Goal: Task Accomplishment & Management: Complete application form

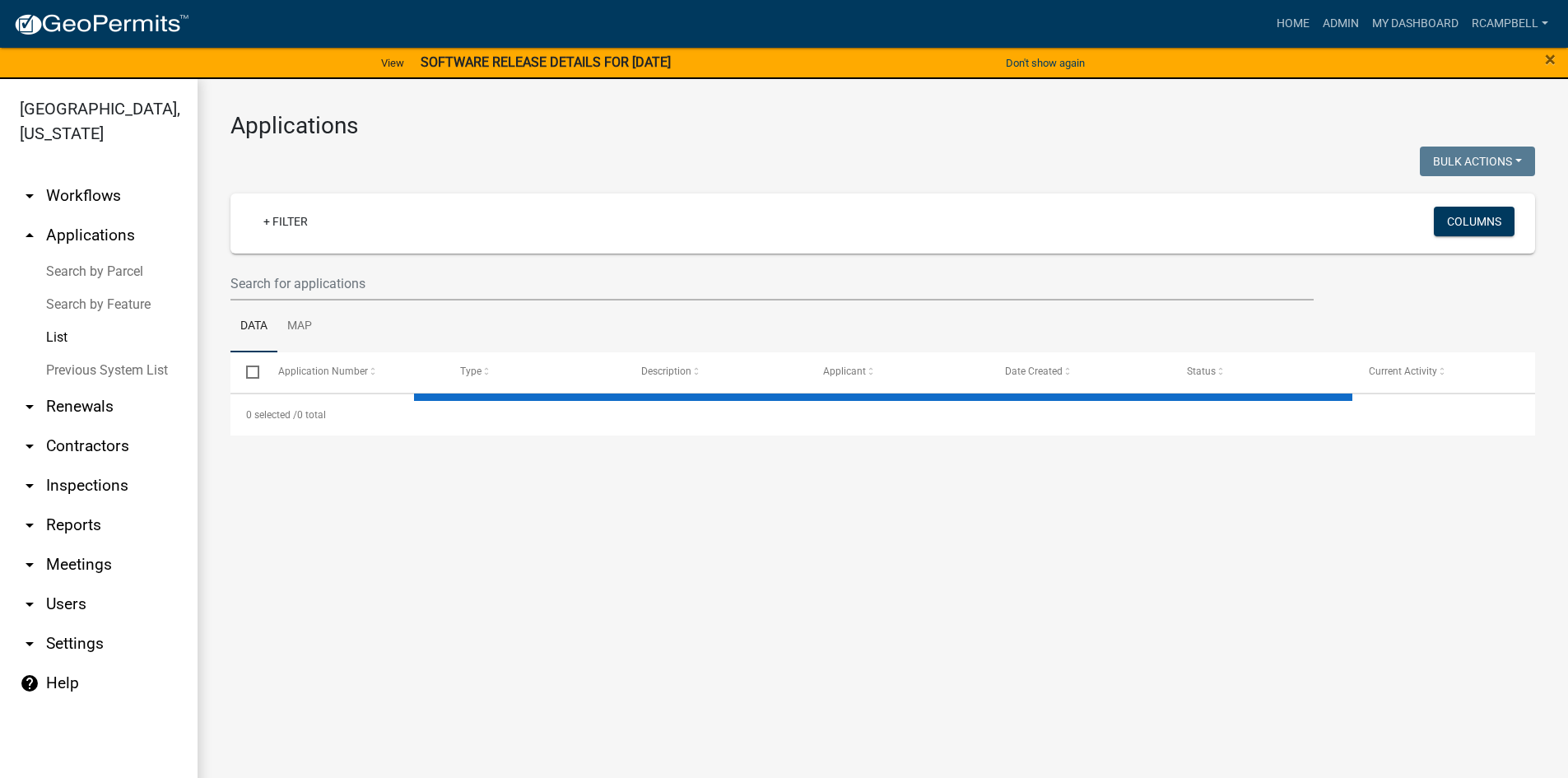
select select "3: 100"
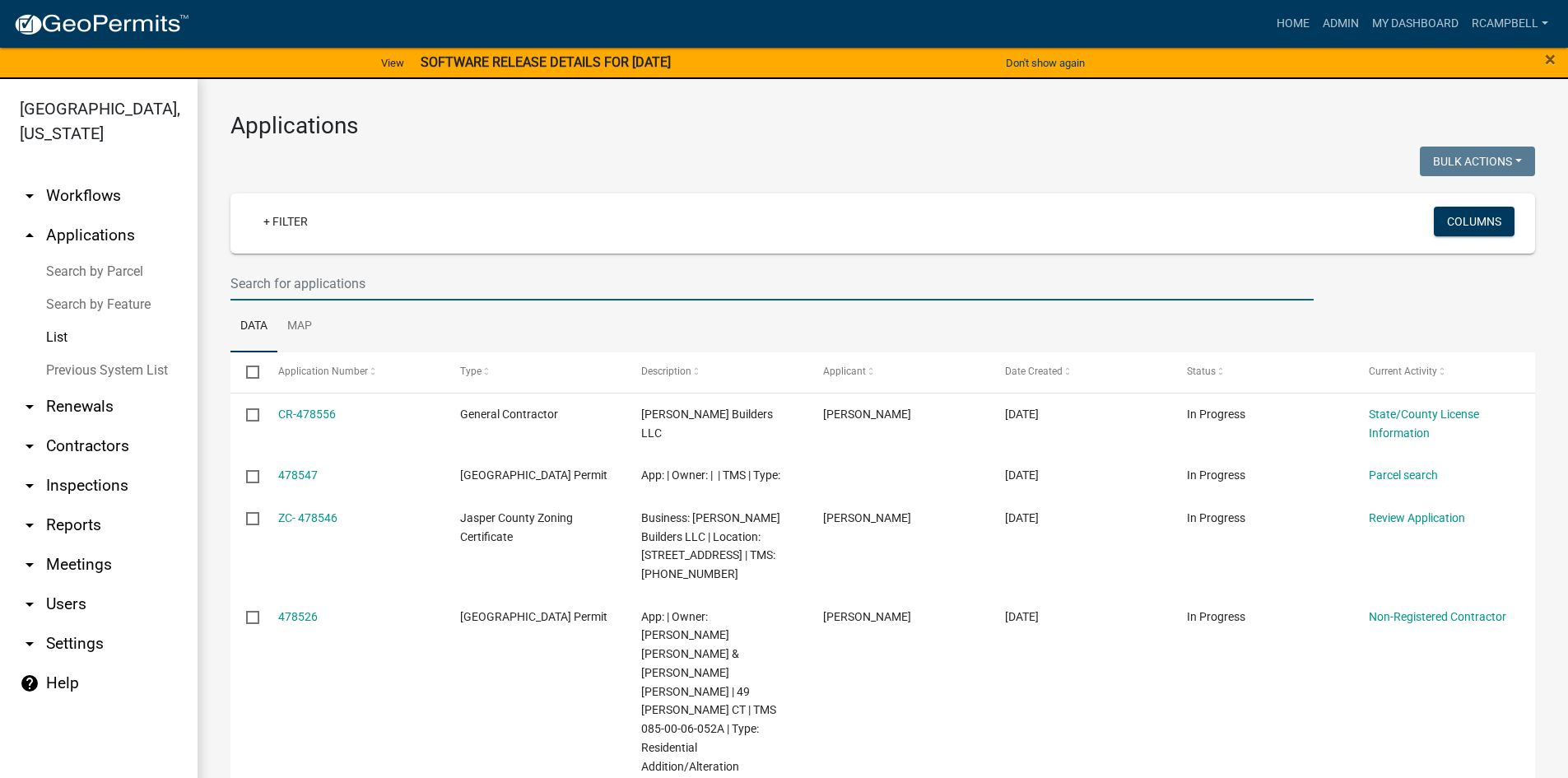
click at [258, 280] on input "text" at bounding box center [772, 283] width 1083 height 34
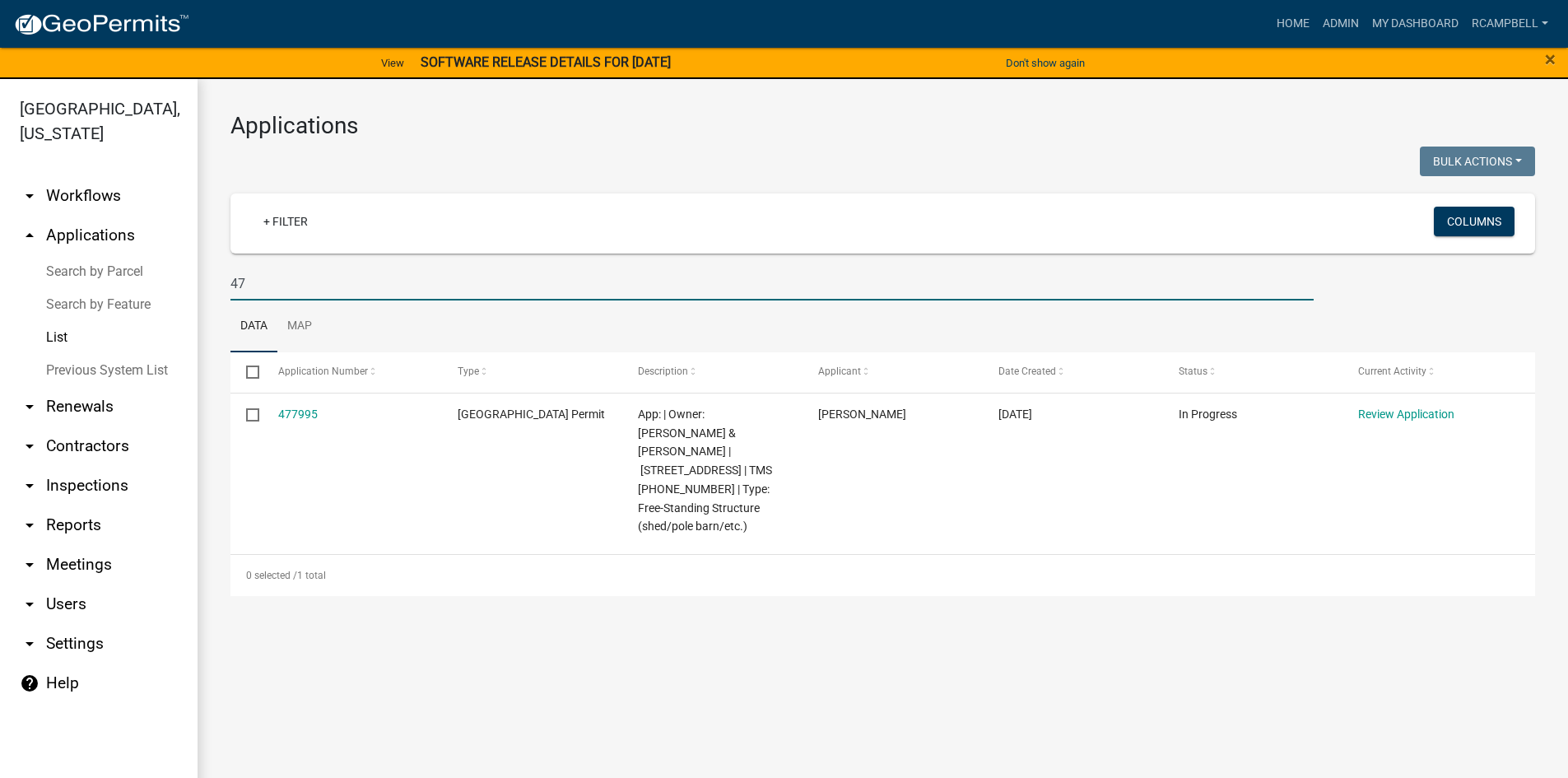
type input "4"
type input "gal"
select select "3: 100"
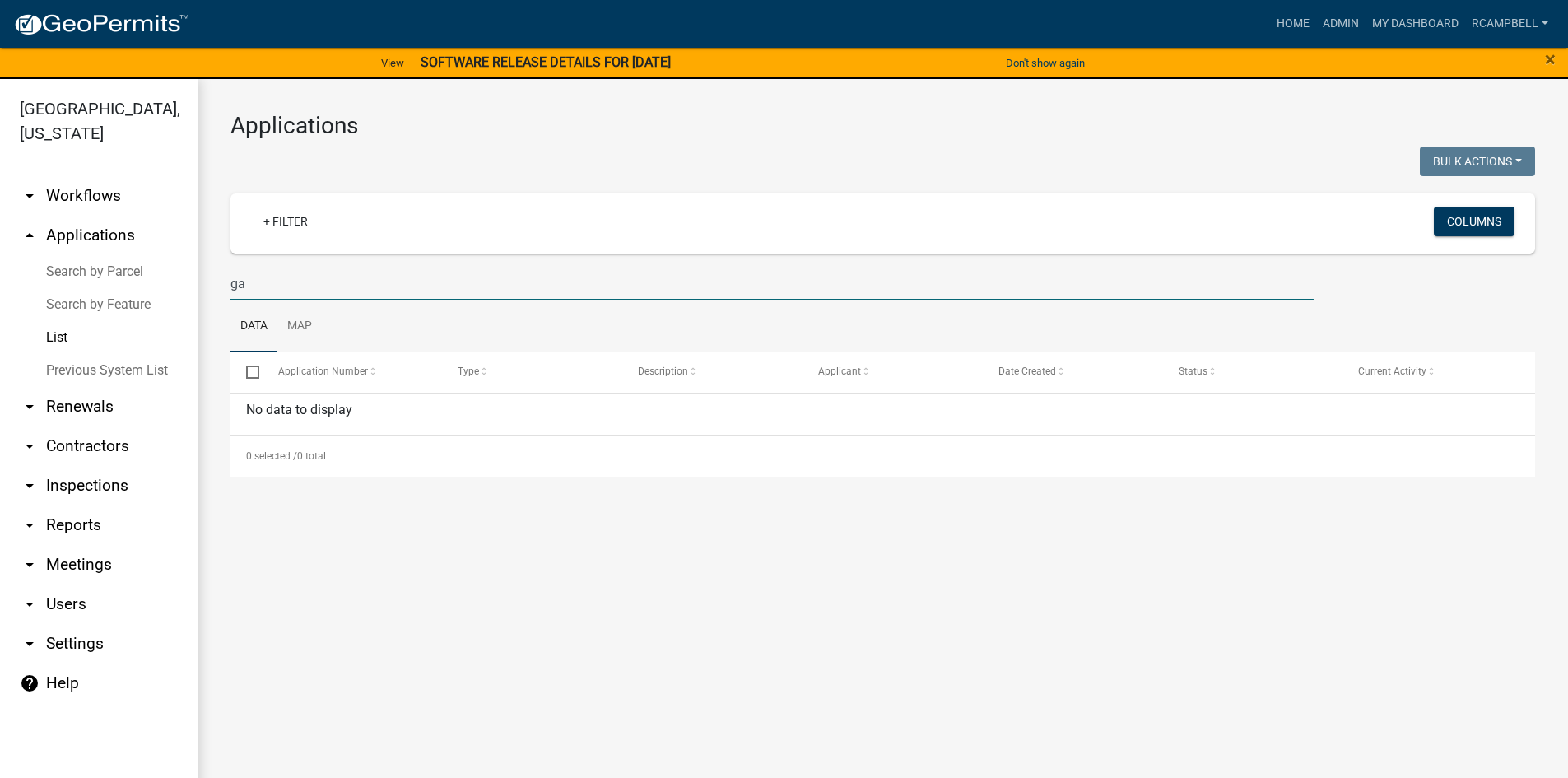
type input "g"
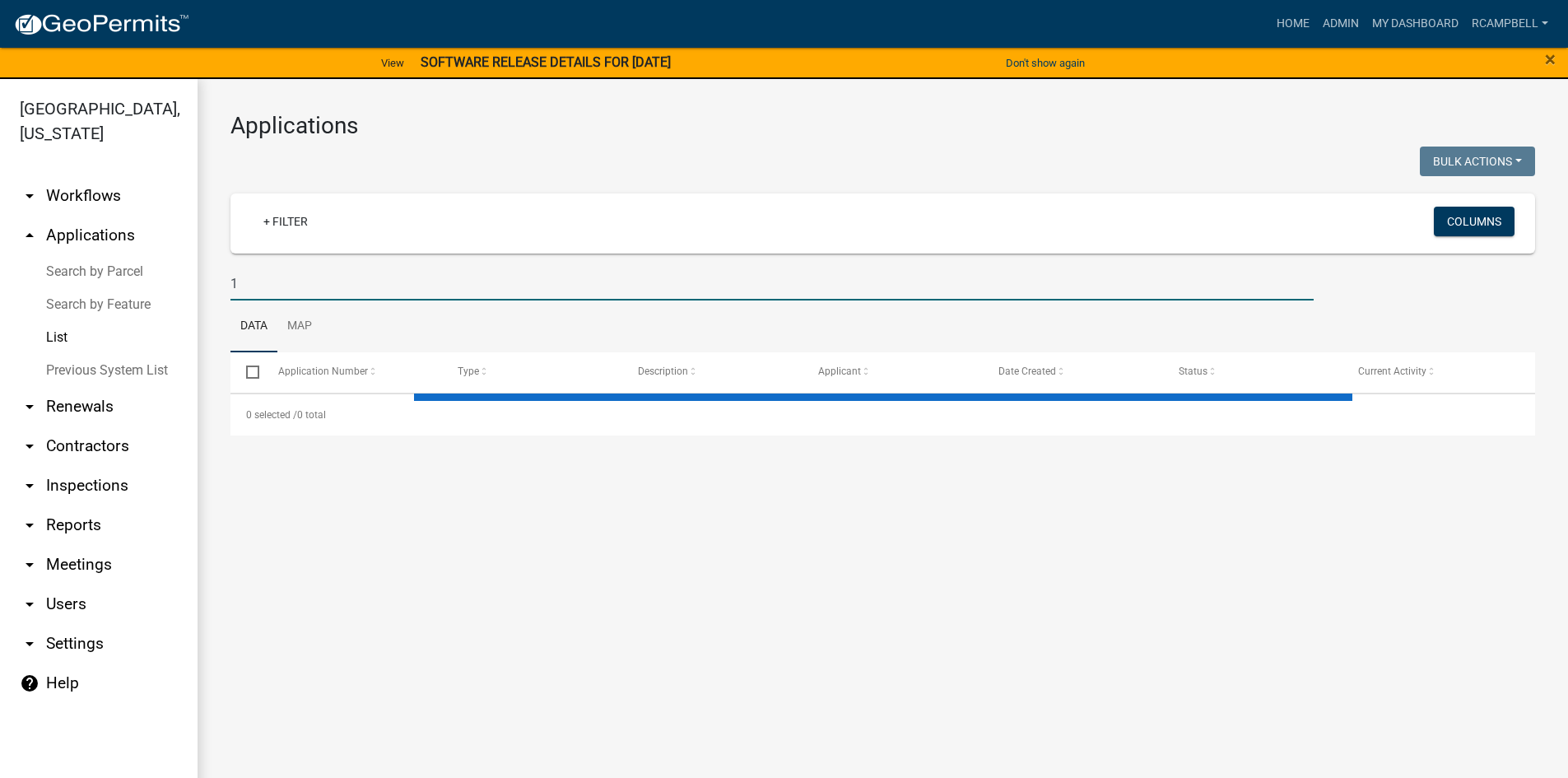
type input "14"
select select "3: 100"
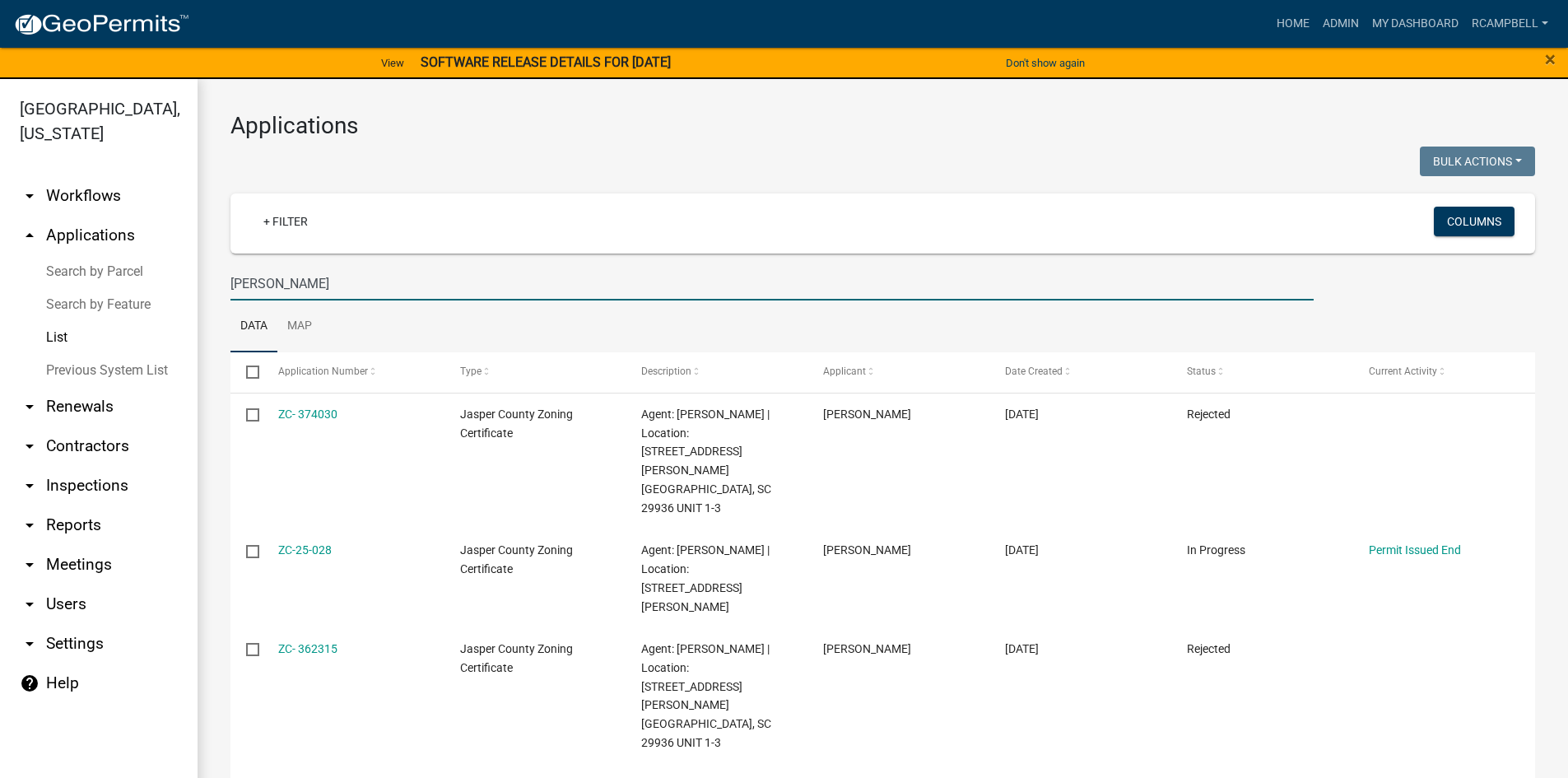
click at [323, 285] on input "hartwell" at bounding box center [772, 283] width 1083 height 34
type input "h"
type input "2"
select select "3: 100"
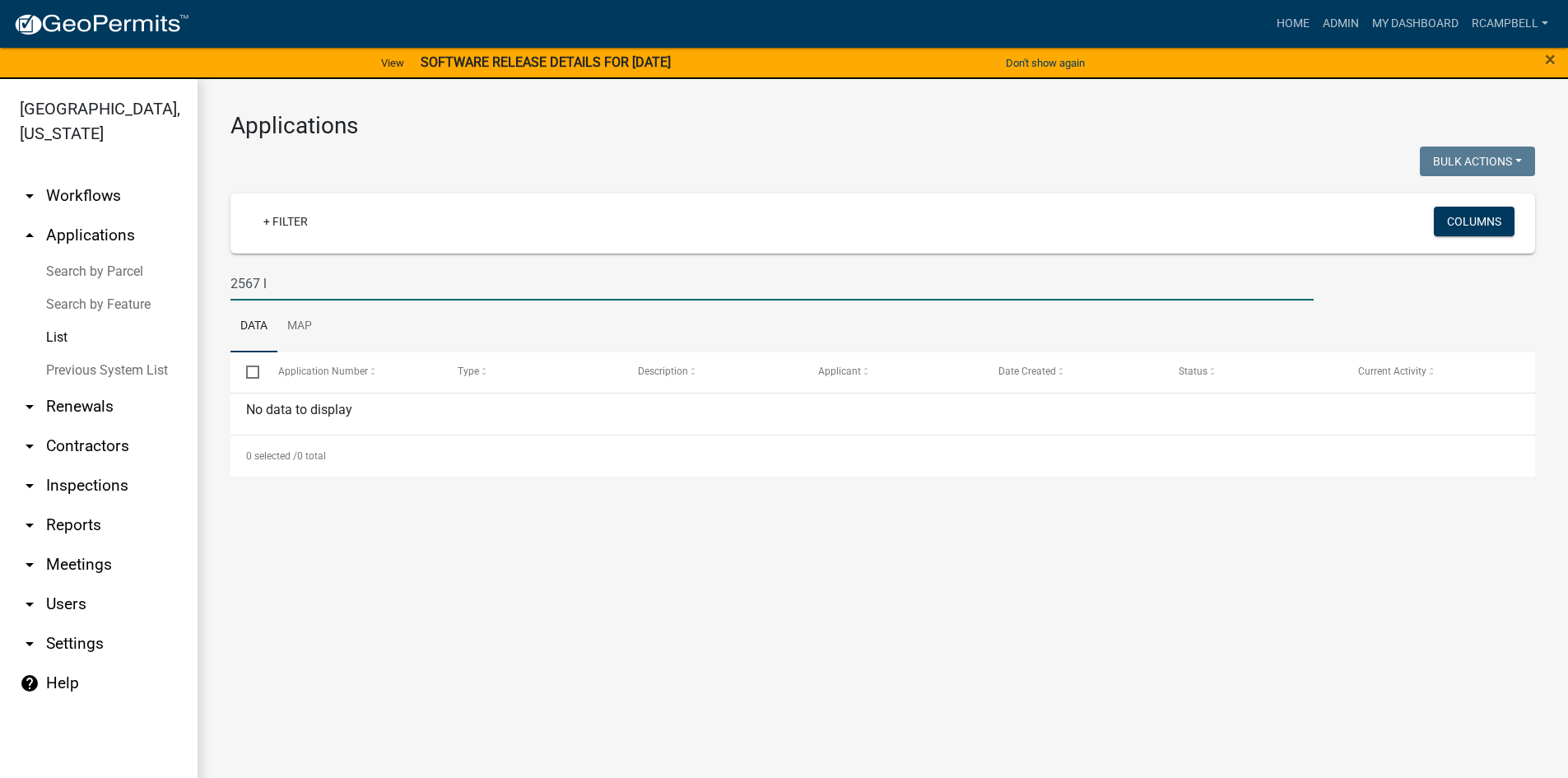
type input "2567"
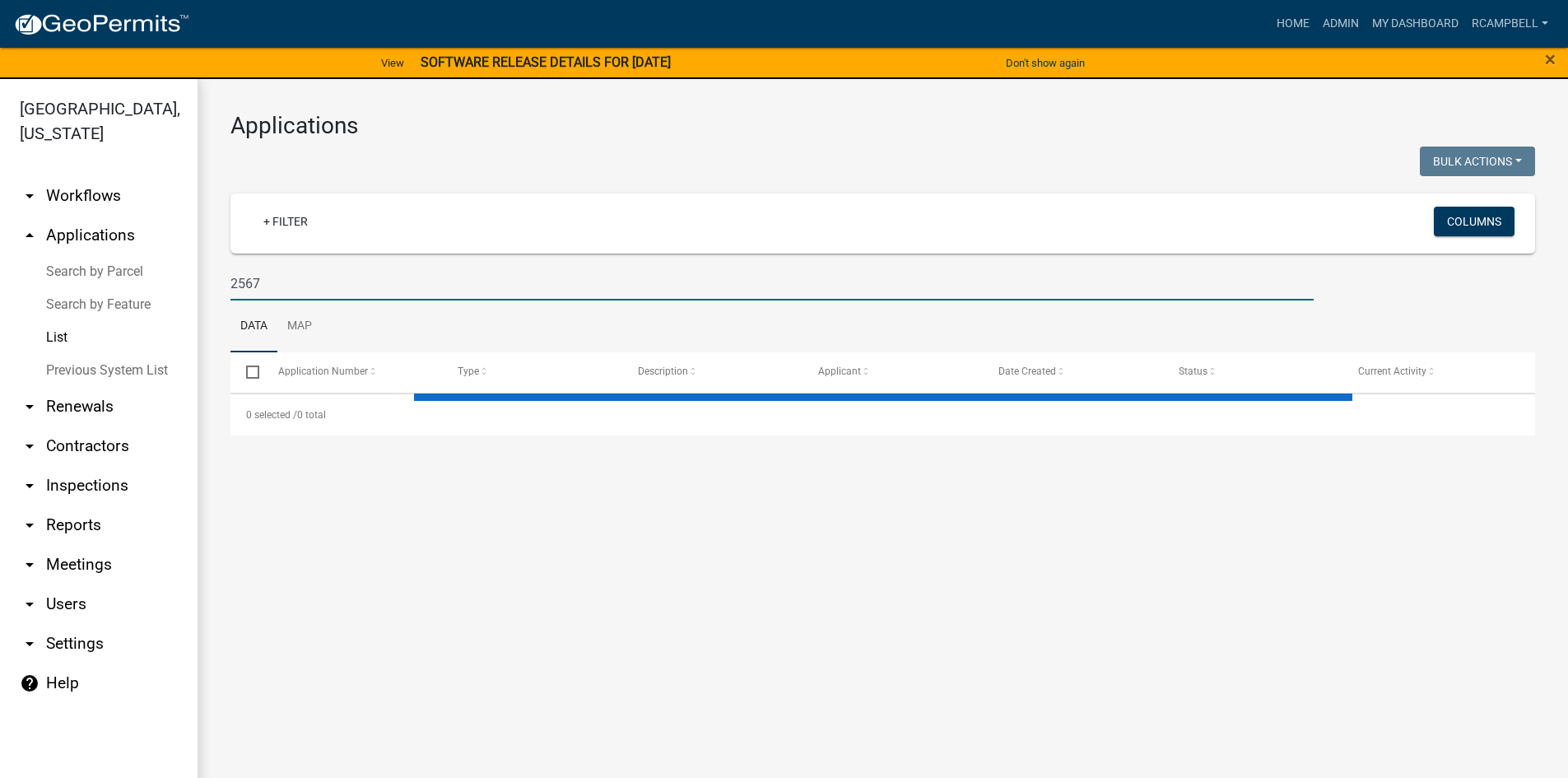
select select "3: 100"
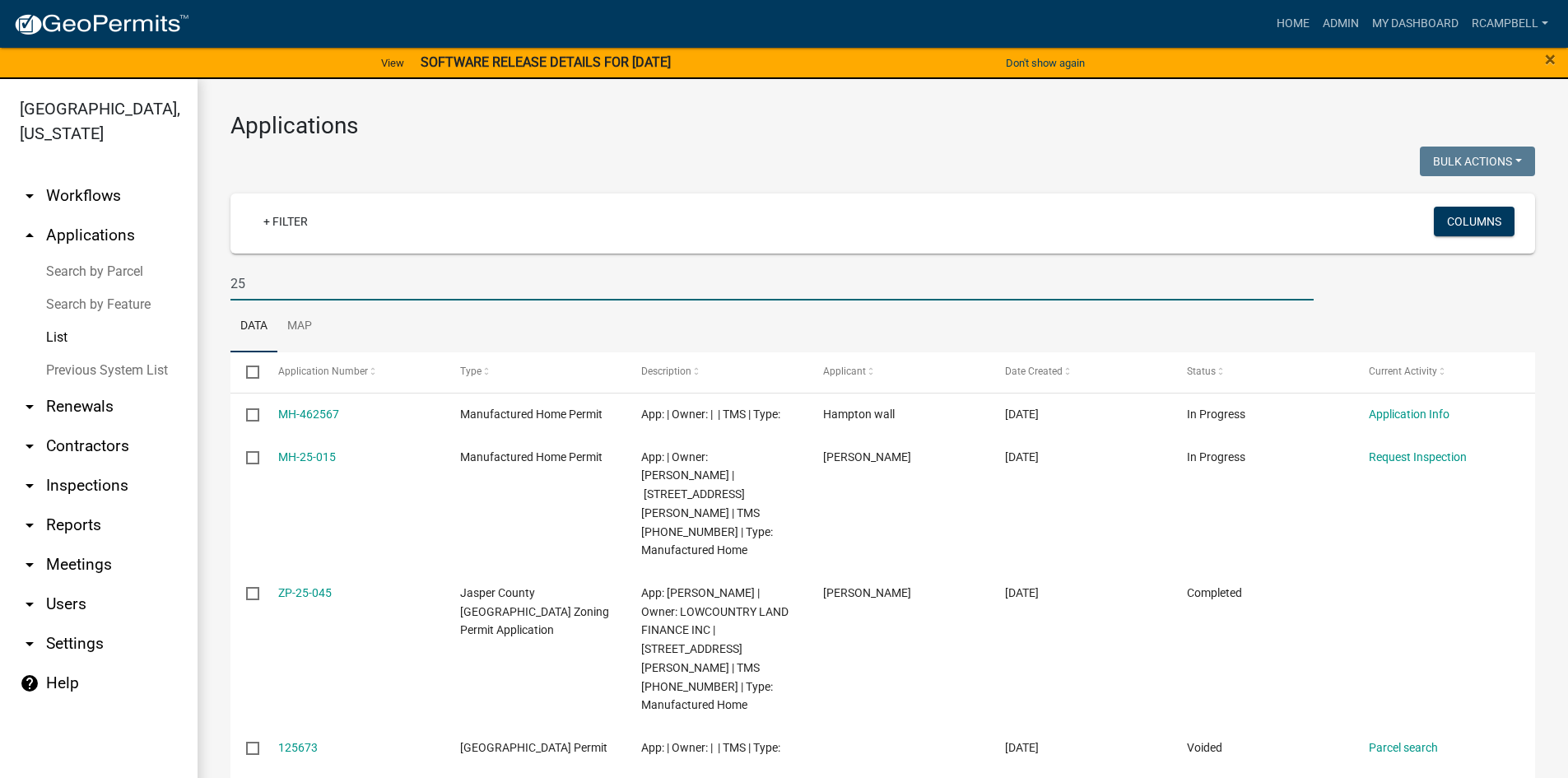
type input "2"
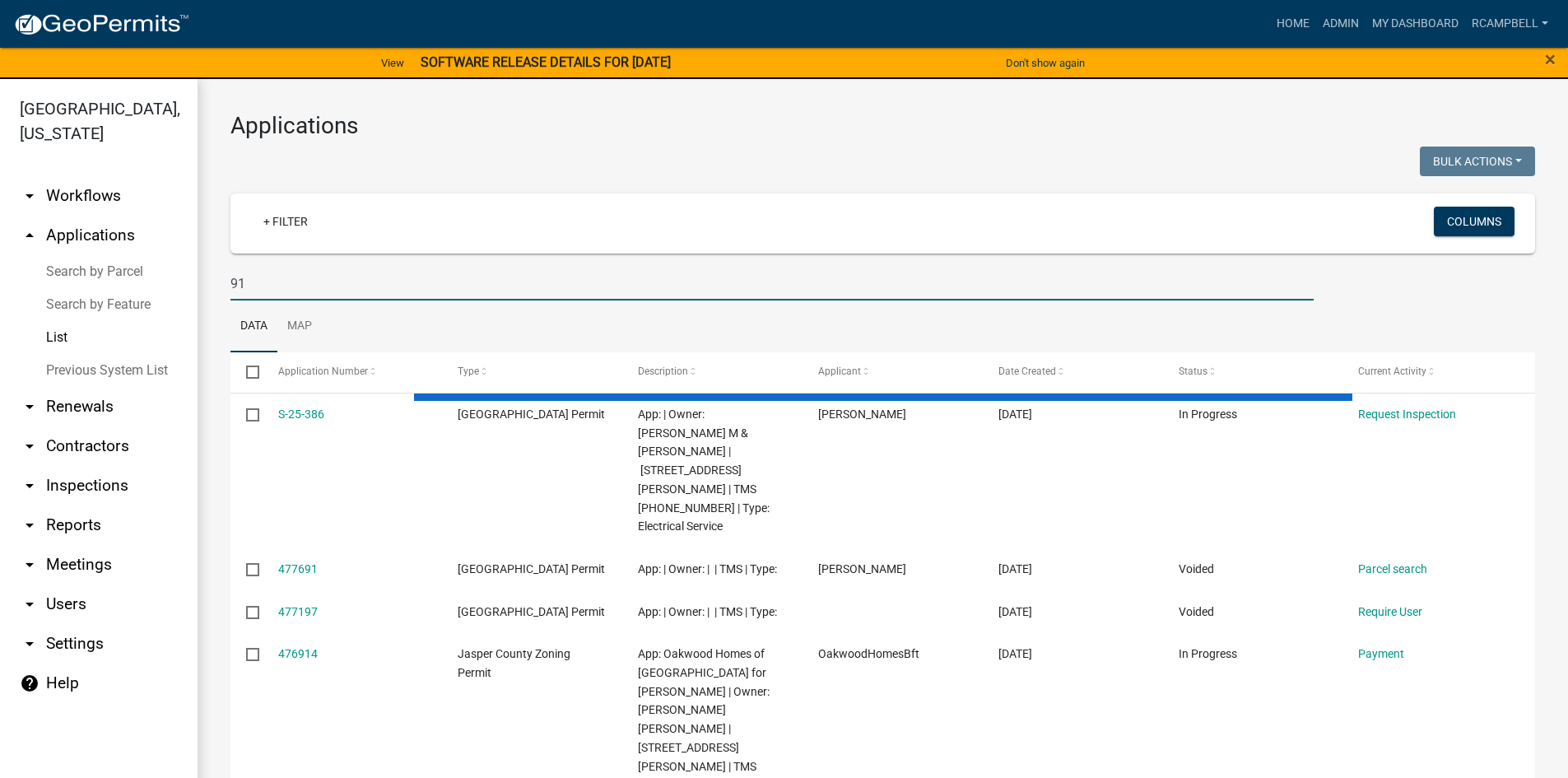
type input "9"
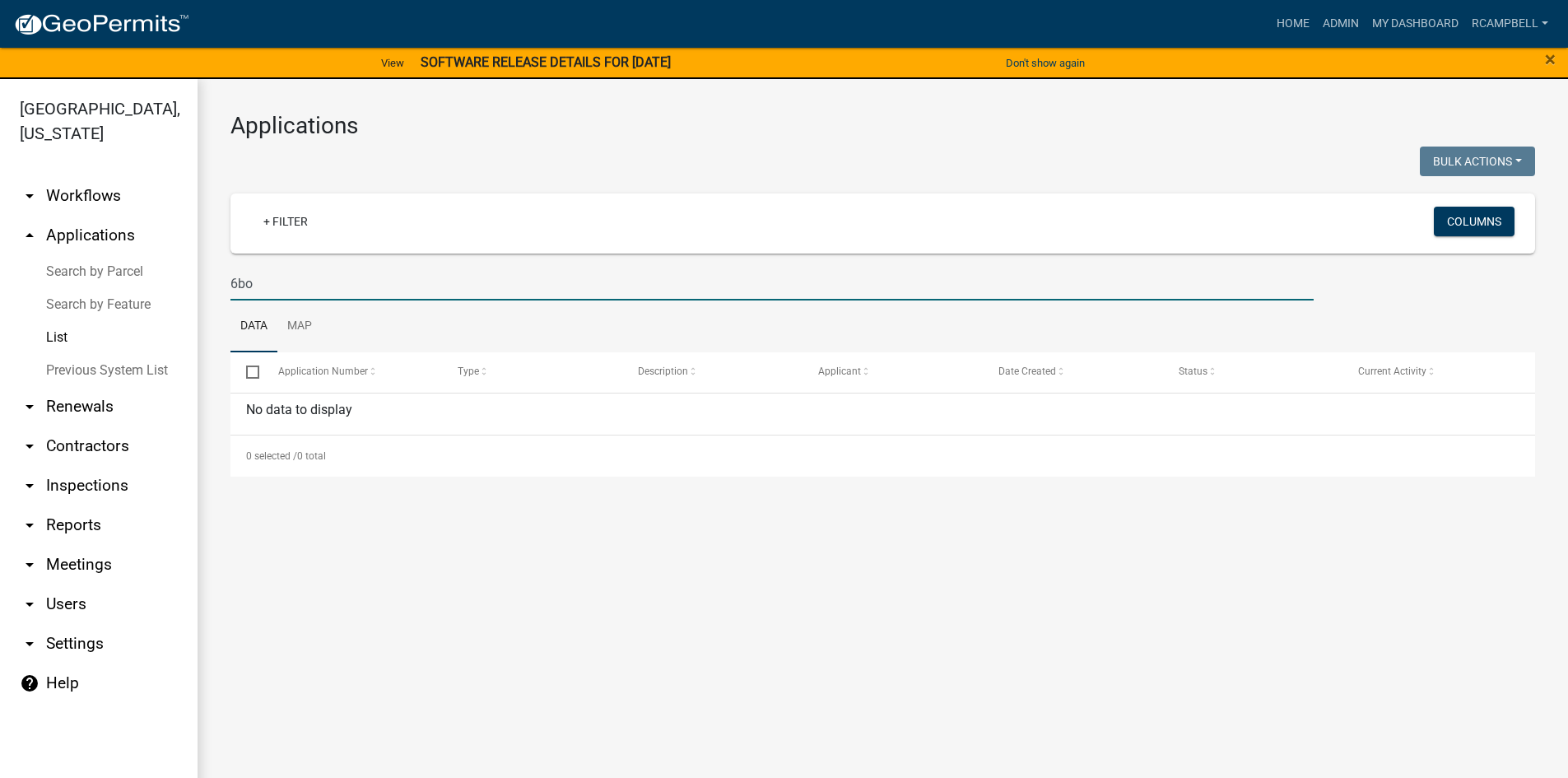
type input "bo"
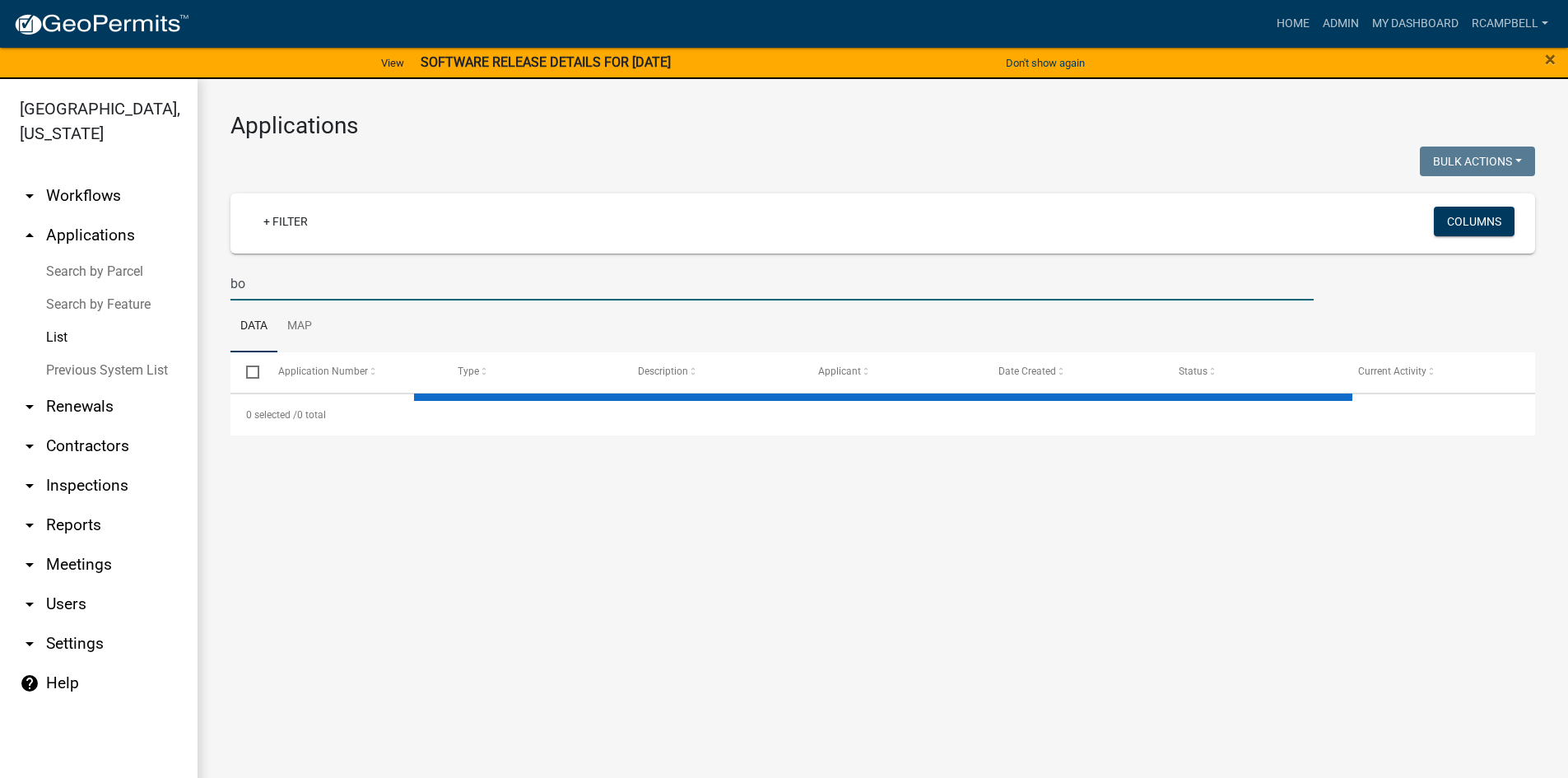
select select "3: 100"
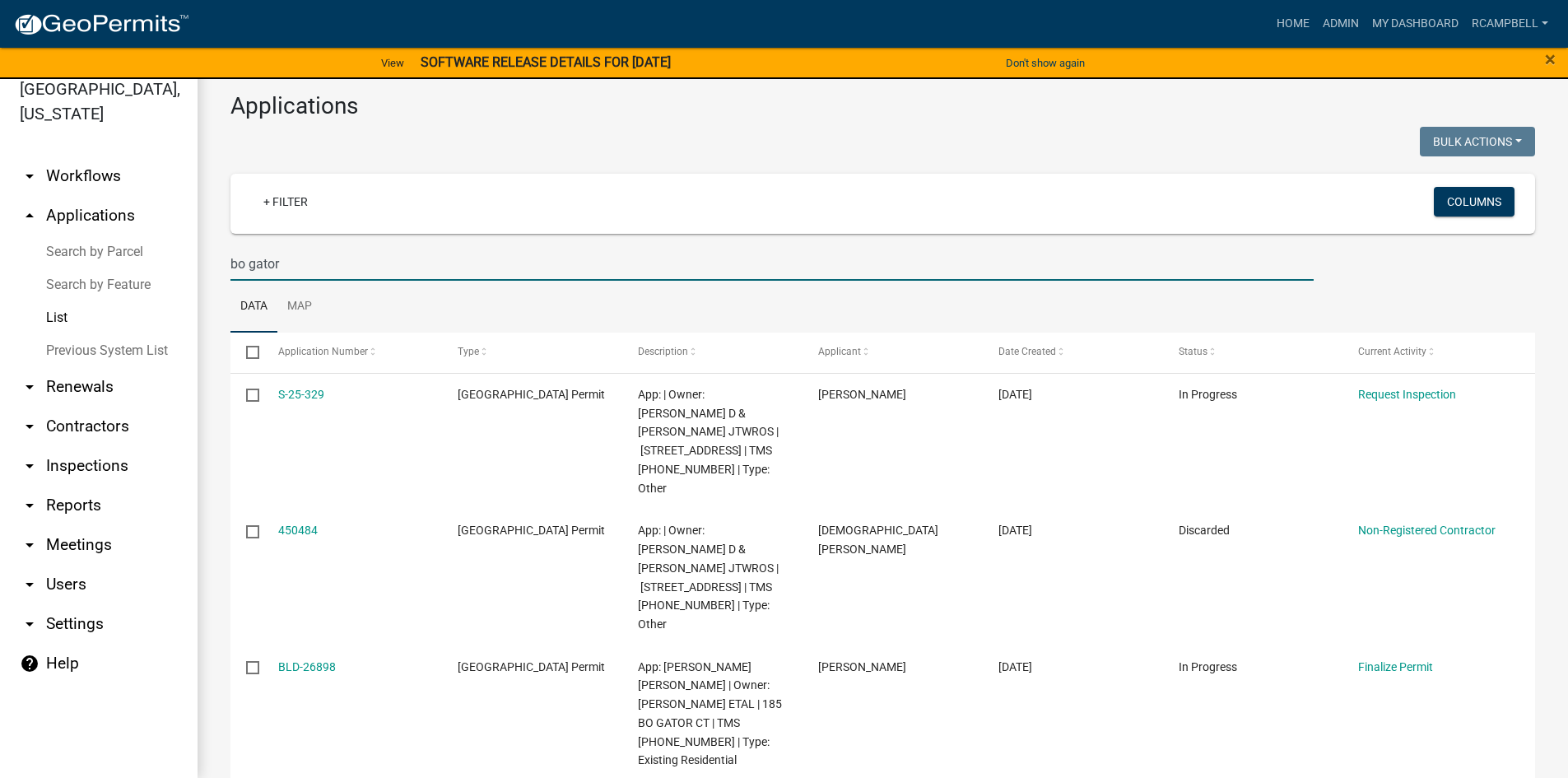
type input "bo gator"
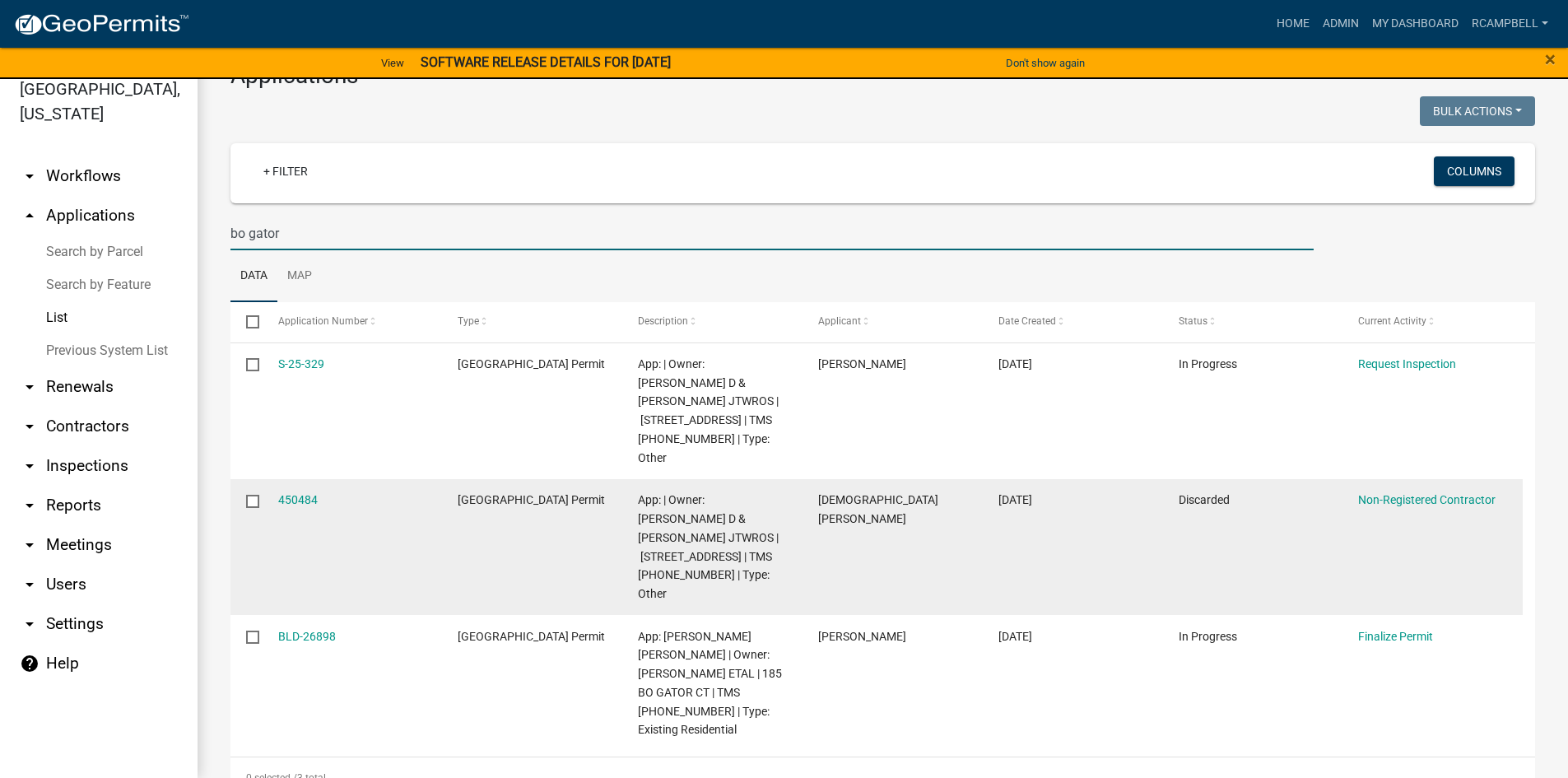
scroll to position [47, 0]
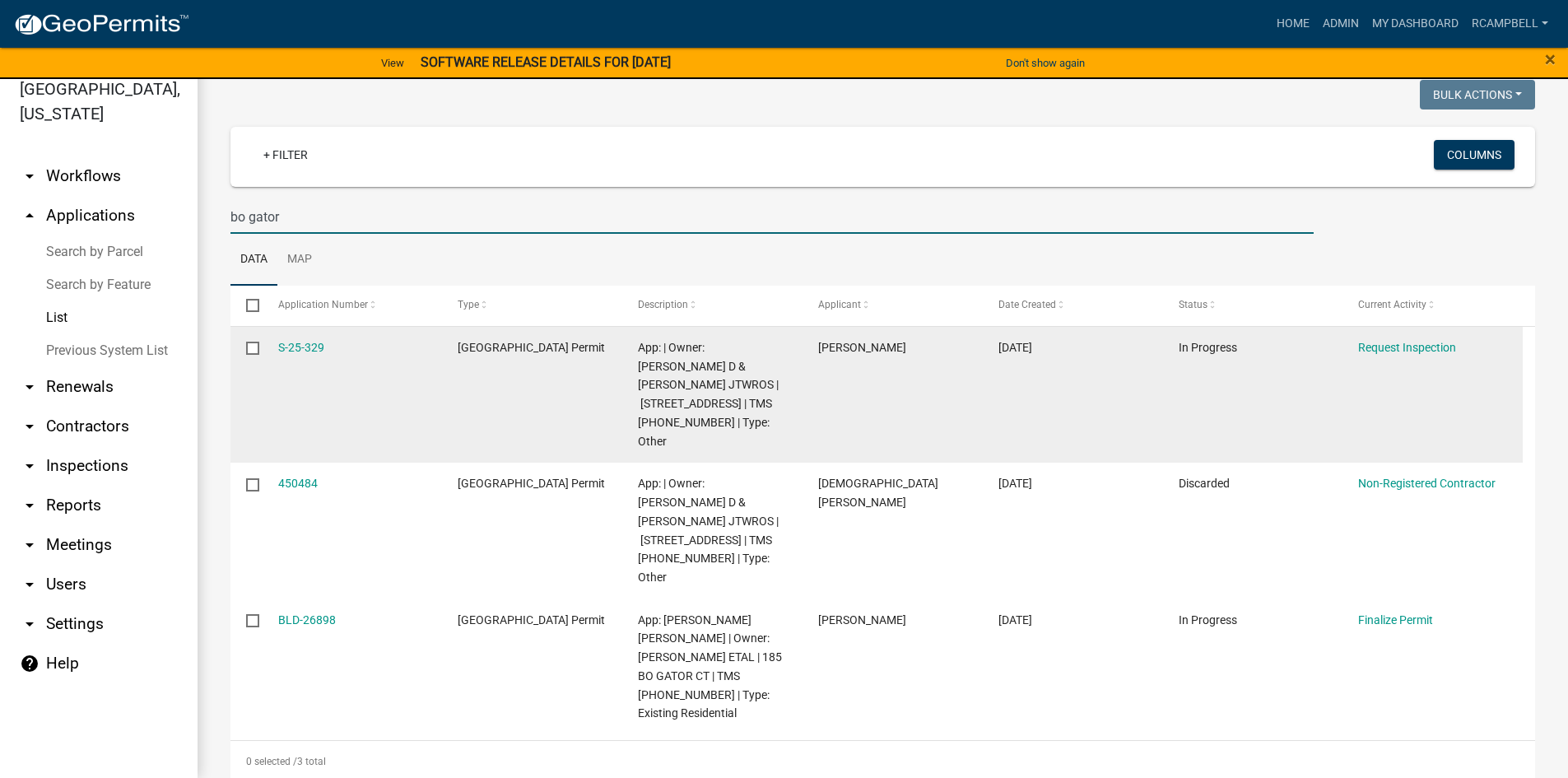
click at [296, 357] on div "S-25-329" at bounding box center [352, 348] width 148 height 19
click at [301, 345] on link "S-25-329" at bounding box center [301, 347] width 46 height 13
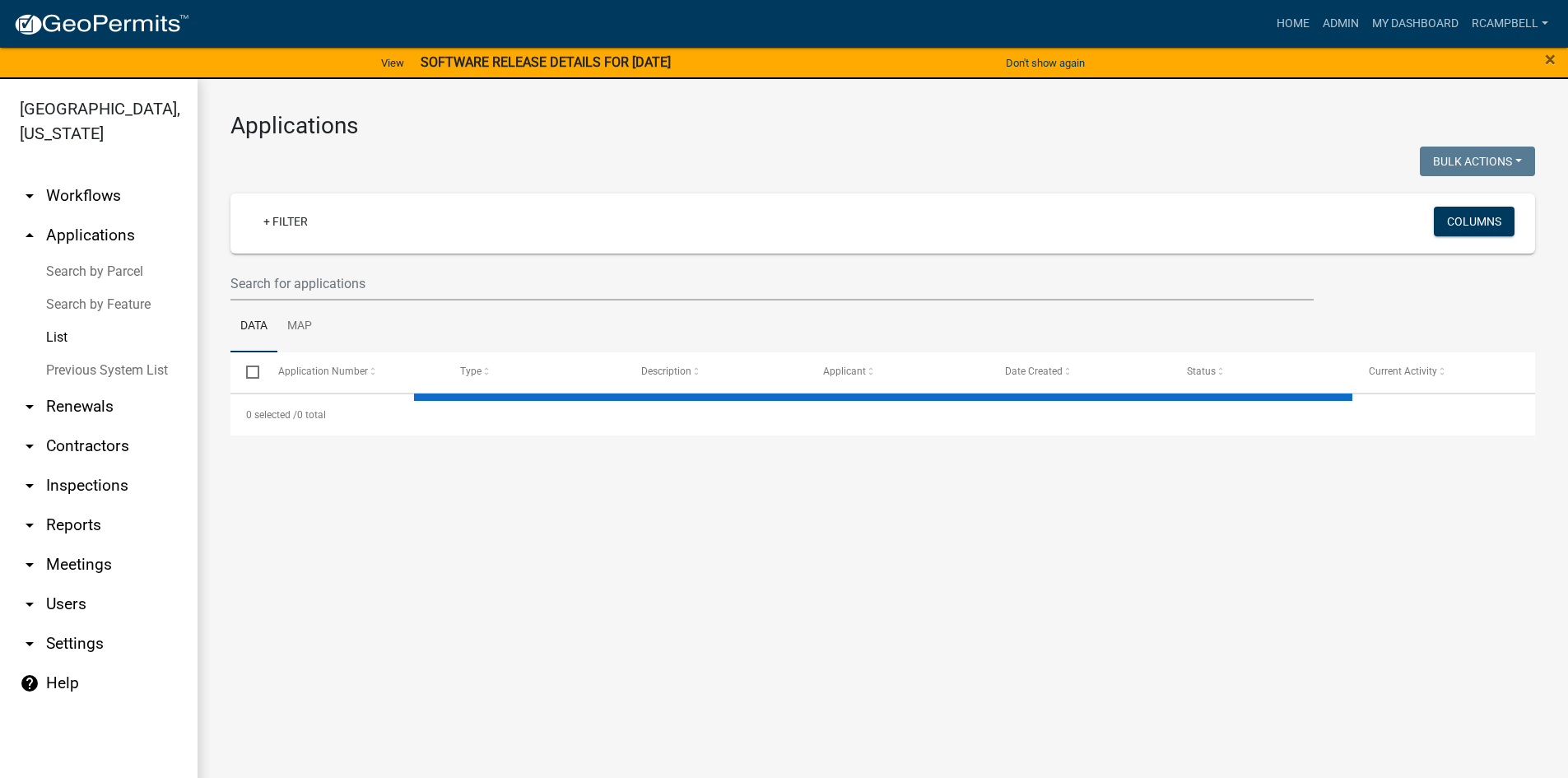
select select "3: 100"
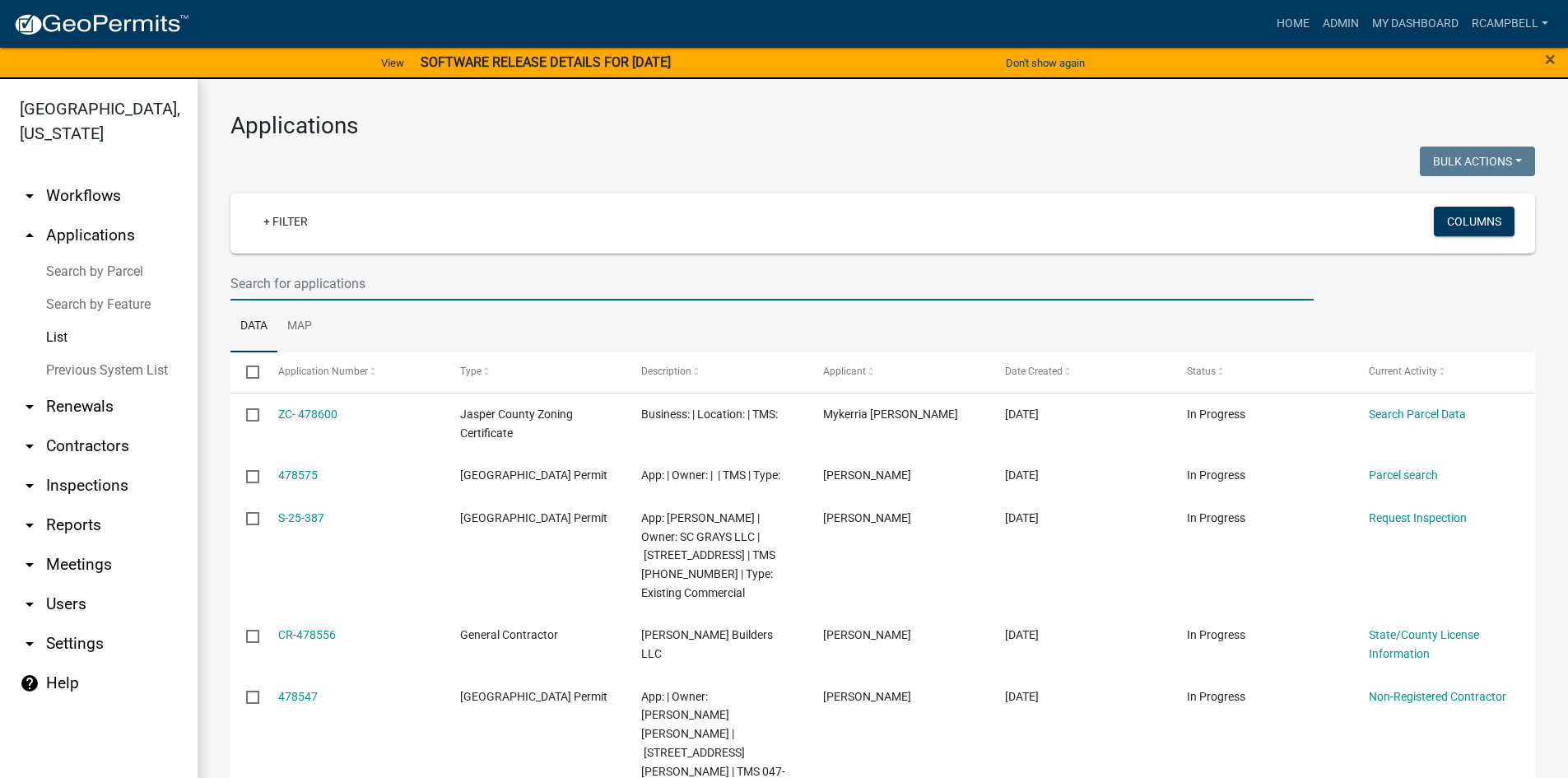
click at [265, 276] on input "text" at bounding box center [772, 283] width 1083 height 34
type input "bo gator"
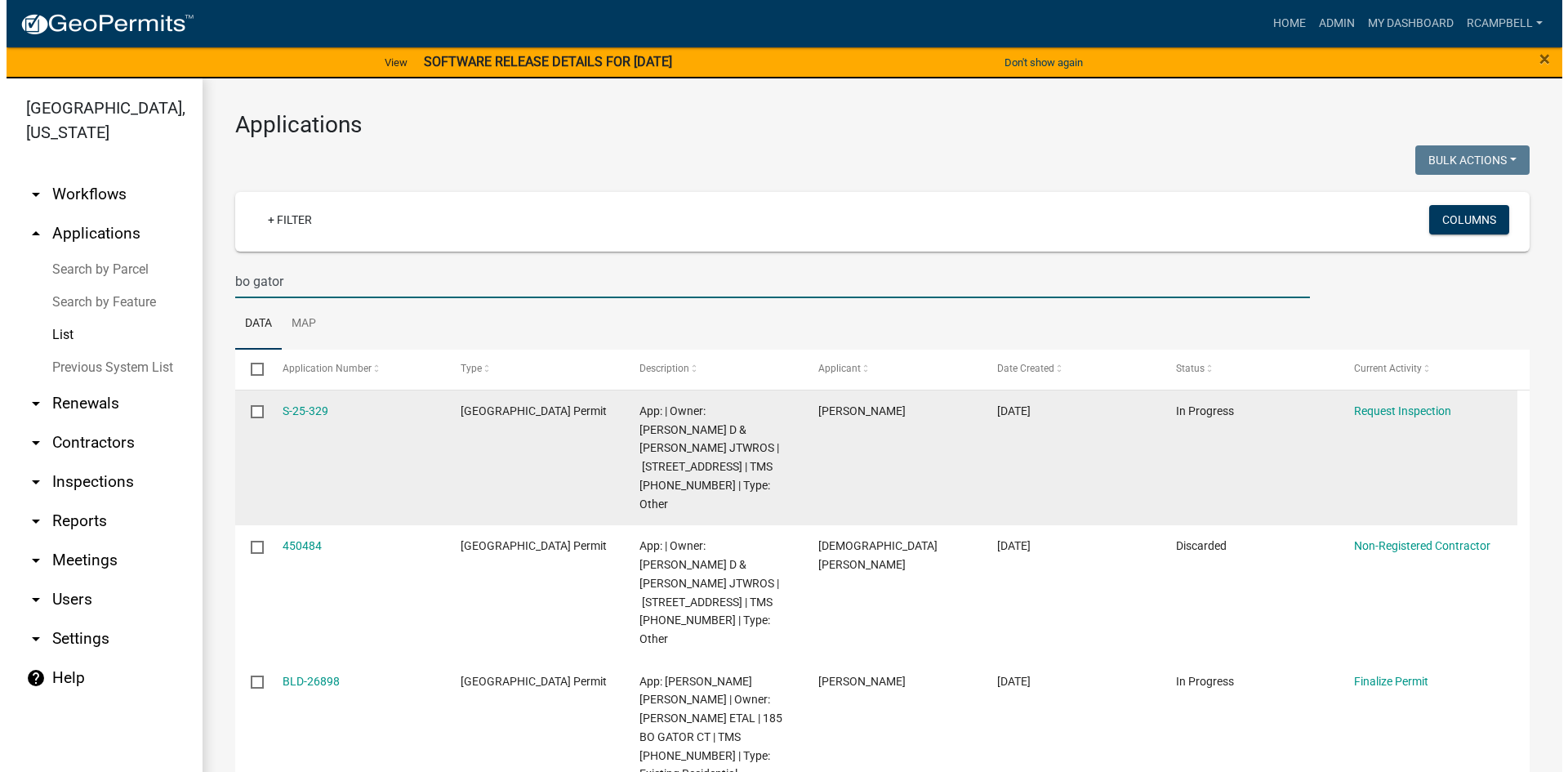
scroll to position [47, 0]
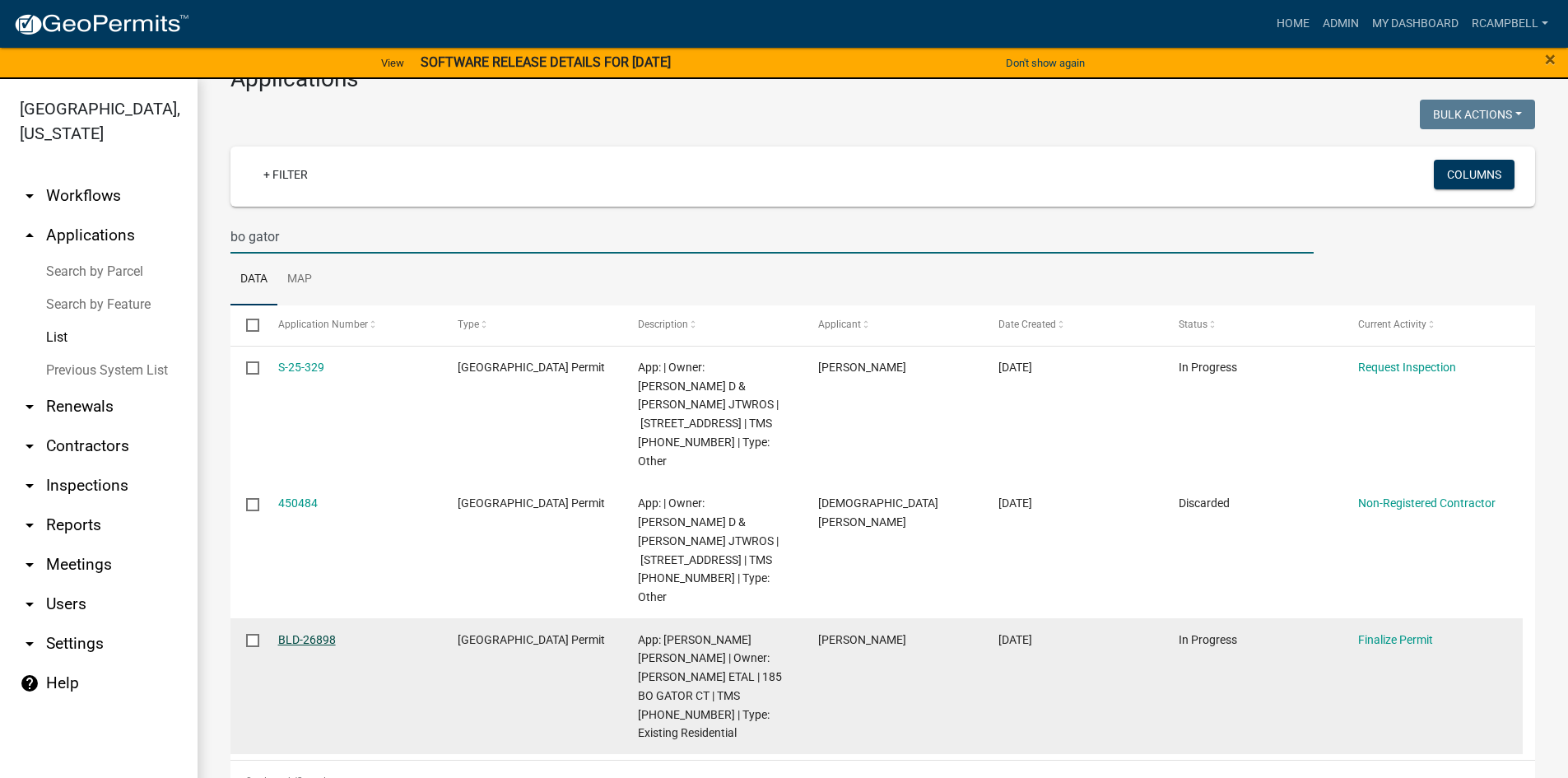
click at [319, 633] on link "BLD-26898" at bounding box center [307, 639] width 57 height 13
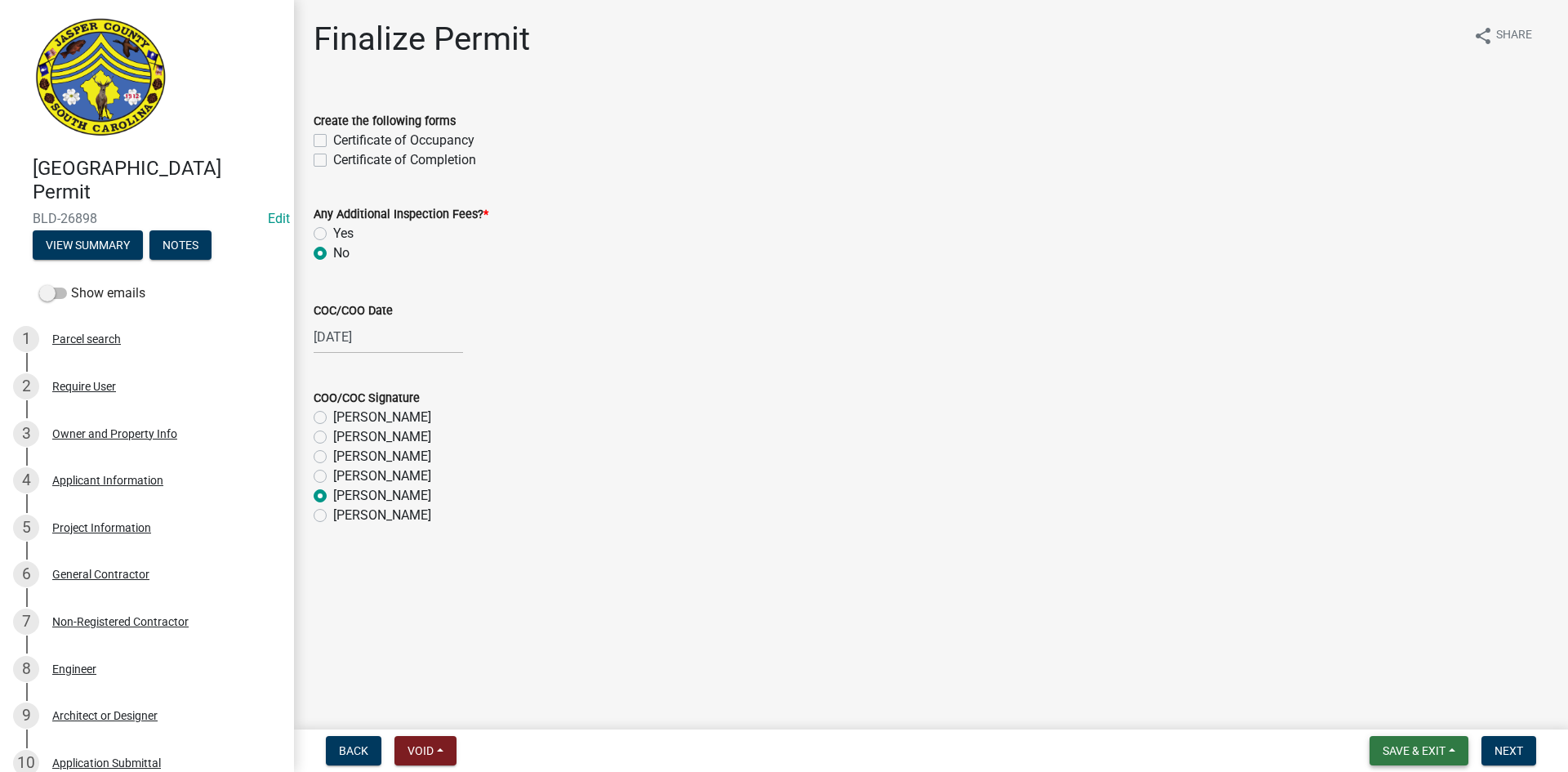
click at [1413, 761] on button "Save & Exit" at bounding box center [1419, 750] width 98 height 29
click at [1368, 670] on button "Save" at bounding box center [1402, 668] width 130 height 39
click at [80, 250] on button "View Summary" at bounding box center [88, 245] width 111 height 29
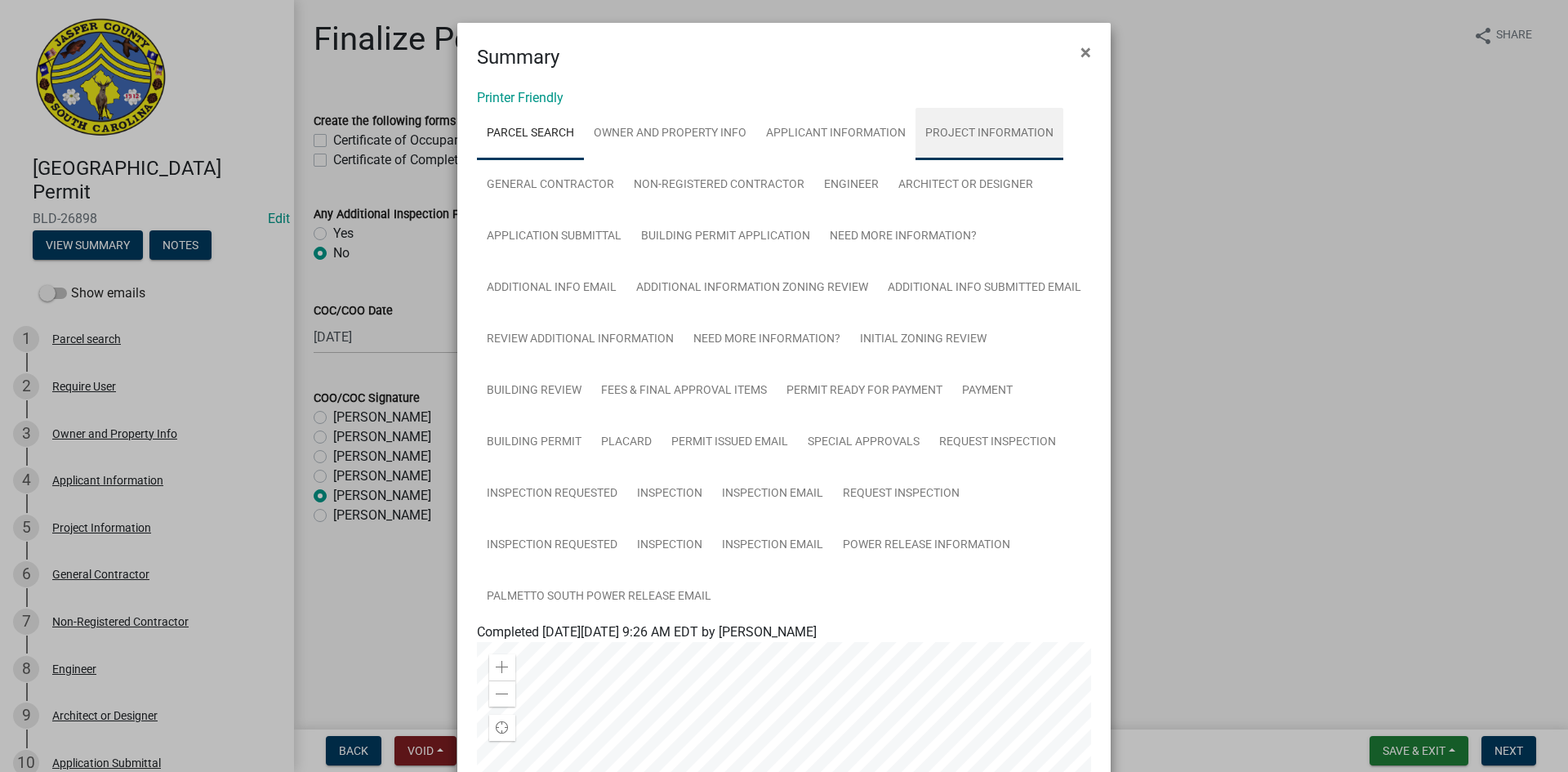
click at [964, 136] on link "Project Information" at bounding box center [989, 134] width 148 height 53
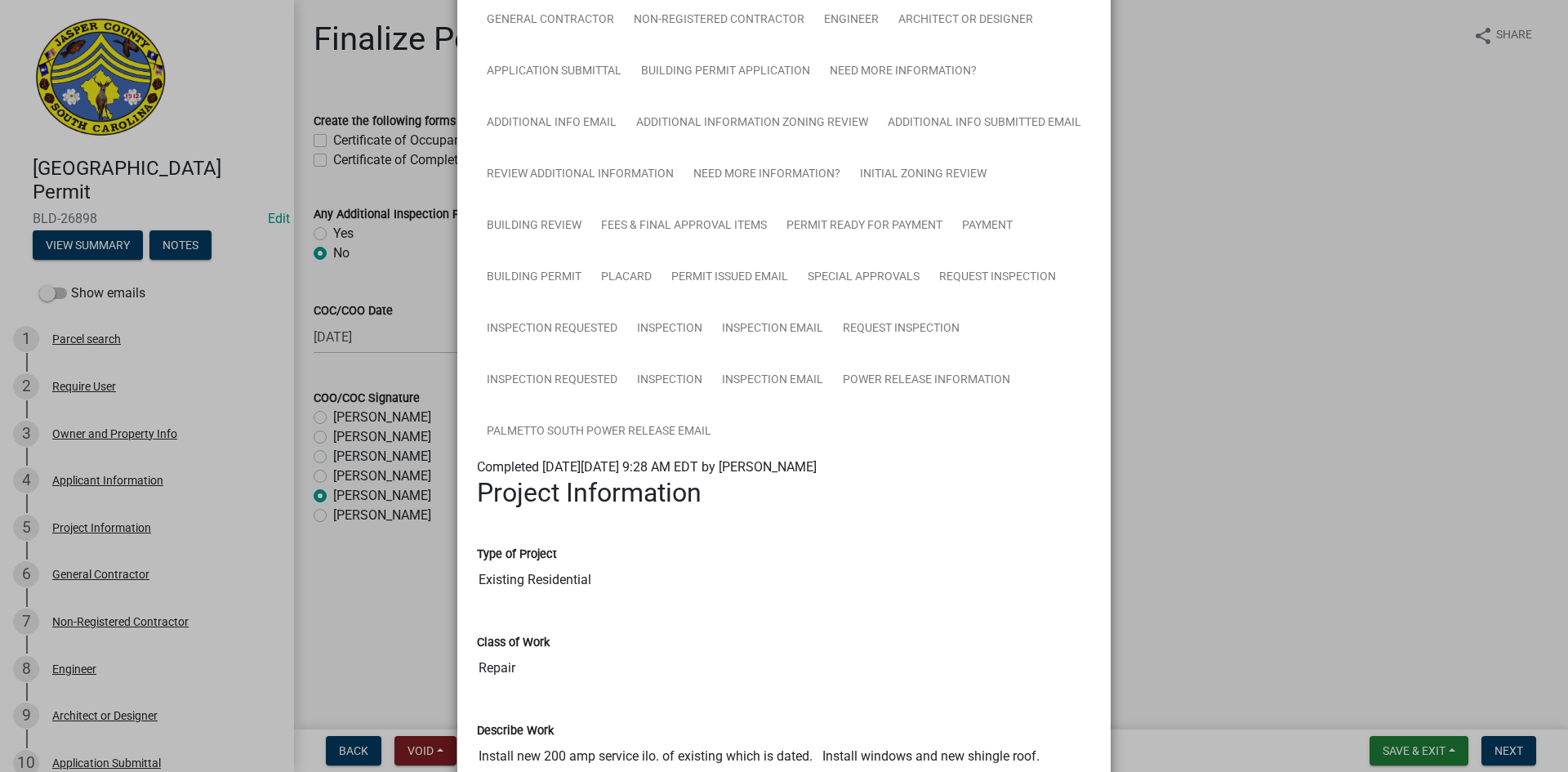
scroll to position [163, 0]
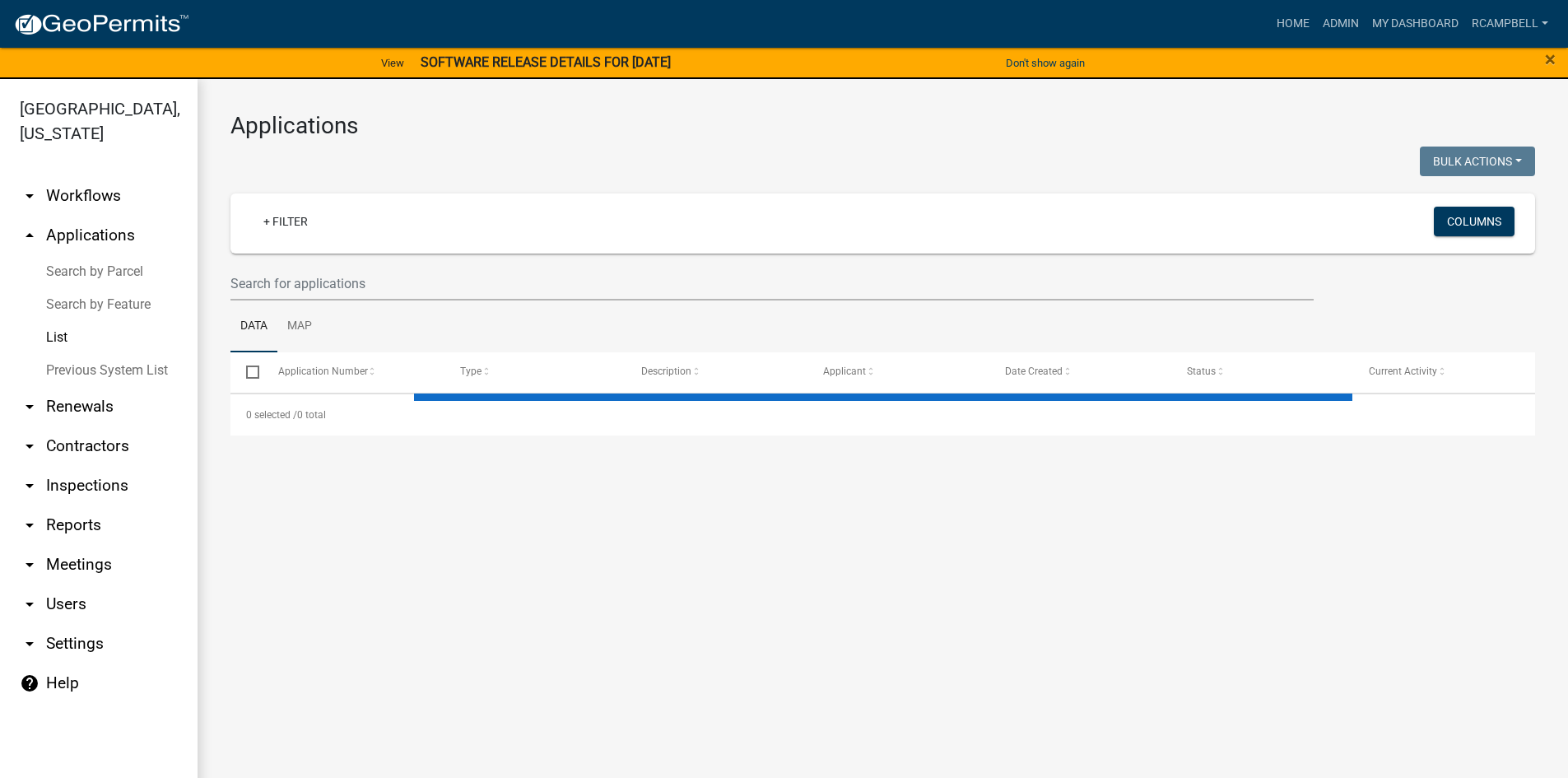
select select "3: 100"
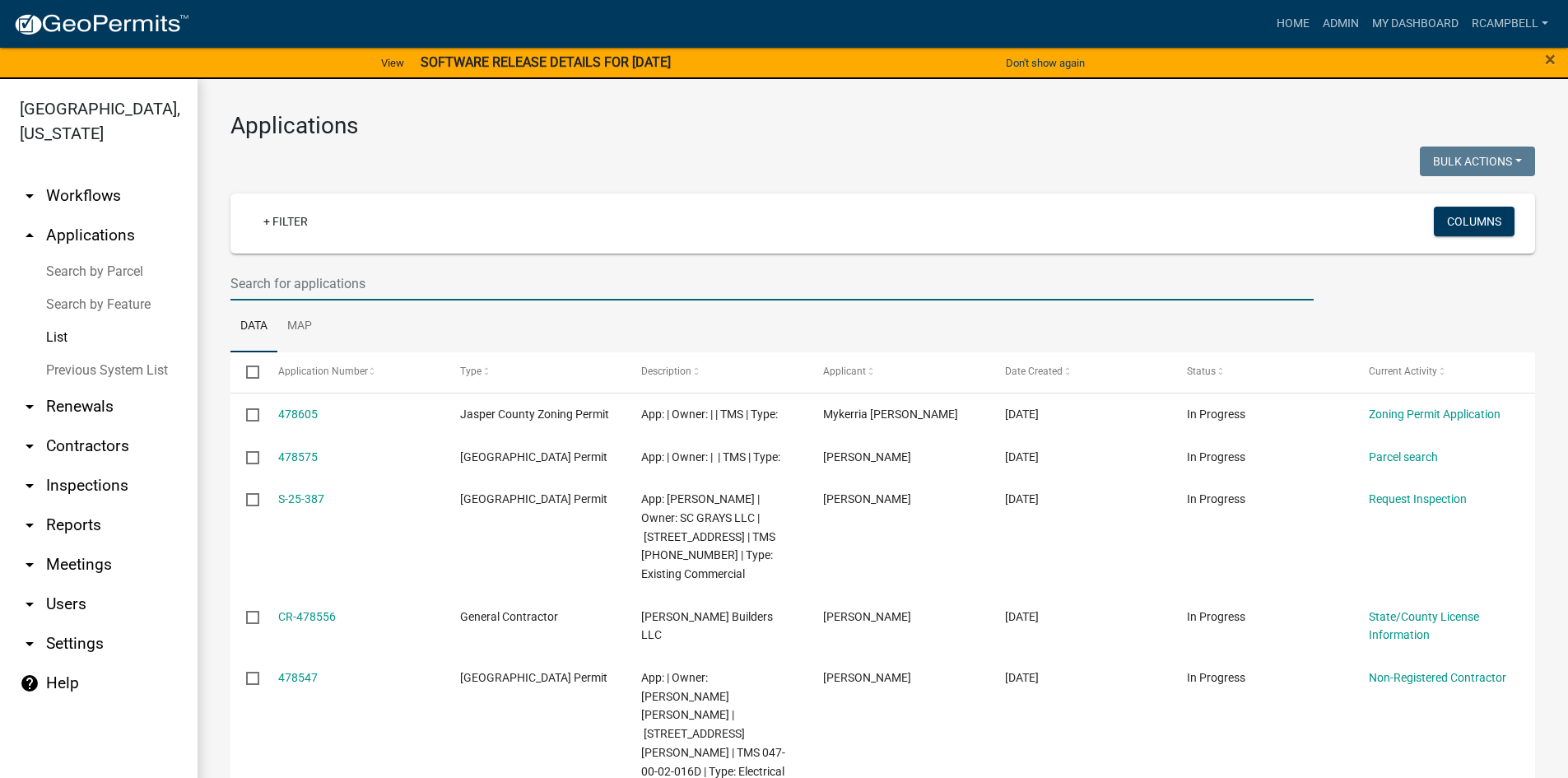
click at [269, 286] on input "text" at bounding box center [772, 283] width 1083 height 34
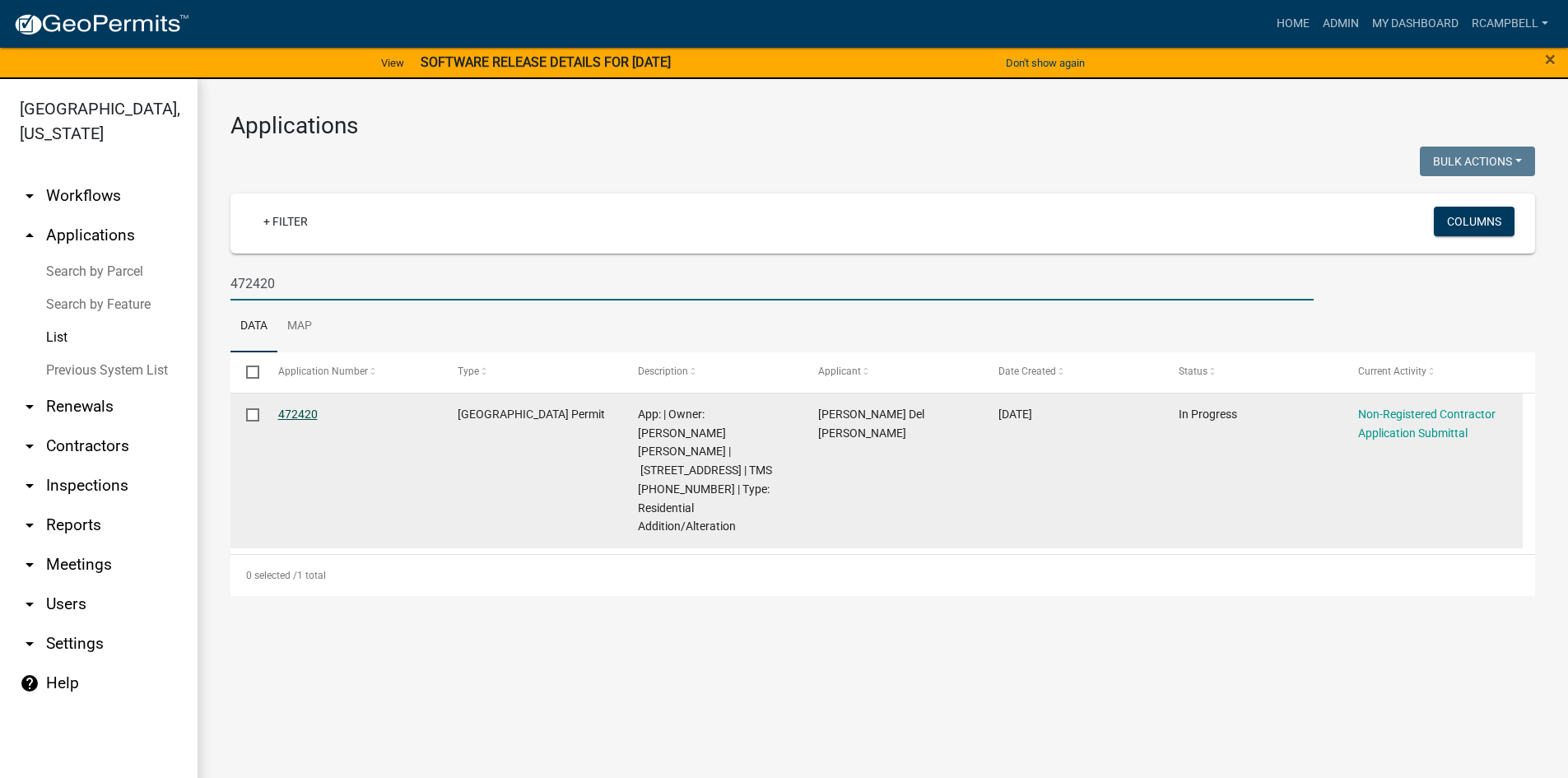
type input "472420"
click at [291, 418] on link "472420" at bounding box center [298, 413] width 39 height 13
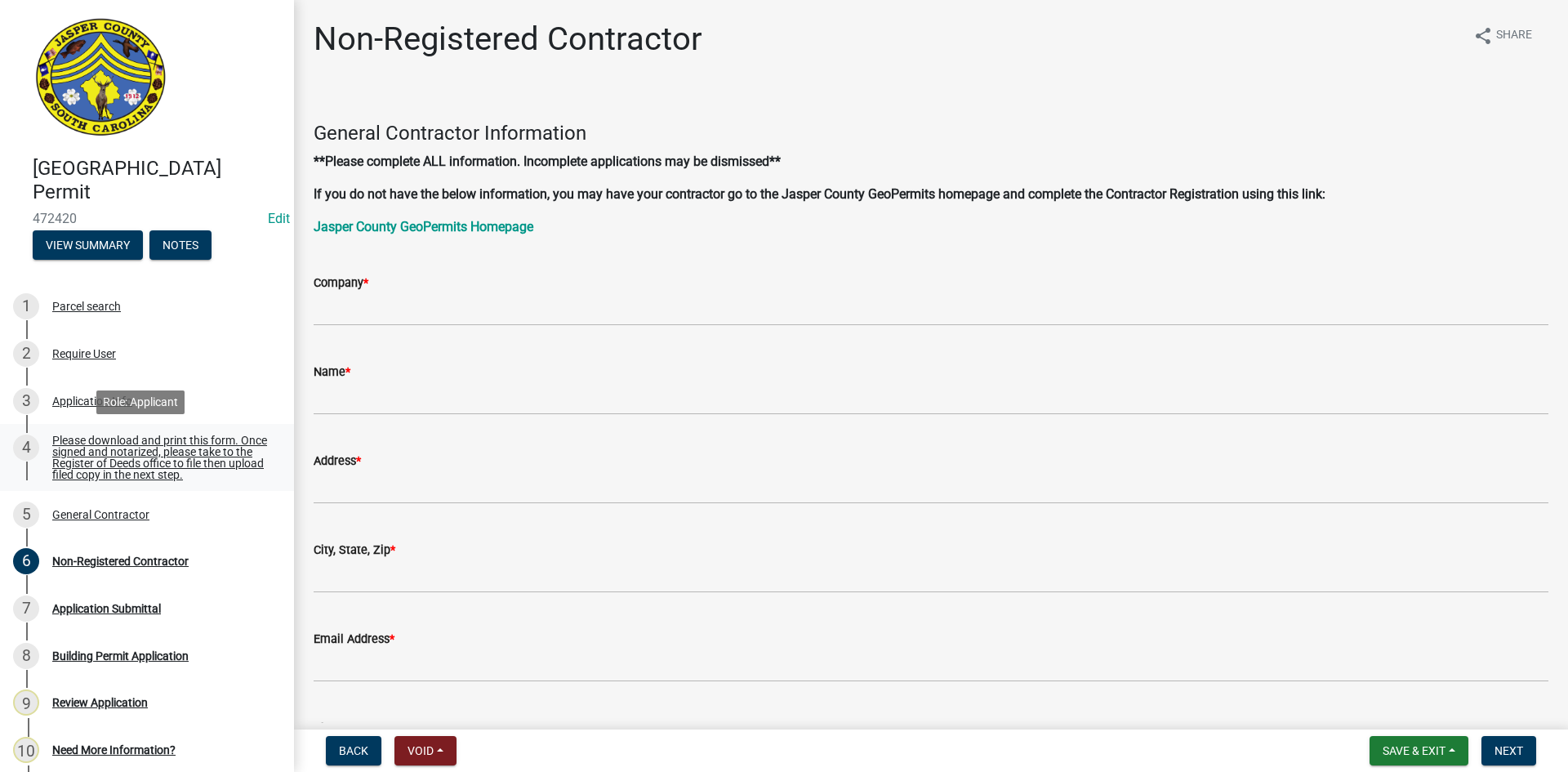
click at [145, 456] on div "Please download and print this form. Once signed and notarized, please take to …" at bounding box center [161, 457] width 216 height 46
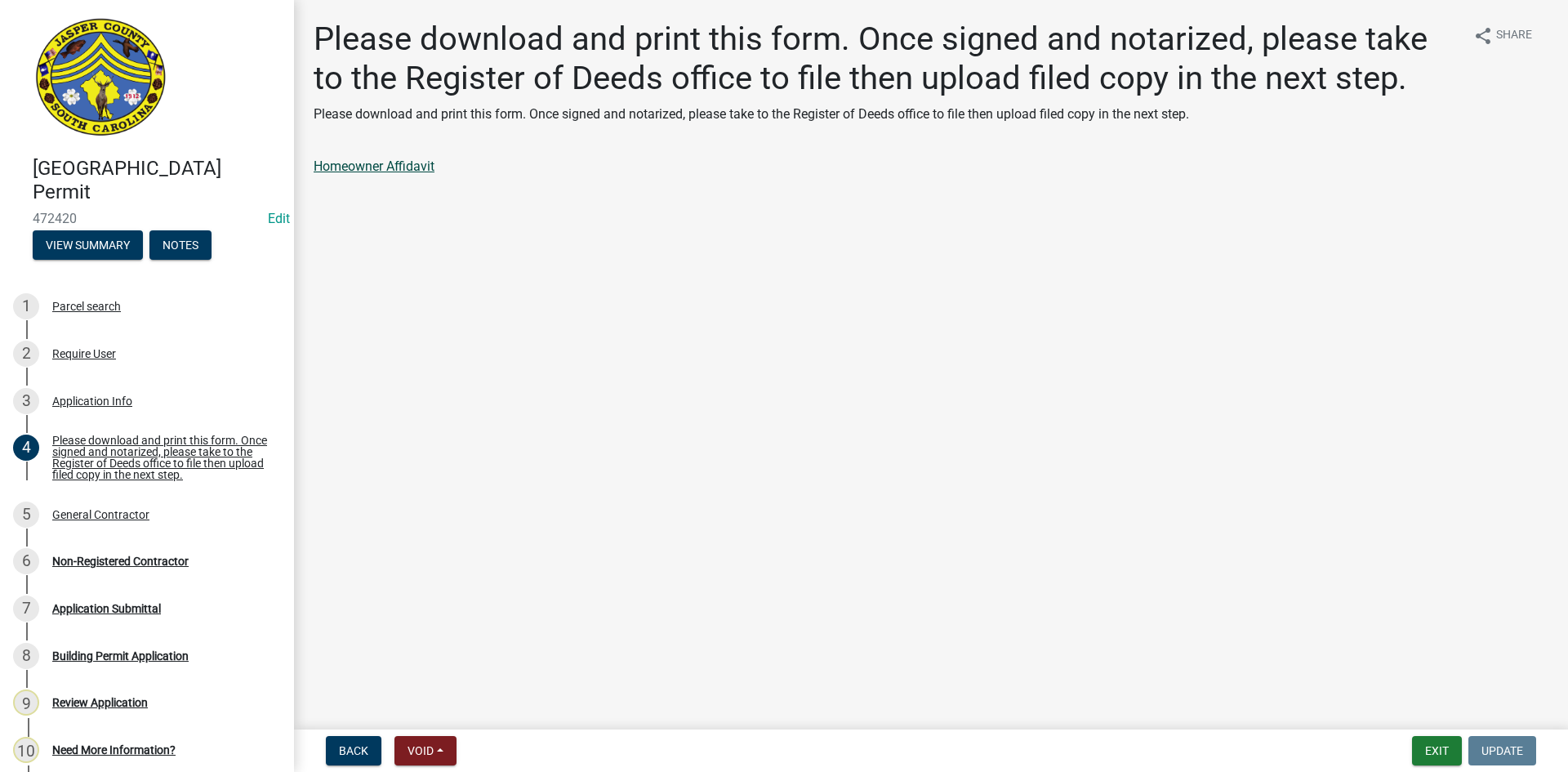
click at [391, 161] on link "Homeowner Affidavit" at bounding box center [374, 166] width 121 height 16
click at [97, 395] on div "Application Info" at bounding box center [92, 401] width 80 height 11
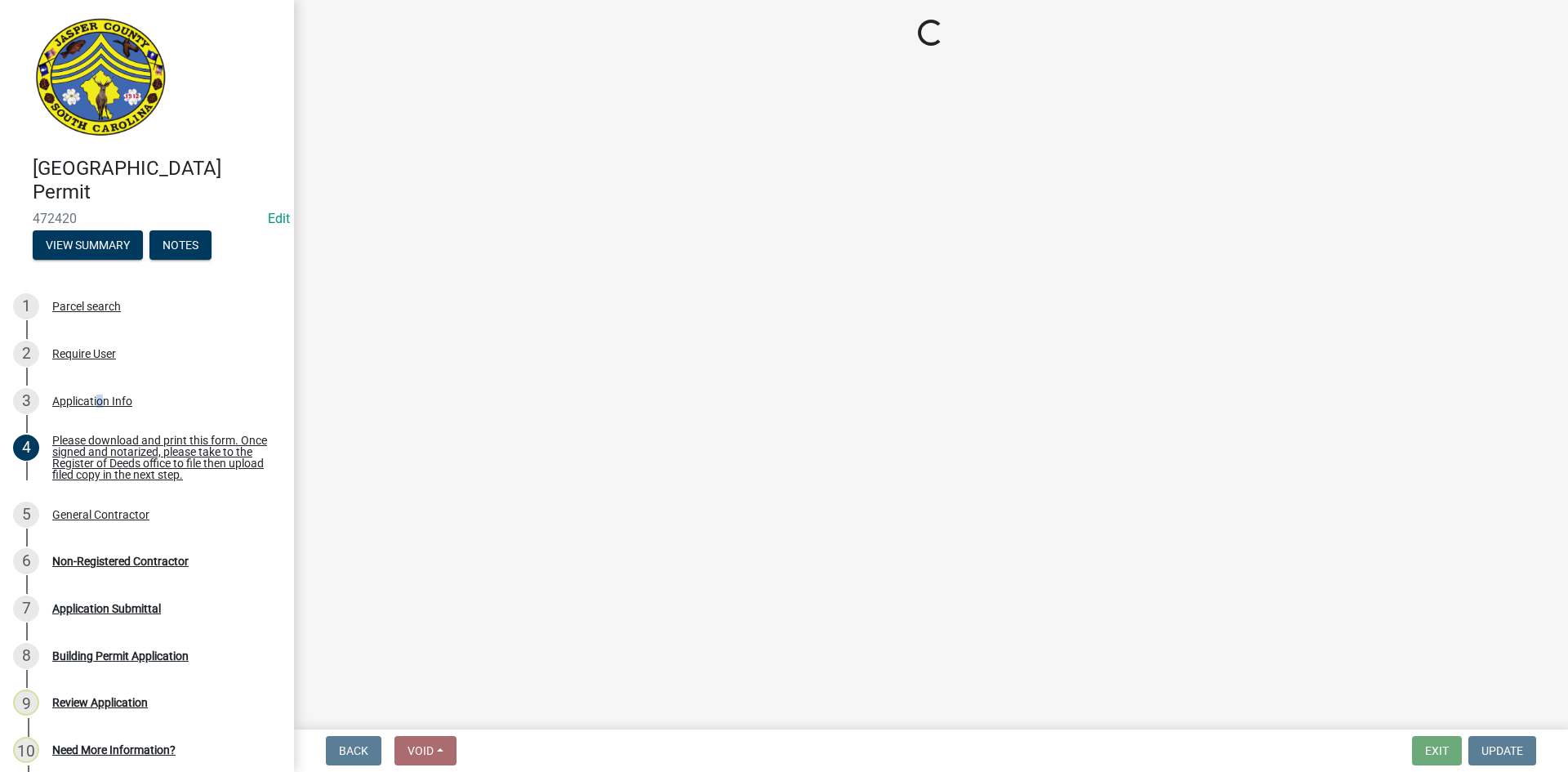
select select "4b7d28f2-ad6d-4146-a007-9cde64d4e27b"
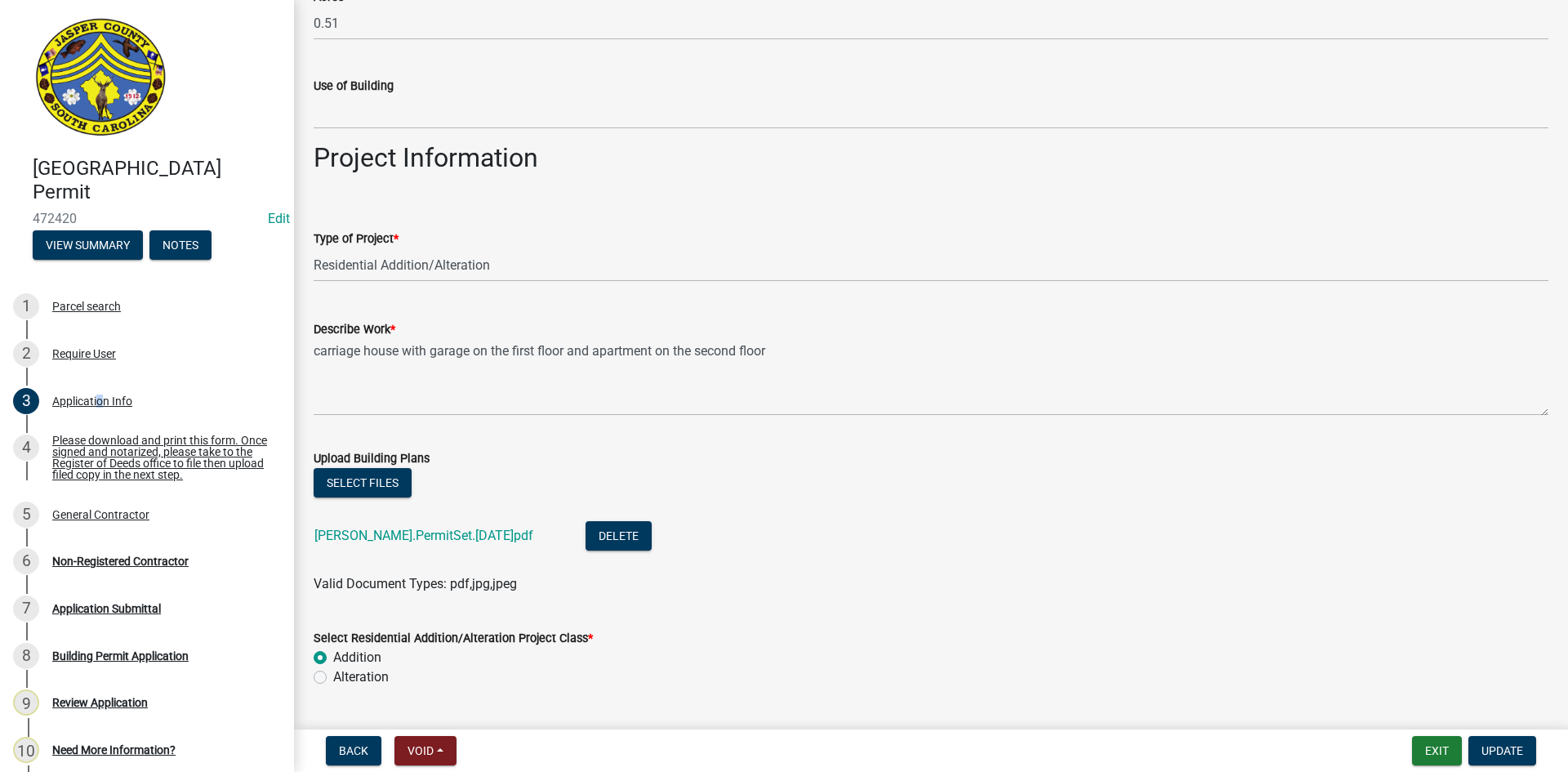
scroll to position [1797, 0]
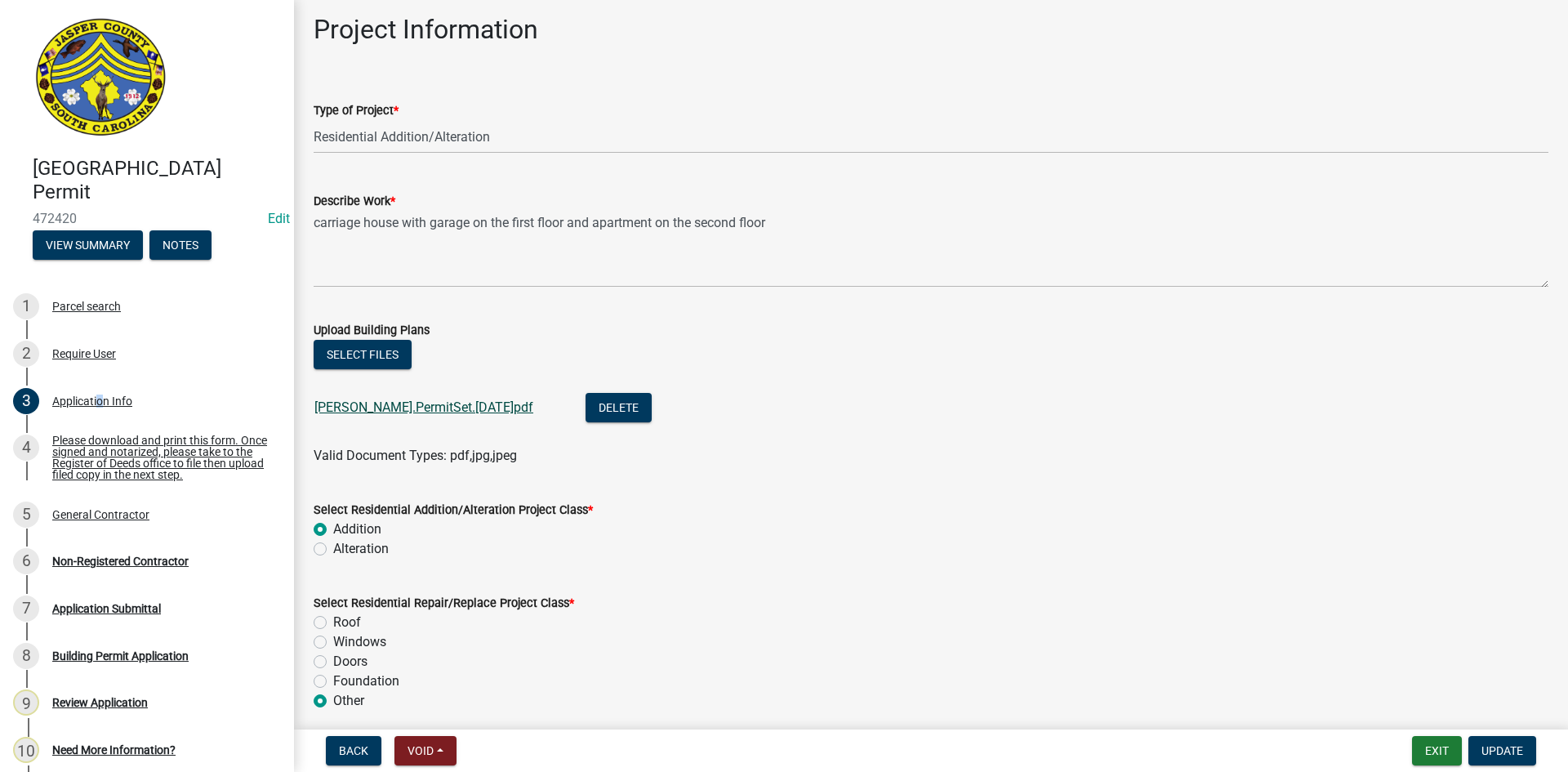
click at [364, 405] on link "Tagle.PermitSet.2025.07.31.pdf" at bounding box center [423, 407] width 218 height 16
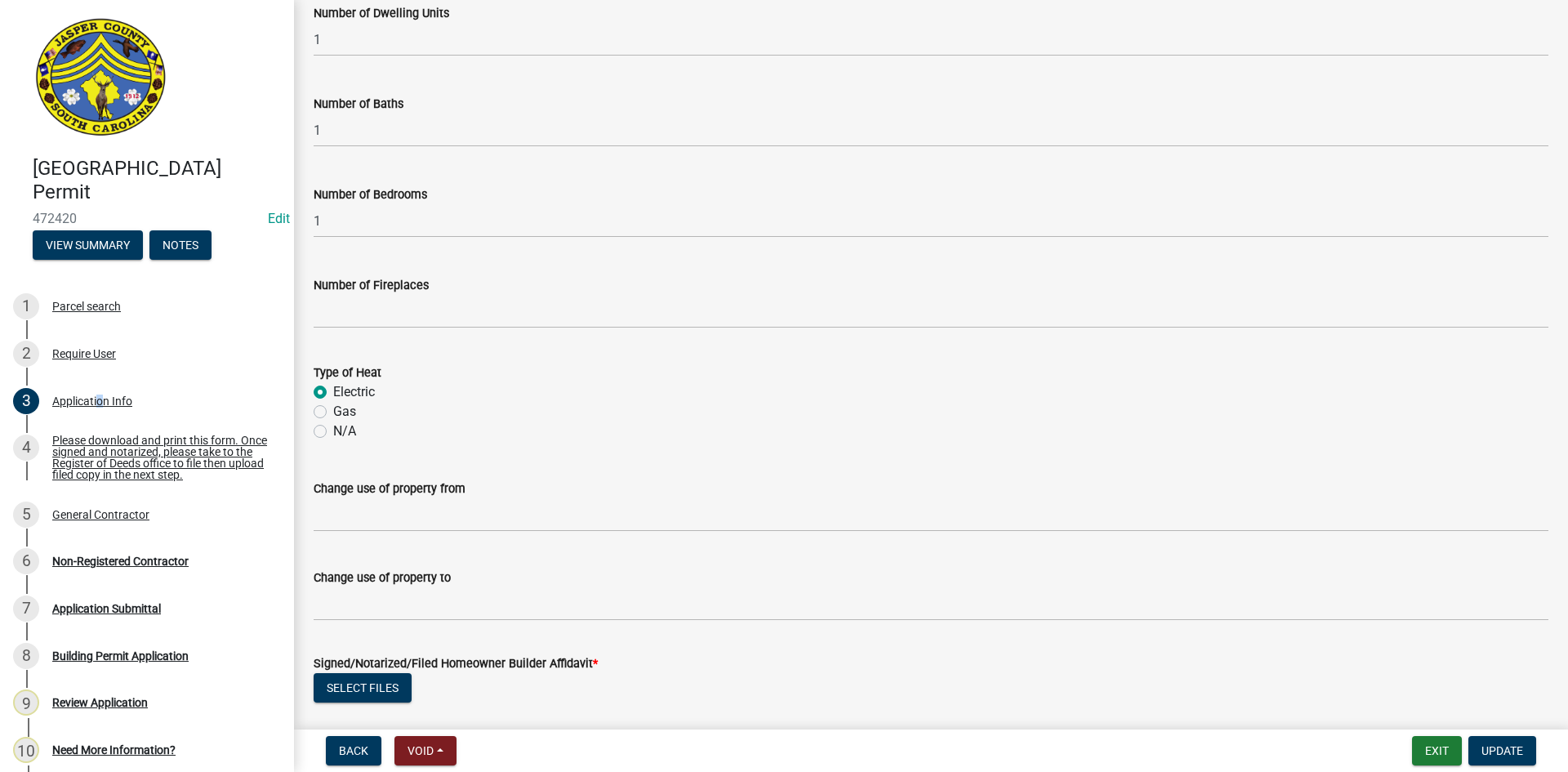
scroll to position [3013, 0]
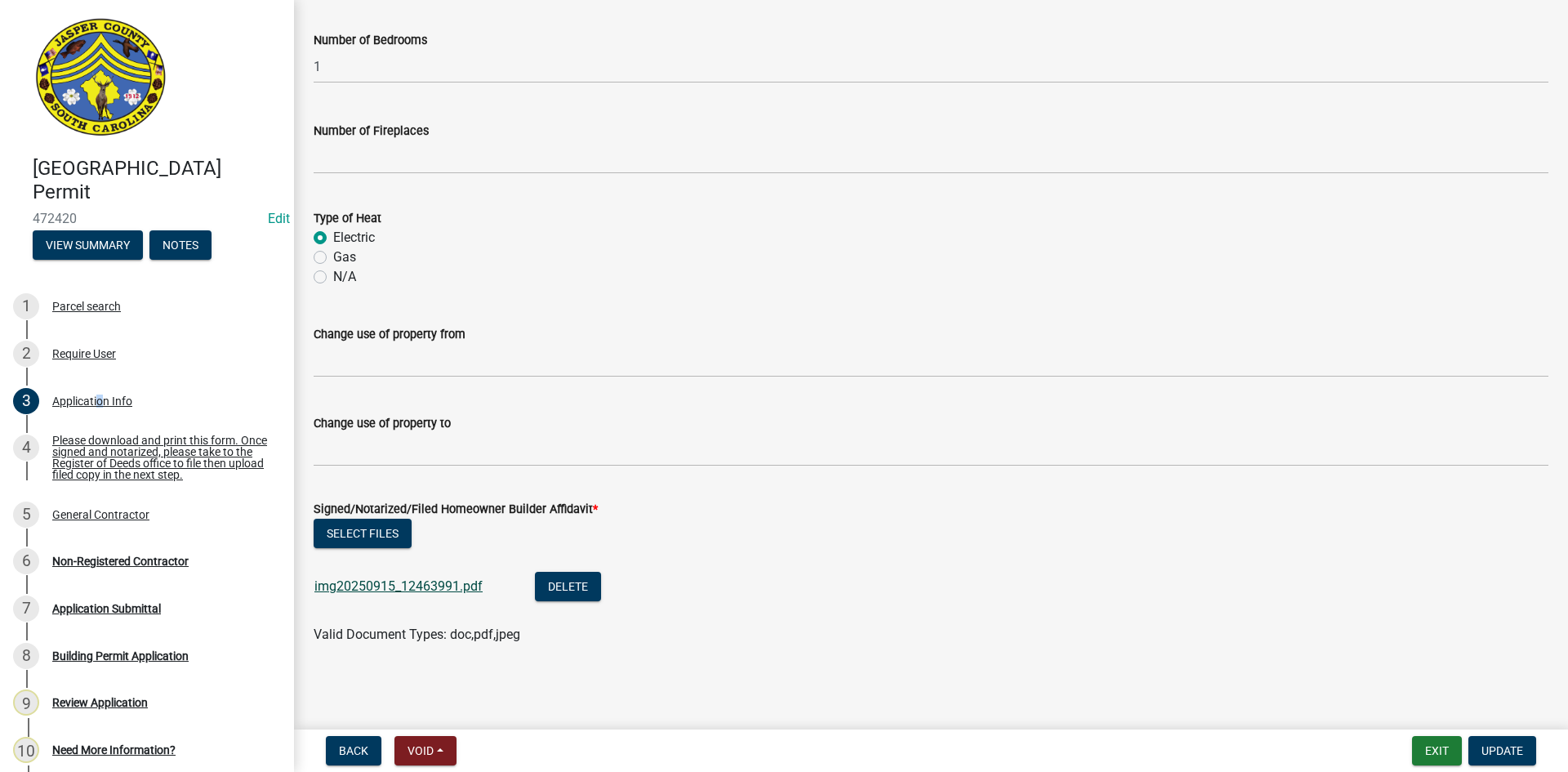
click at [398, 585] on link "img20250915_12463991.pdf" at bounding box center [398, 586] width 168 height 16
click at [104, 518] on div "General Contractor" at bounding box center [101, 514] width 98 height 11
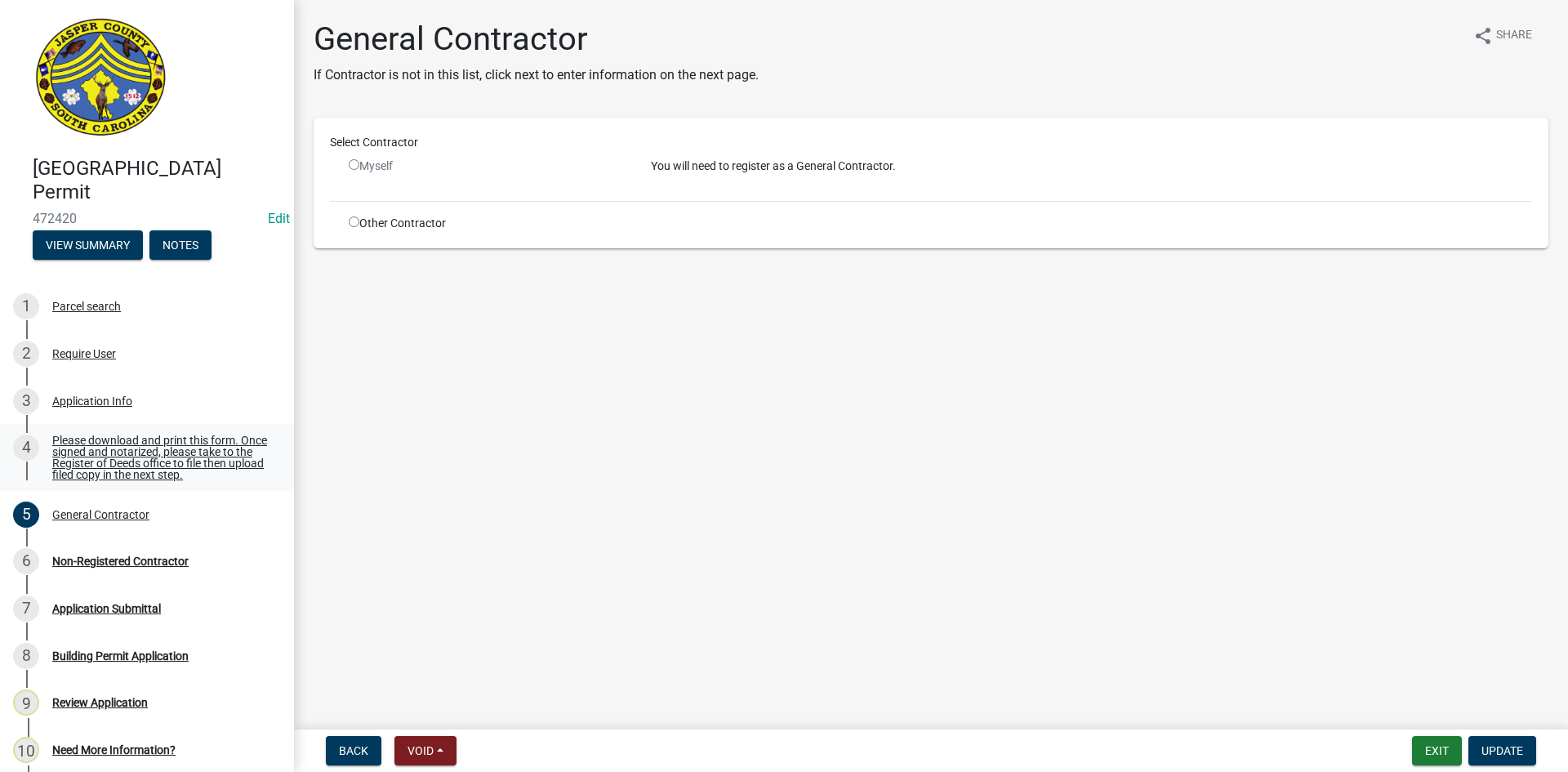
click at [152, 473] on div "Please download and print this form. Once signed and notarized, please take to …" at bounding box center [161, 457] width 216 height 46
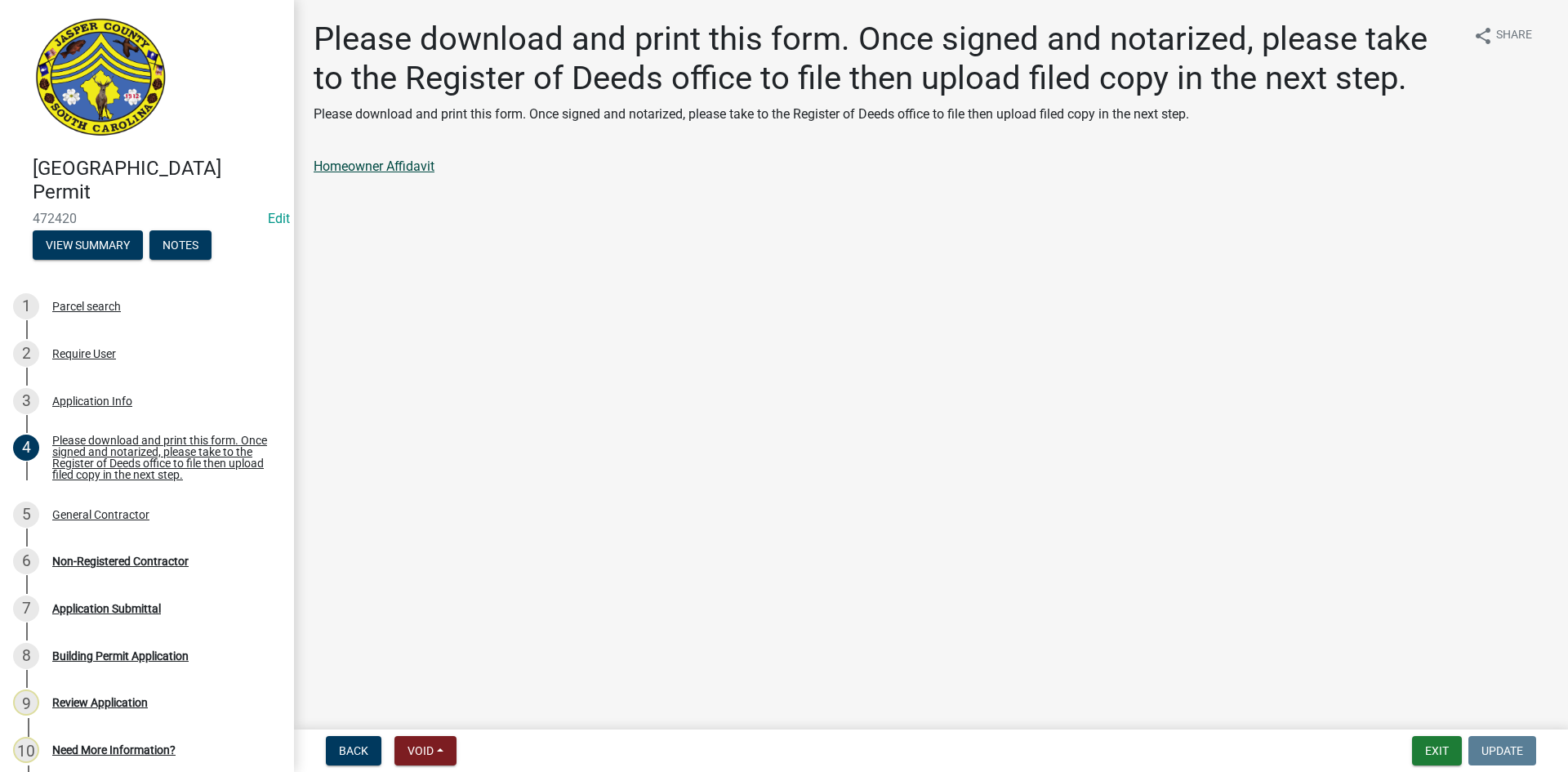
click at [342, 165] on link "Homeowner Affidavit" at bounding box center [374, 166] width 121 height 16
click at [98, 400] on div "Application Info" at bounding box center [92, 401] width 80 height 11
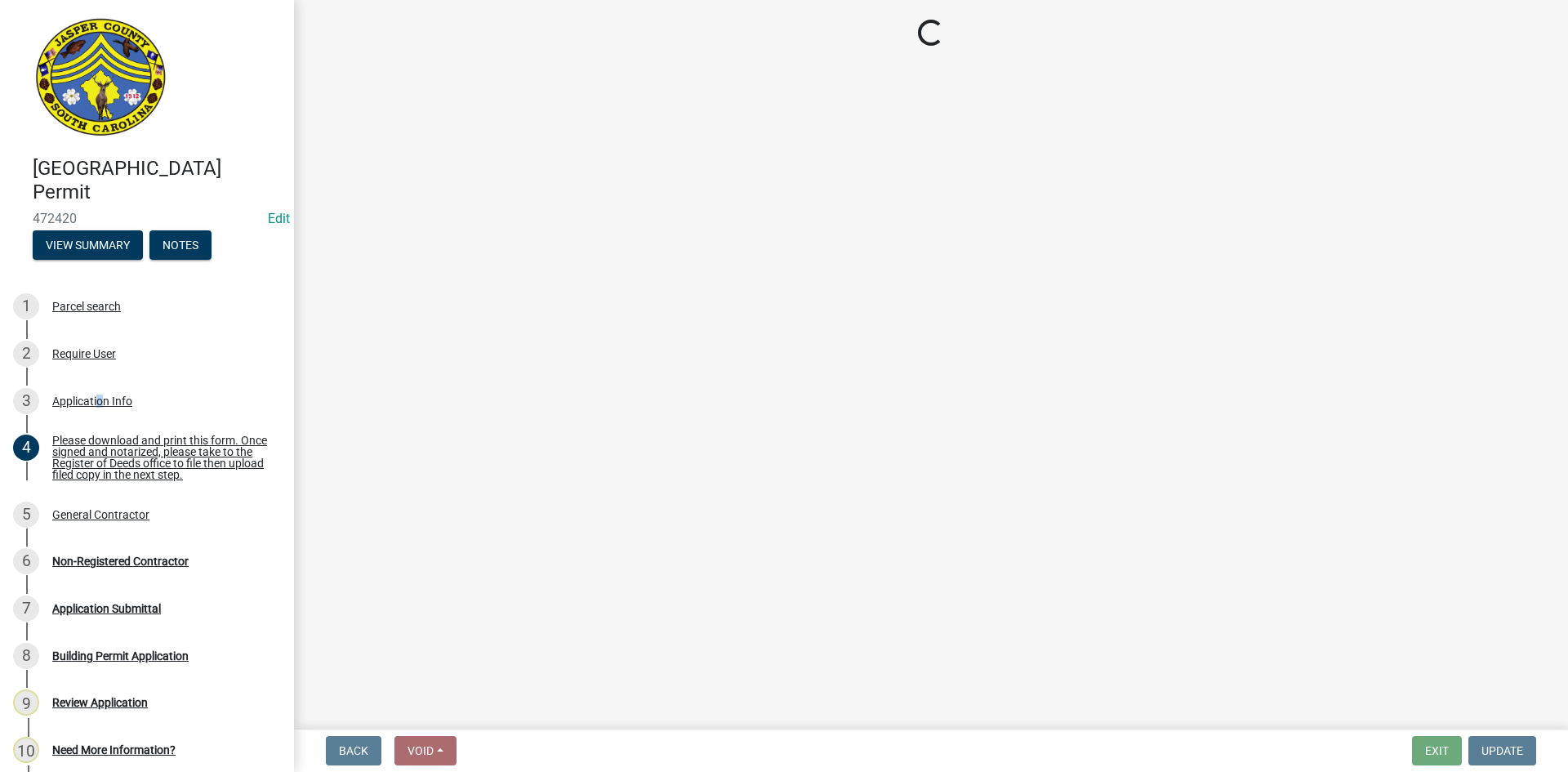
select select "4b7d28f2-ad6d-4146-a007-9cde64d4e27b"
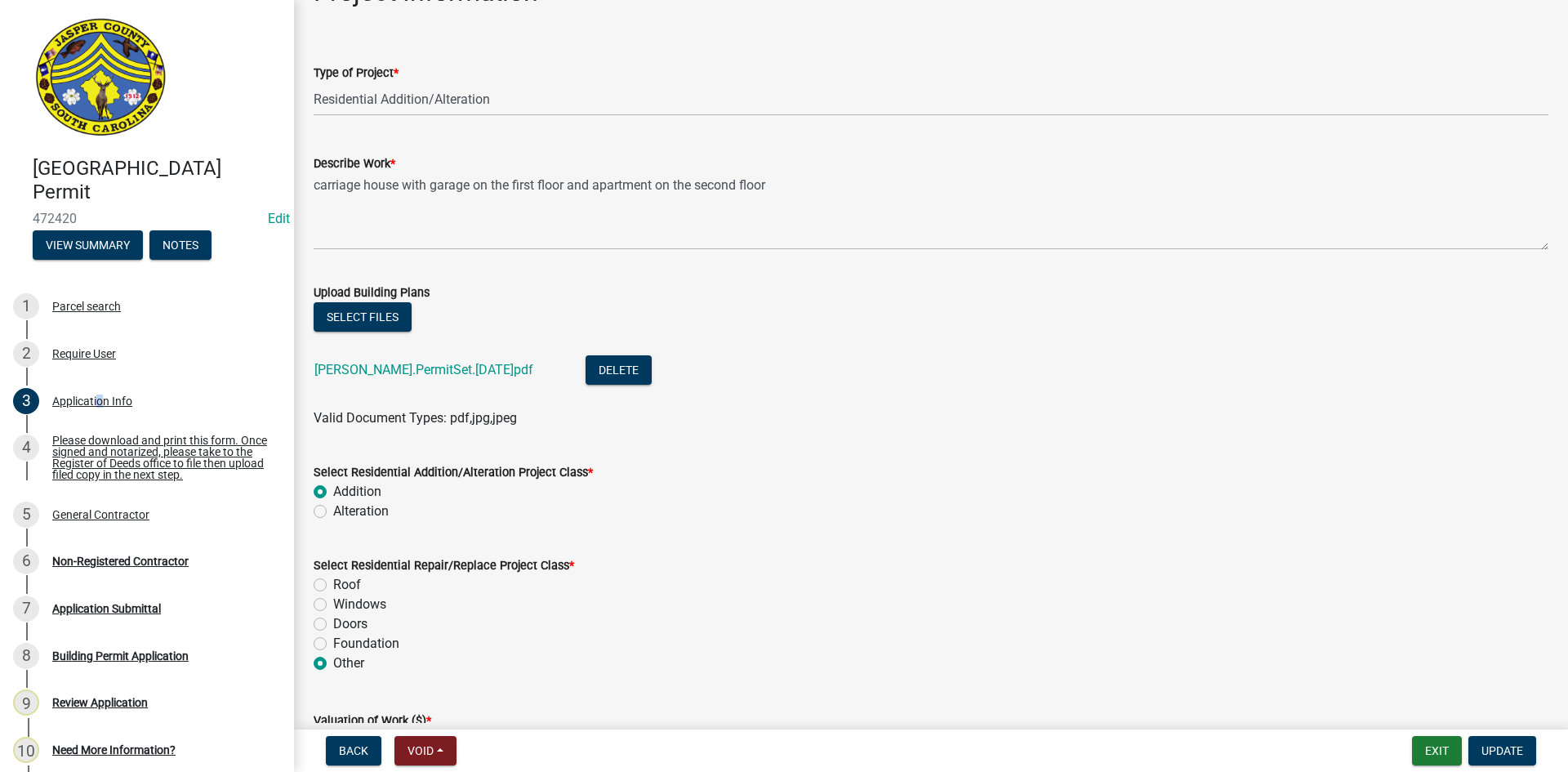
scroll to position [1797, 0]
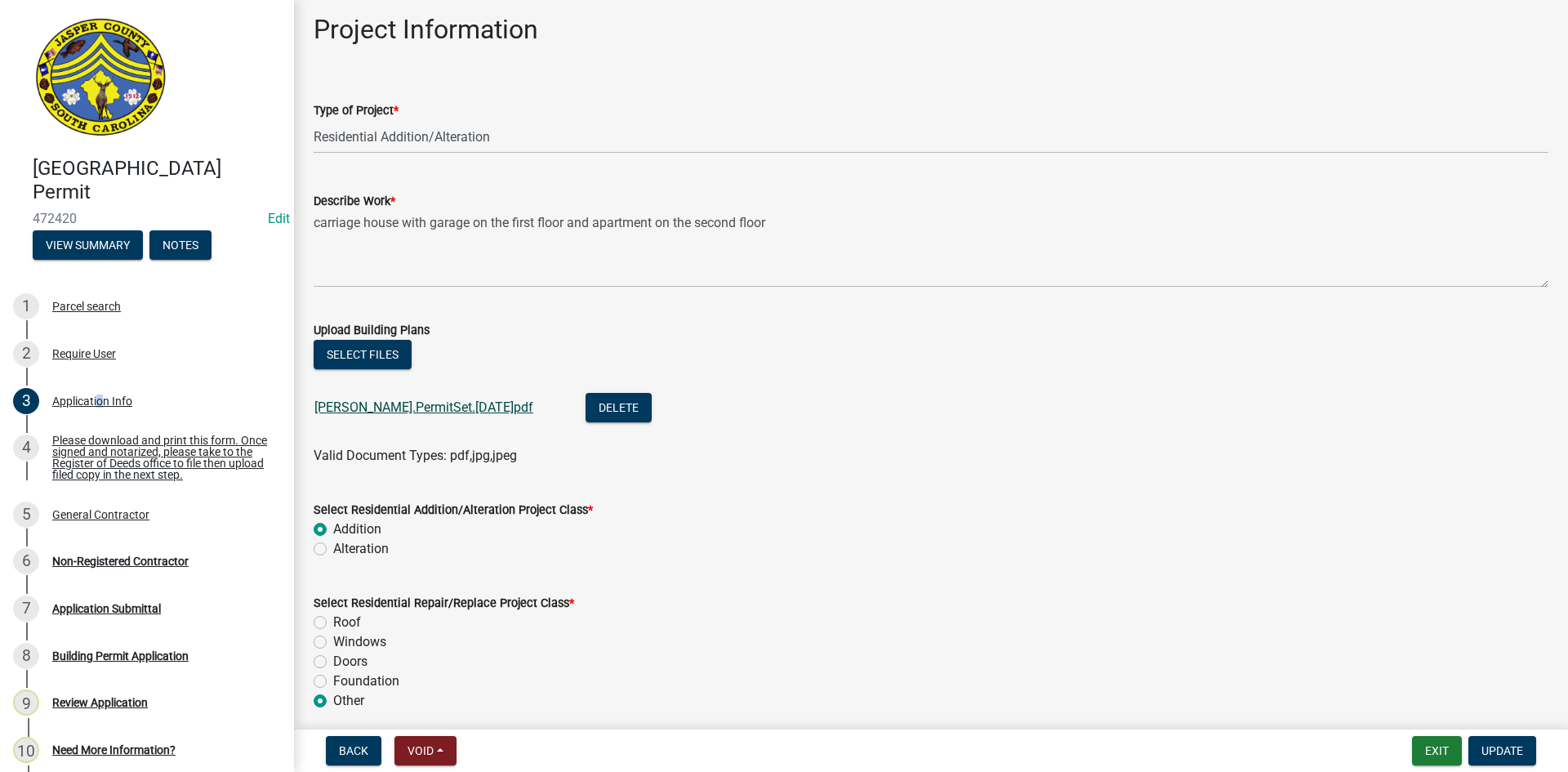
click at [398, 406] on link "Tagle.PermitSet.2025.07.31.pdf" at bounding box center [423, 407] width 218 height 16
click at [357, 356] on button "Select files" at bounding box center [362, 354] width 98 height 29
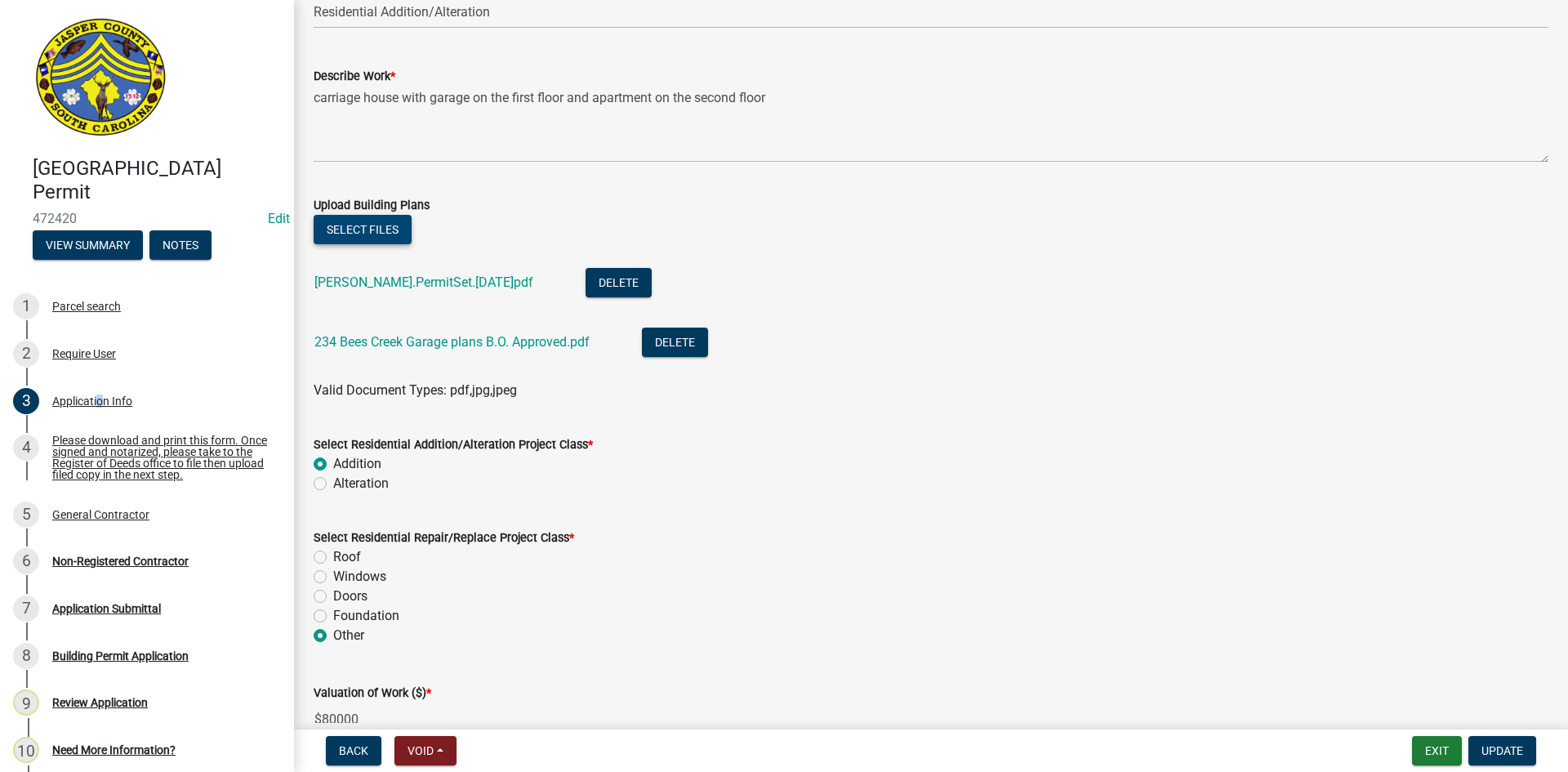
scroll to position [1878, 0]
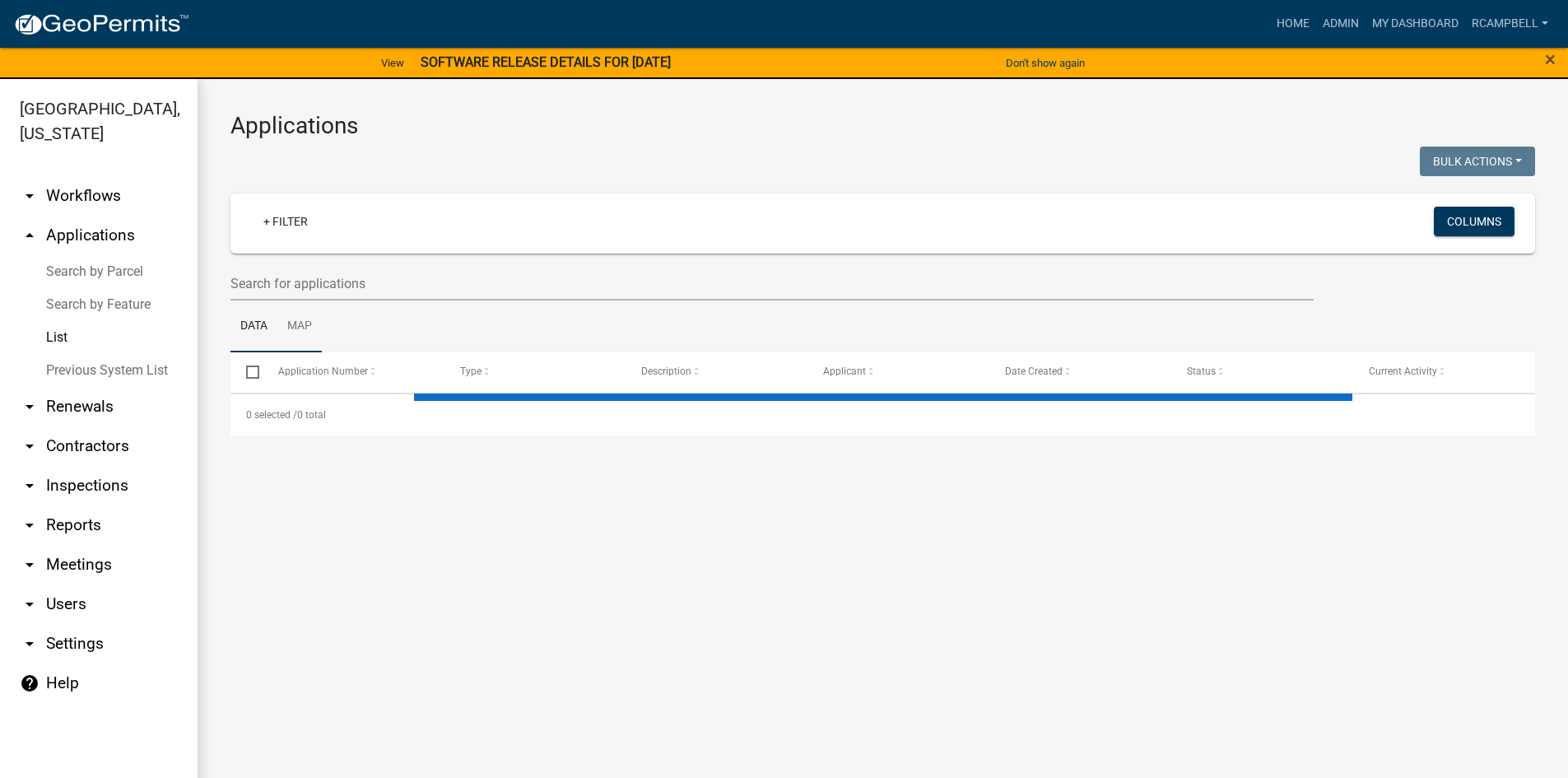
select select "3: 100"
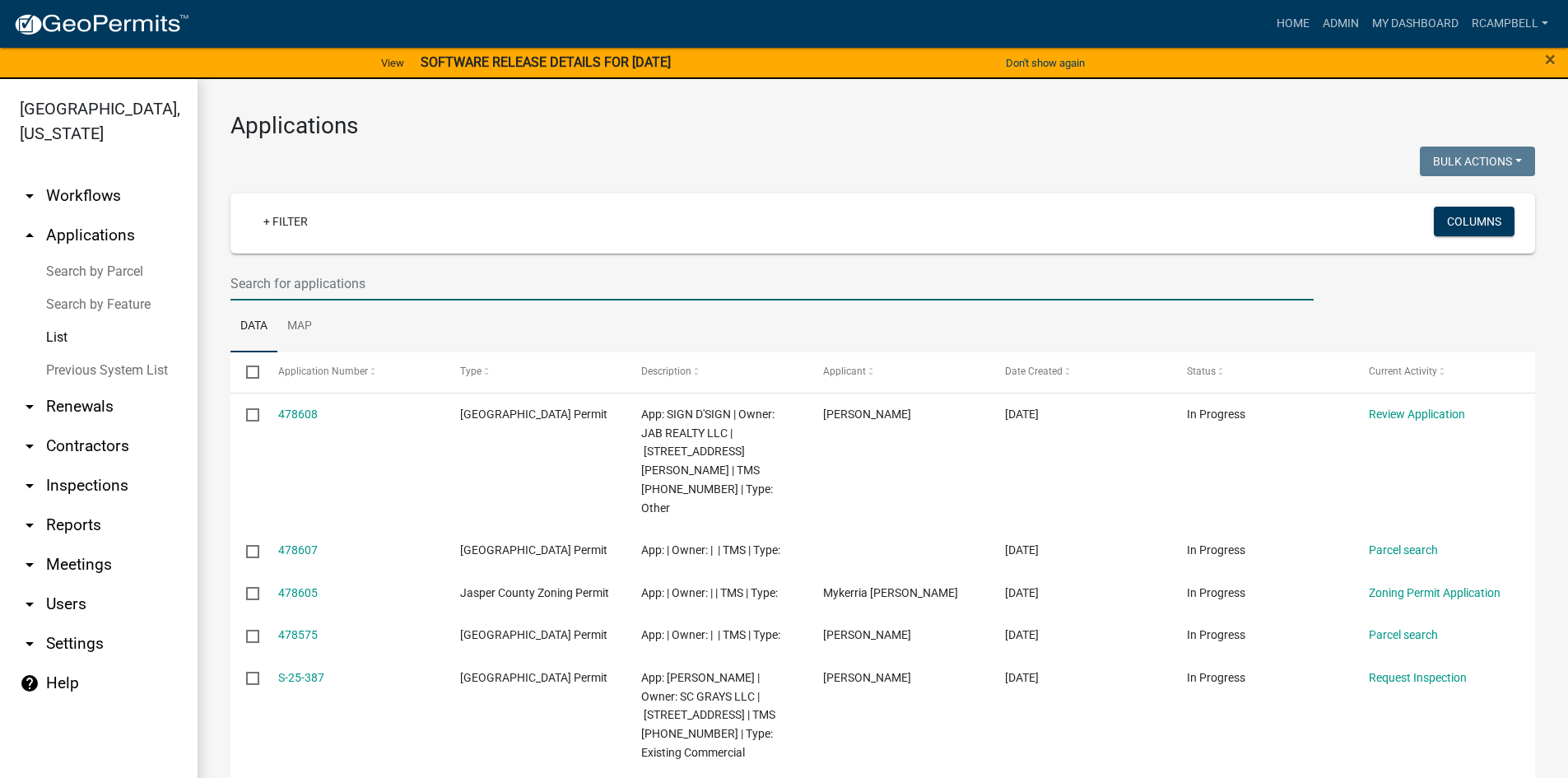
click at [297, 287] on input "text" at bounding box center [772, 283] width 1083 height 34
type input "468790"
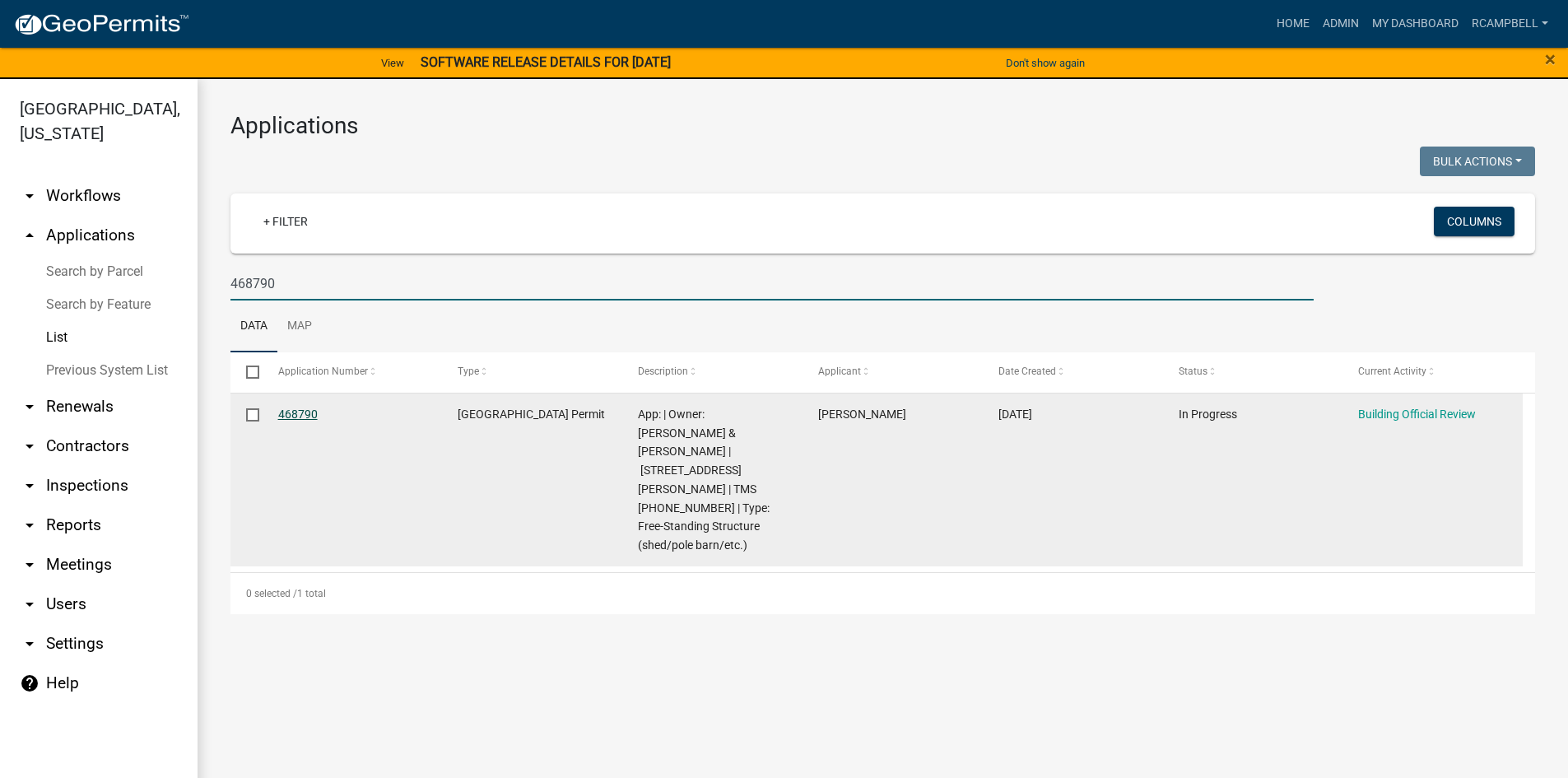
click at [293, 412] on link "468790" at bounding box center [298, 413] width 39 height 13
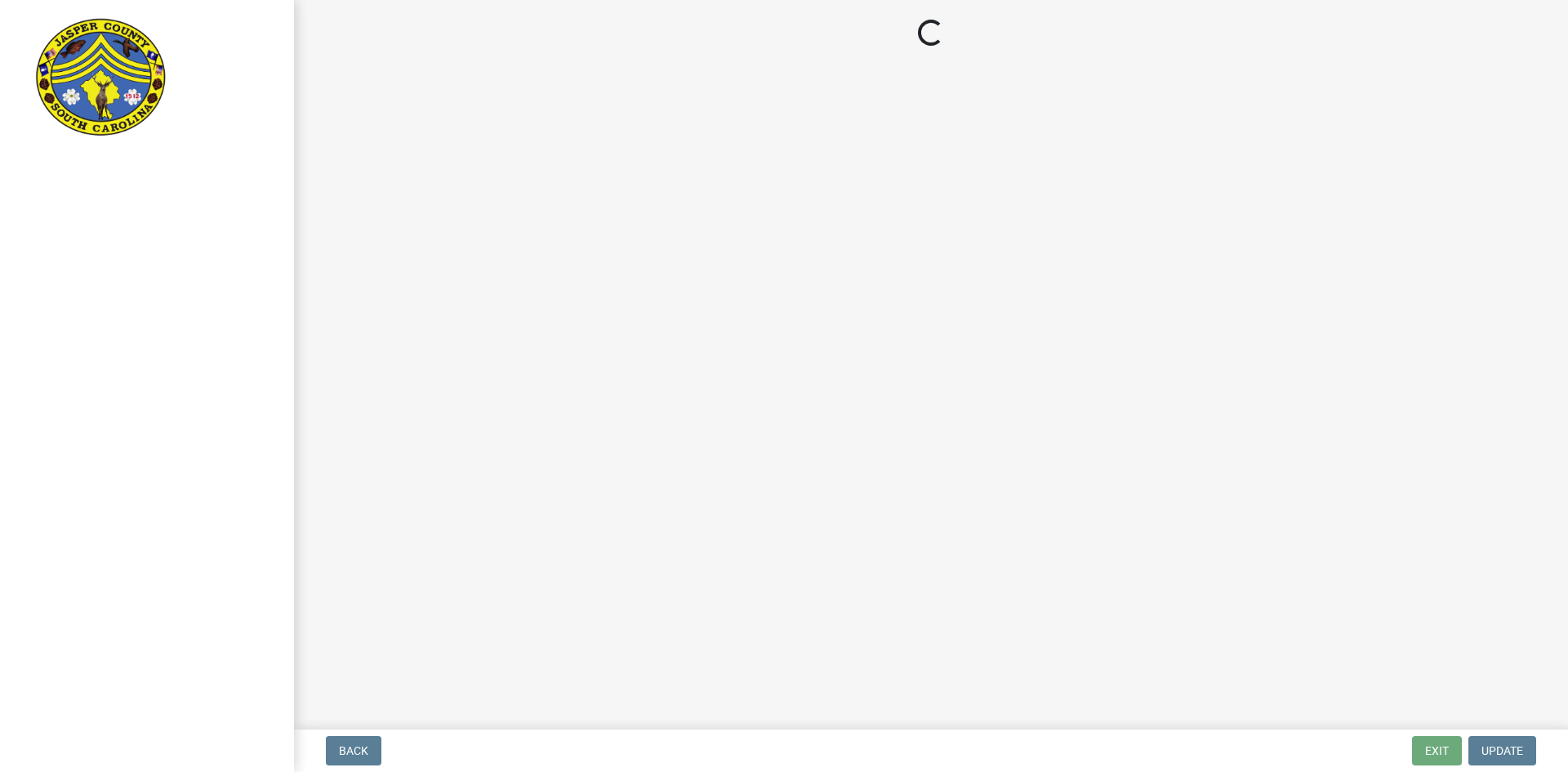
select select "5377c7cd-ae48-4ed2-bc38-366ad0c69dab"
select select "4c393964-ae5e-4116-aa96-2e826f670541"
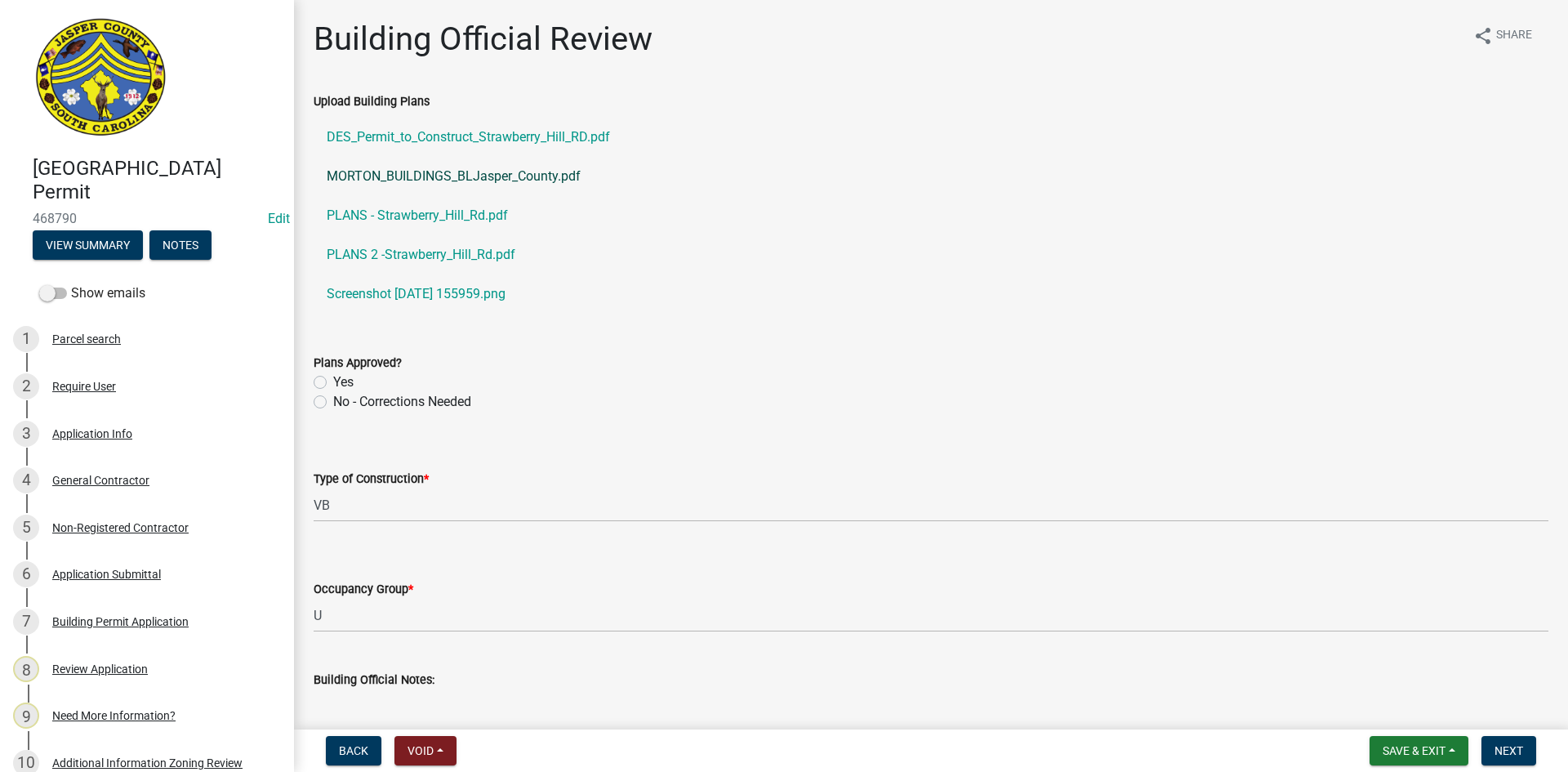
click at [445, 178] on link "MORTON_BUILDINGS_BLJasper_County.pdf" at bounding box center [931, 176] width 1235 height 39
click at [384, 213] on link "PLANS - Strawberry_Hill_Rd.pdf" at bounding box center [931, 215] width 1235 height 39
click at [73, 433] on div "Application Info" at bounding box center [92, 433] width 80 height 11
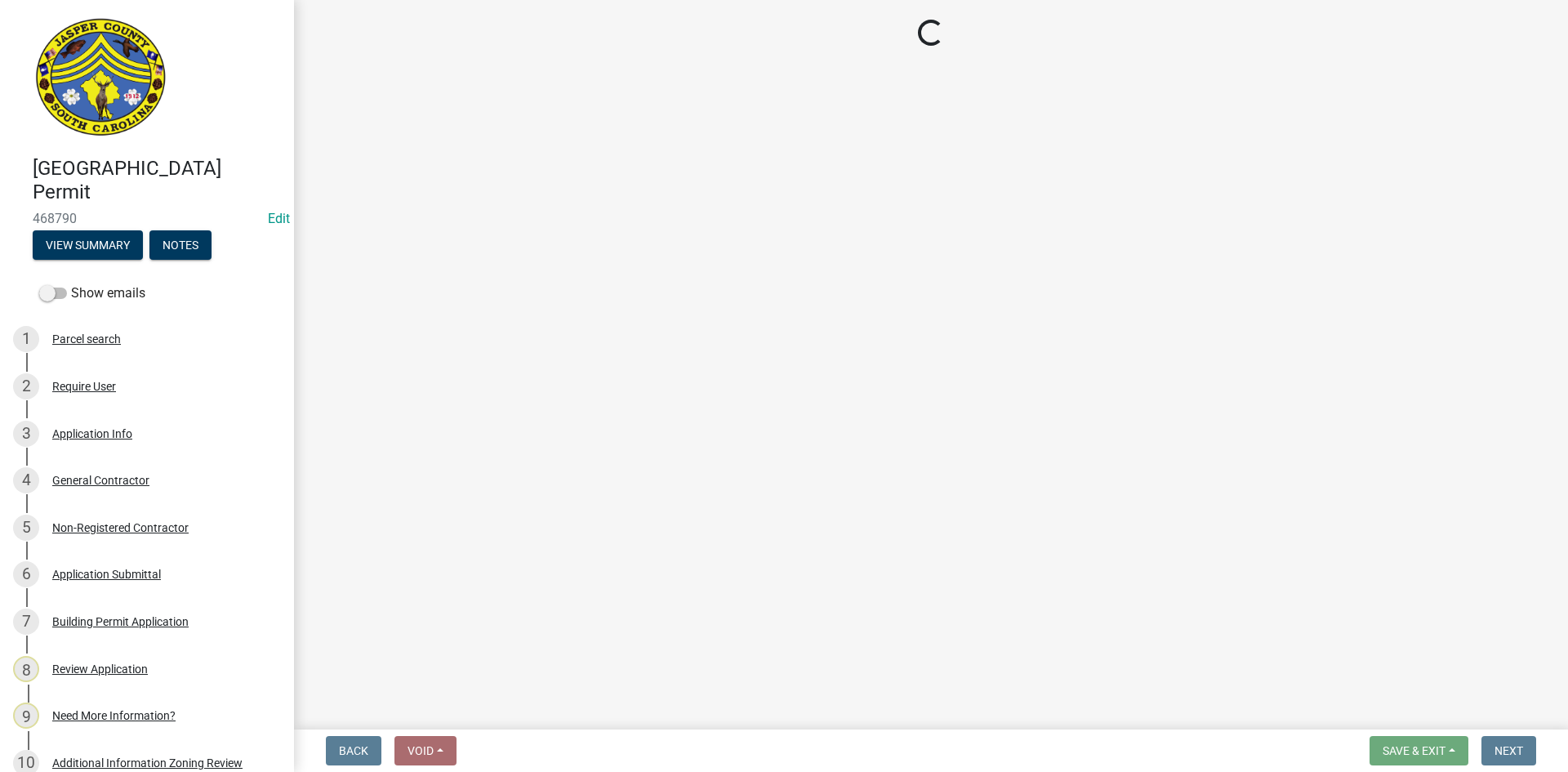
select select "f53fa719-3ff7-48d2-9eb7-3bbc18bb9995"
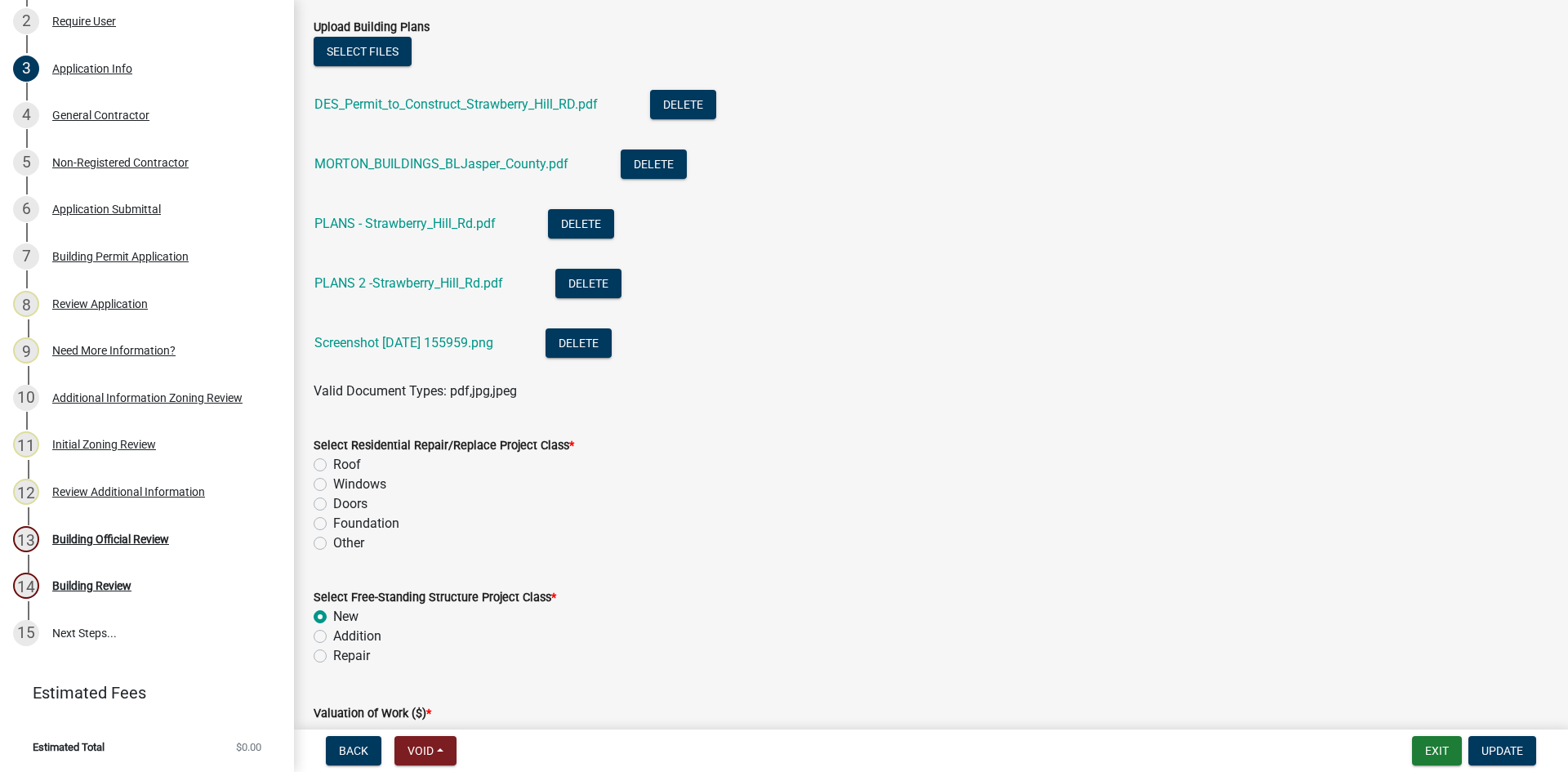
scroll to position [2123, 0]
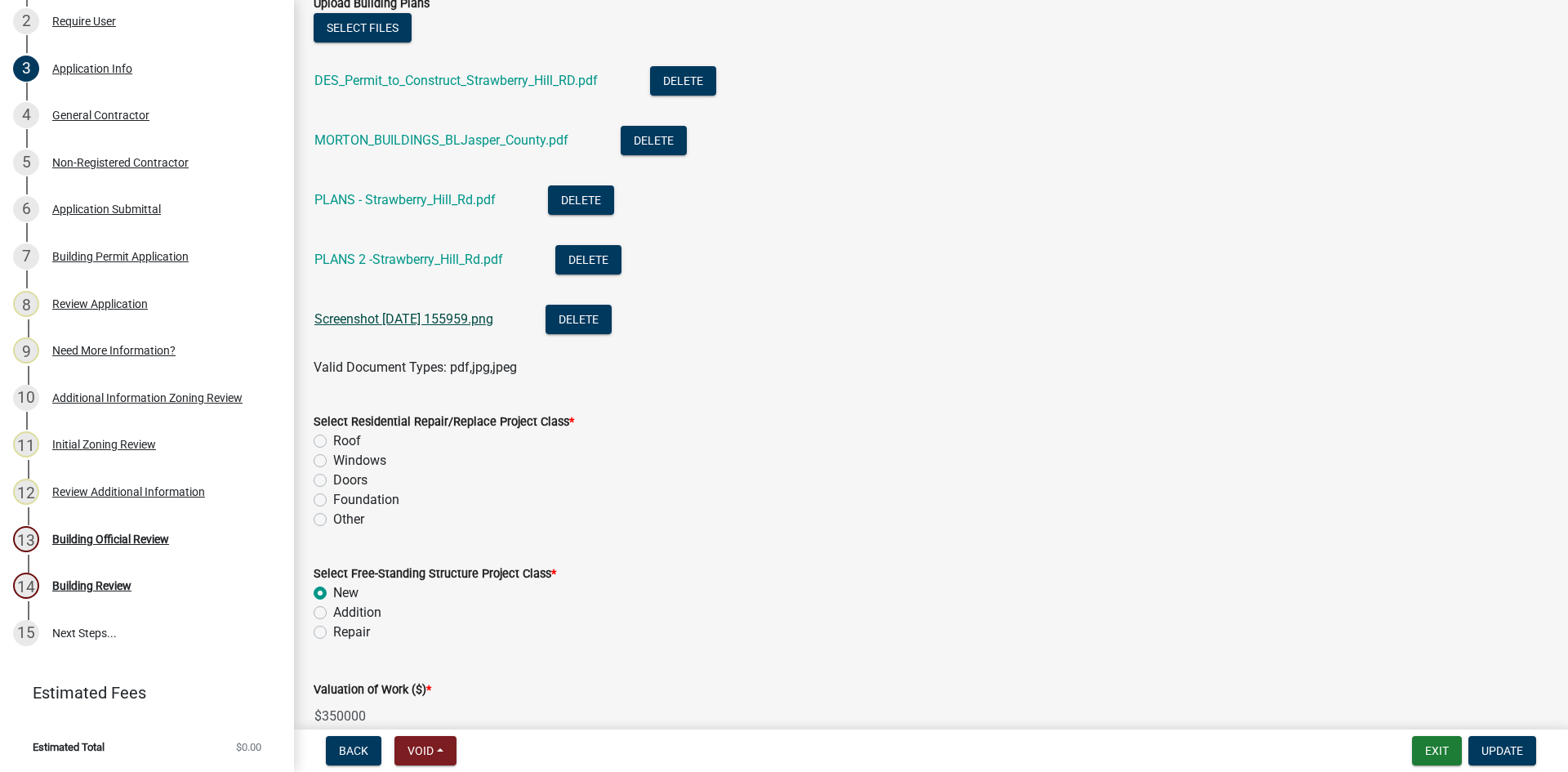
click at [406, 325] on link "Screenshot 2025-09-09 155959.png" at bounding box center [403, 319] width 179 height 16
click at [385, 192] on link "PLANS - Strawberry_Hill_Rd.pdf" at bounding box center [405, 199] width 181 height 16
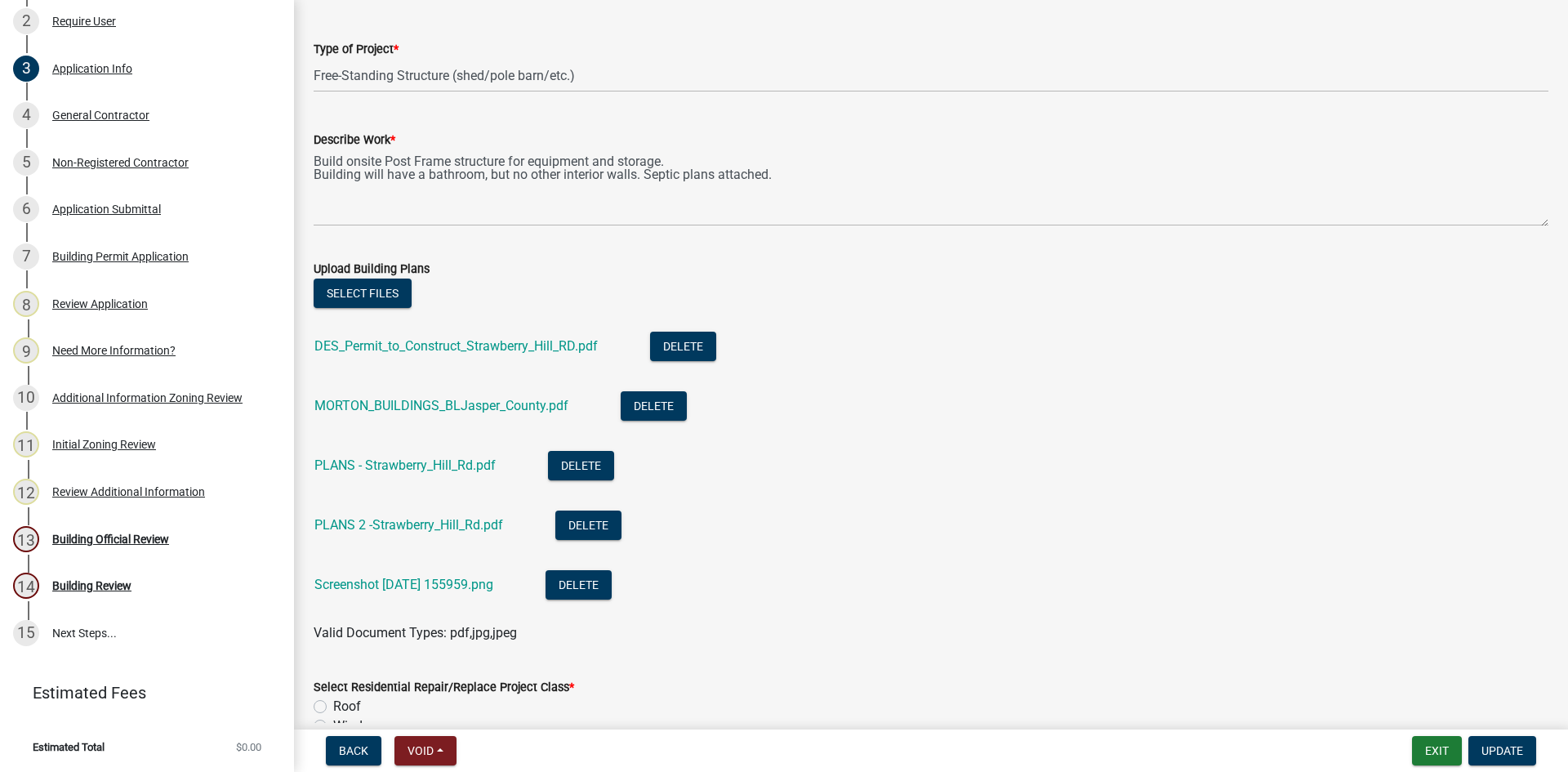
scroll to position [1797, 0]
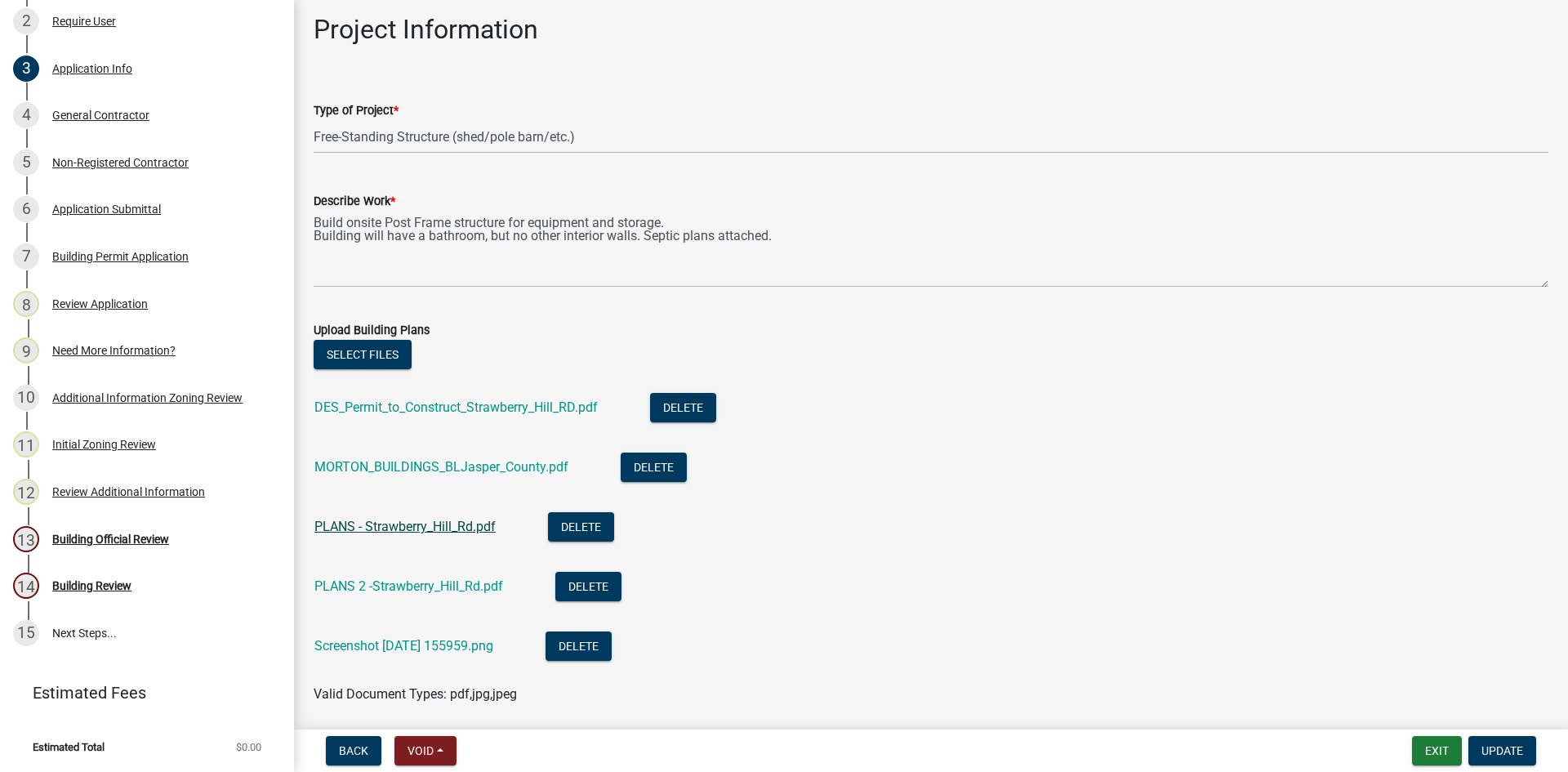
click at [407, 524] on link "PLANS - Strawberry_Hill_Rd.pdf" at bounding box center [405, 527] width 181 height 16
click at [410, 583] on link "PLANS 2 -Strawberry_Hill_Rd.pdf" at bounding box center [408, 586] width 188 height 16
click at [387, 411] on link "DES_Permit_to_Construct_Strawberry_Hill_RD.pdf" at bounding box center [456, 407] width 283 height 16
click at [357, 350] on button "Select files" at bounding box center [362, 354] width 98 height 29
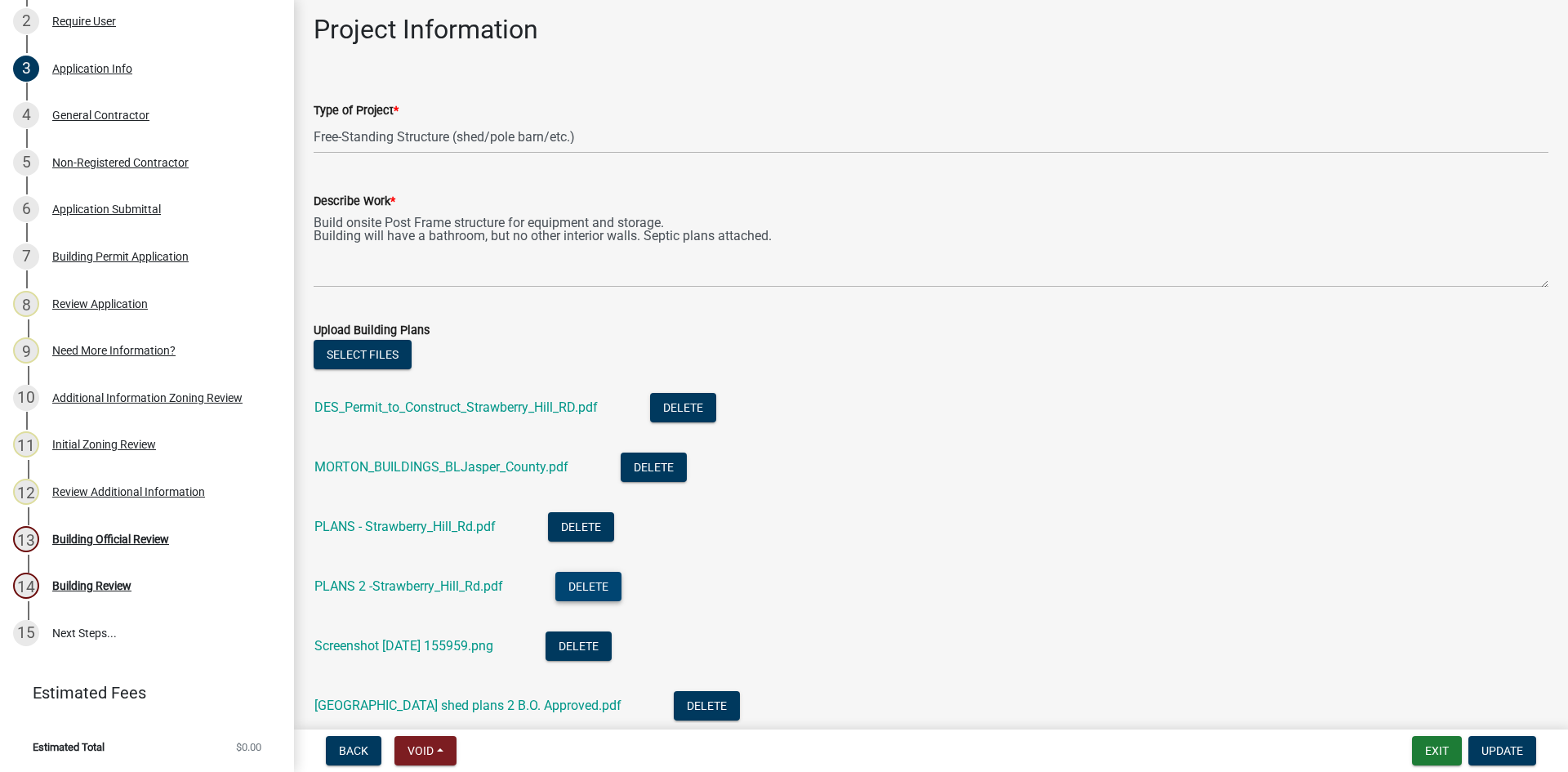
click at [588, 585] on button "Delete" at bounding box center [588, 586] width 66 height 29
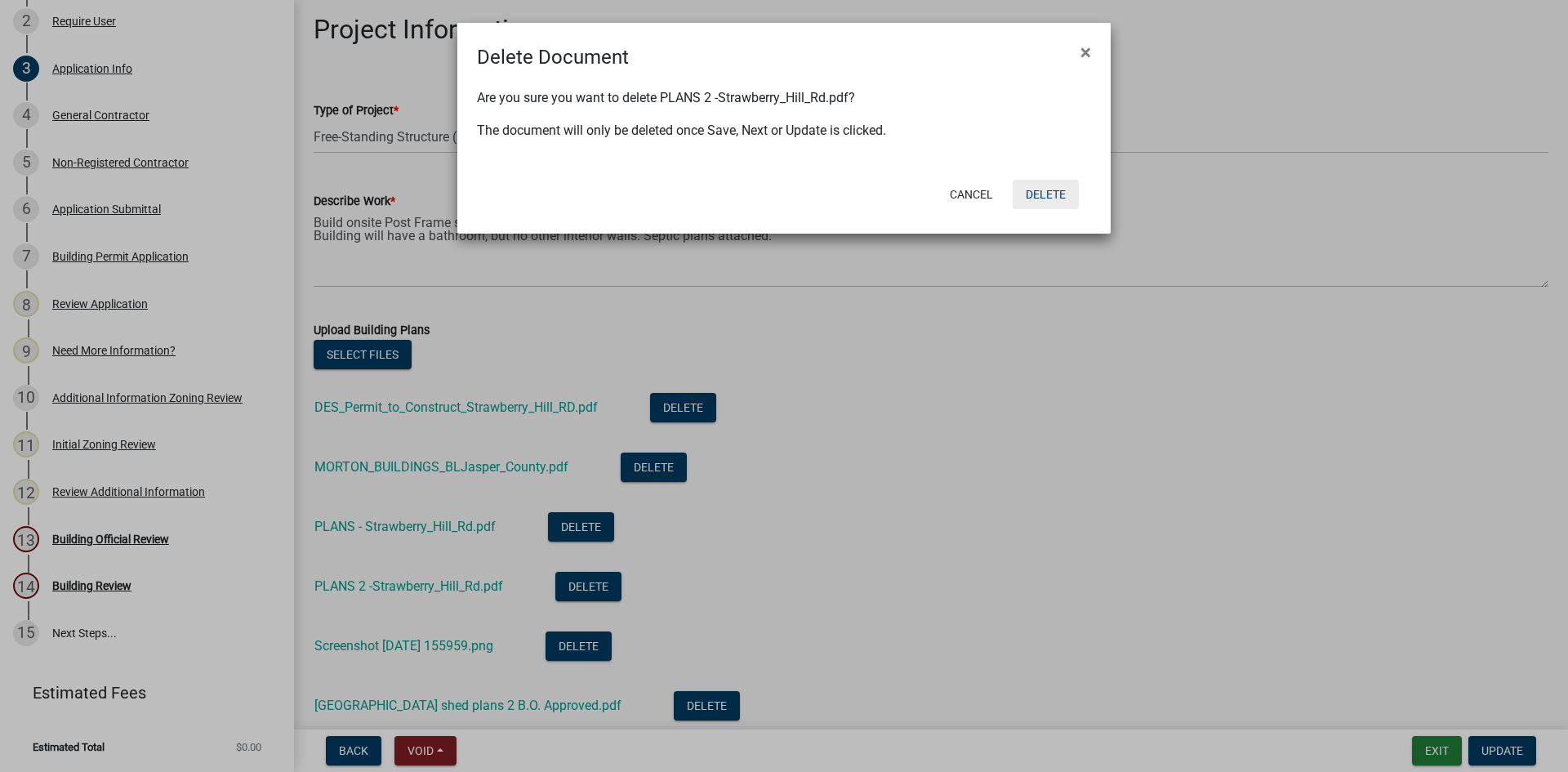
click at [1037, 202] on button "Delete" at bounding box center [1046, 194] width 66 height 29
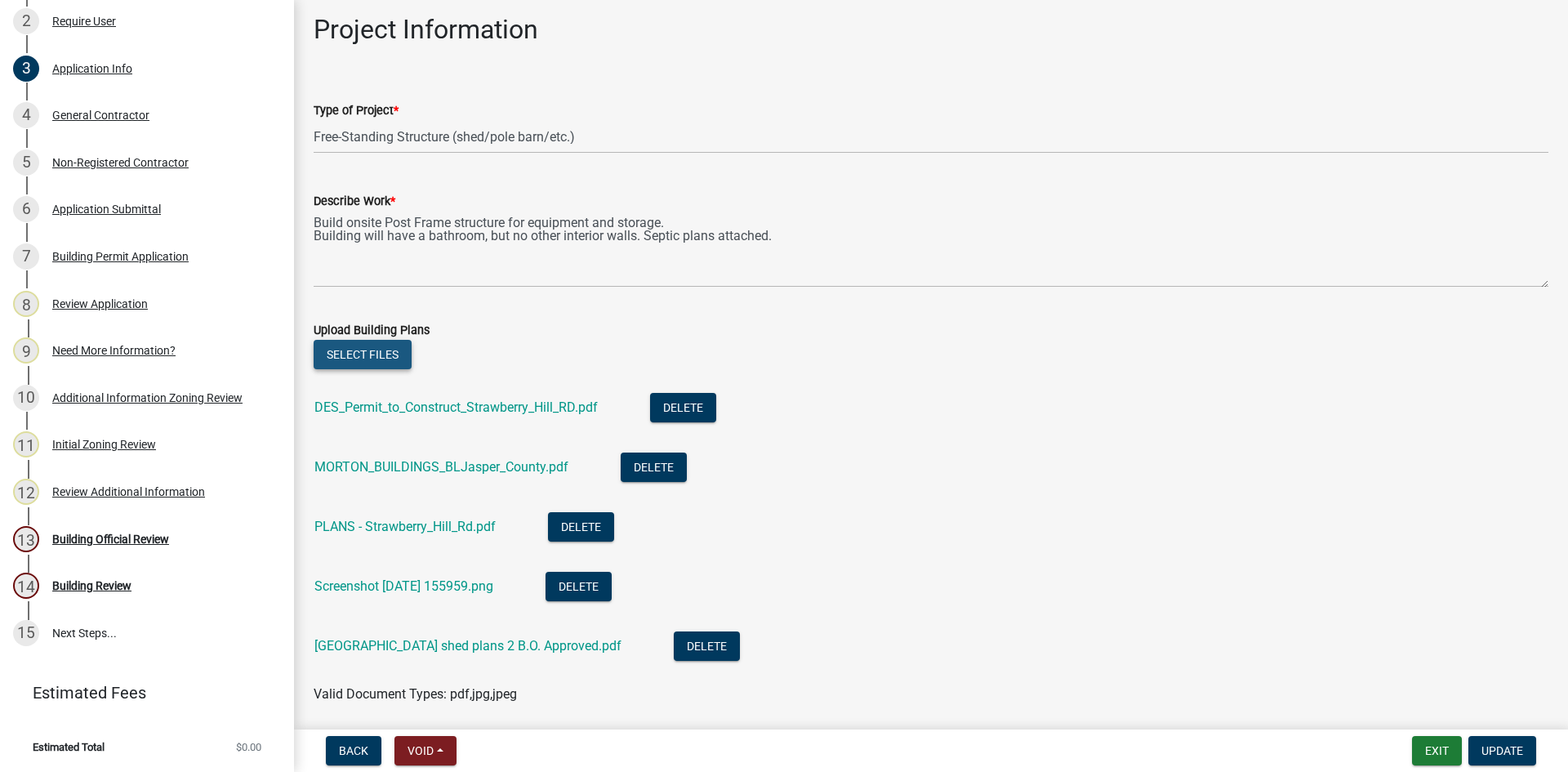
click at [359, 354] on button "Select files" at bounding box center [362, 354] width 98 height 29
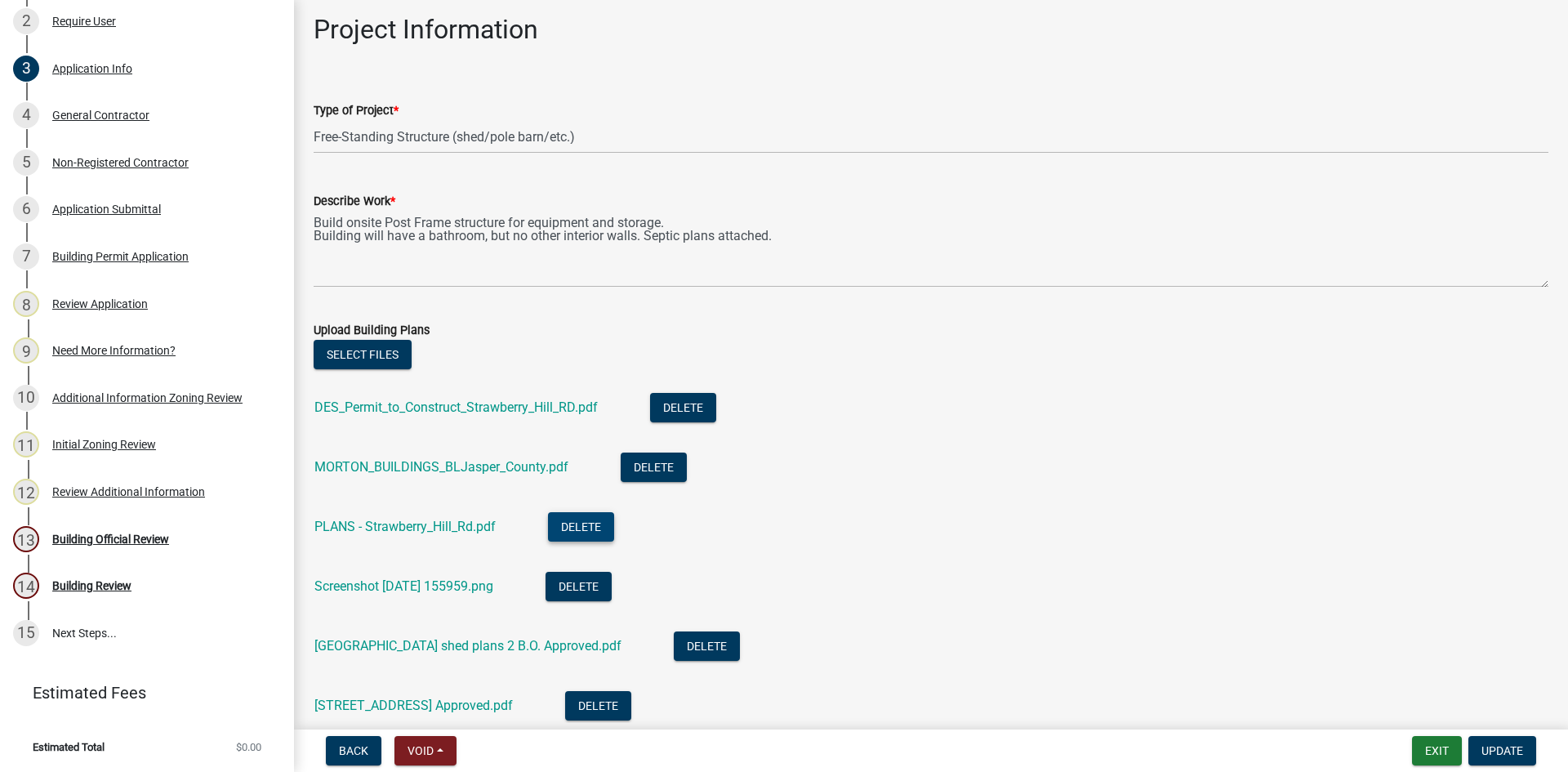
click at [567, 524] on button "Delete" at bounding box center [581, 527] width 66 height 29
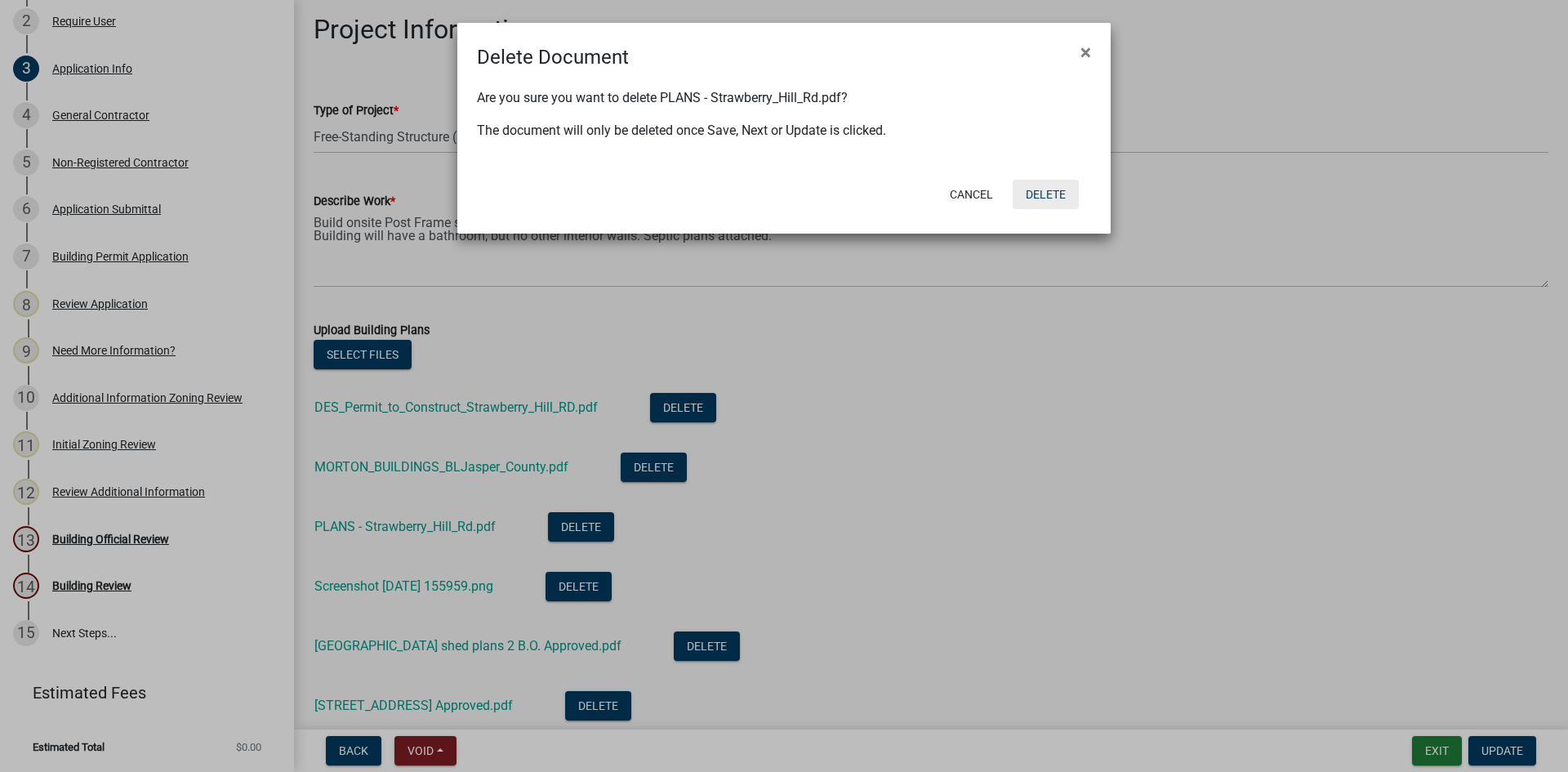
click at [1055, 199] on button "Delete" at bounding box center [1046, 194] width 66 height 29
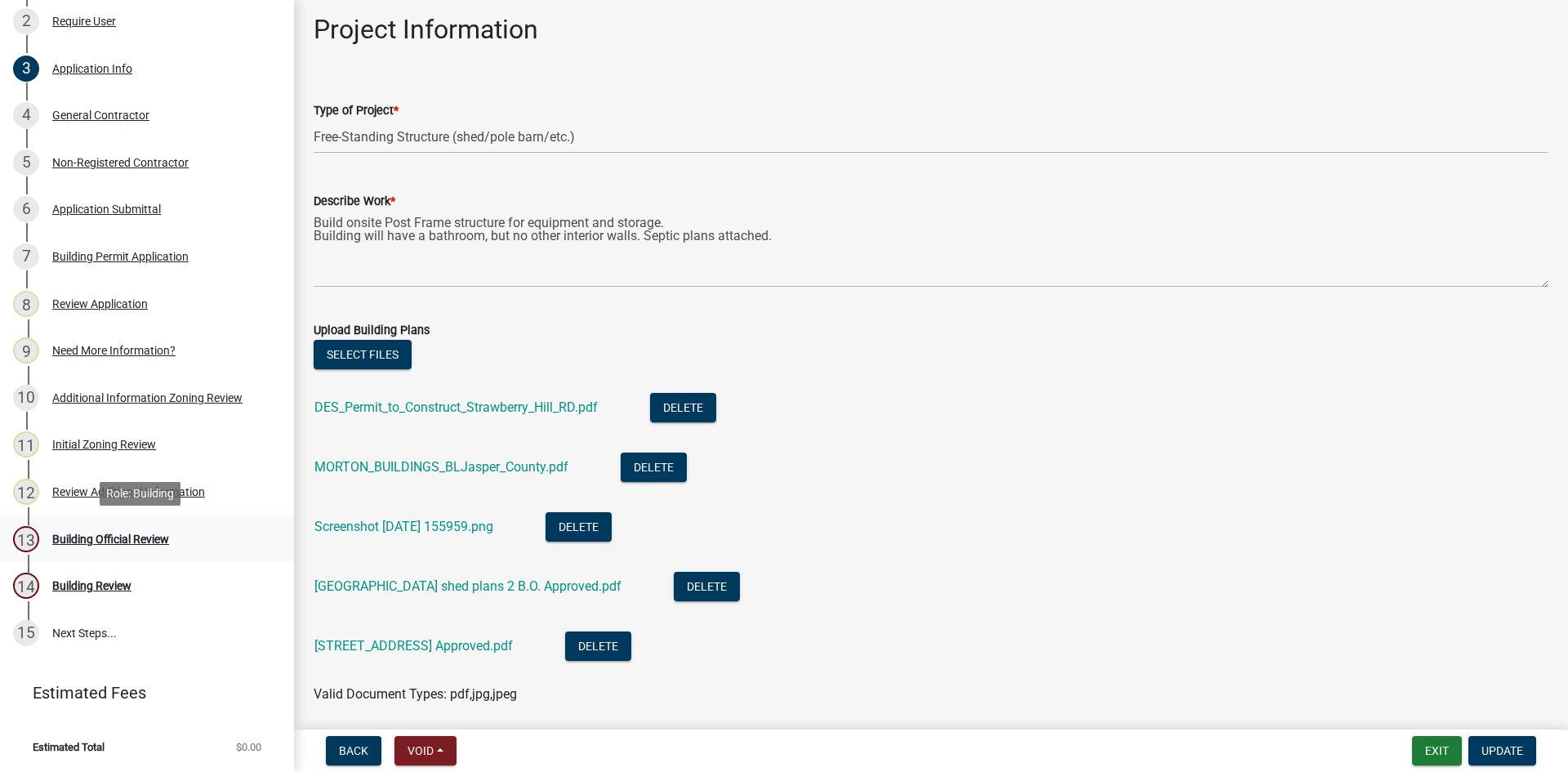
click at [92, 537] on div "Building Official Review" at bounding box center [111, 539] width 117 height 11
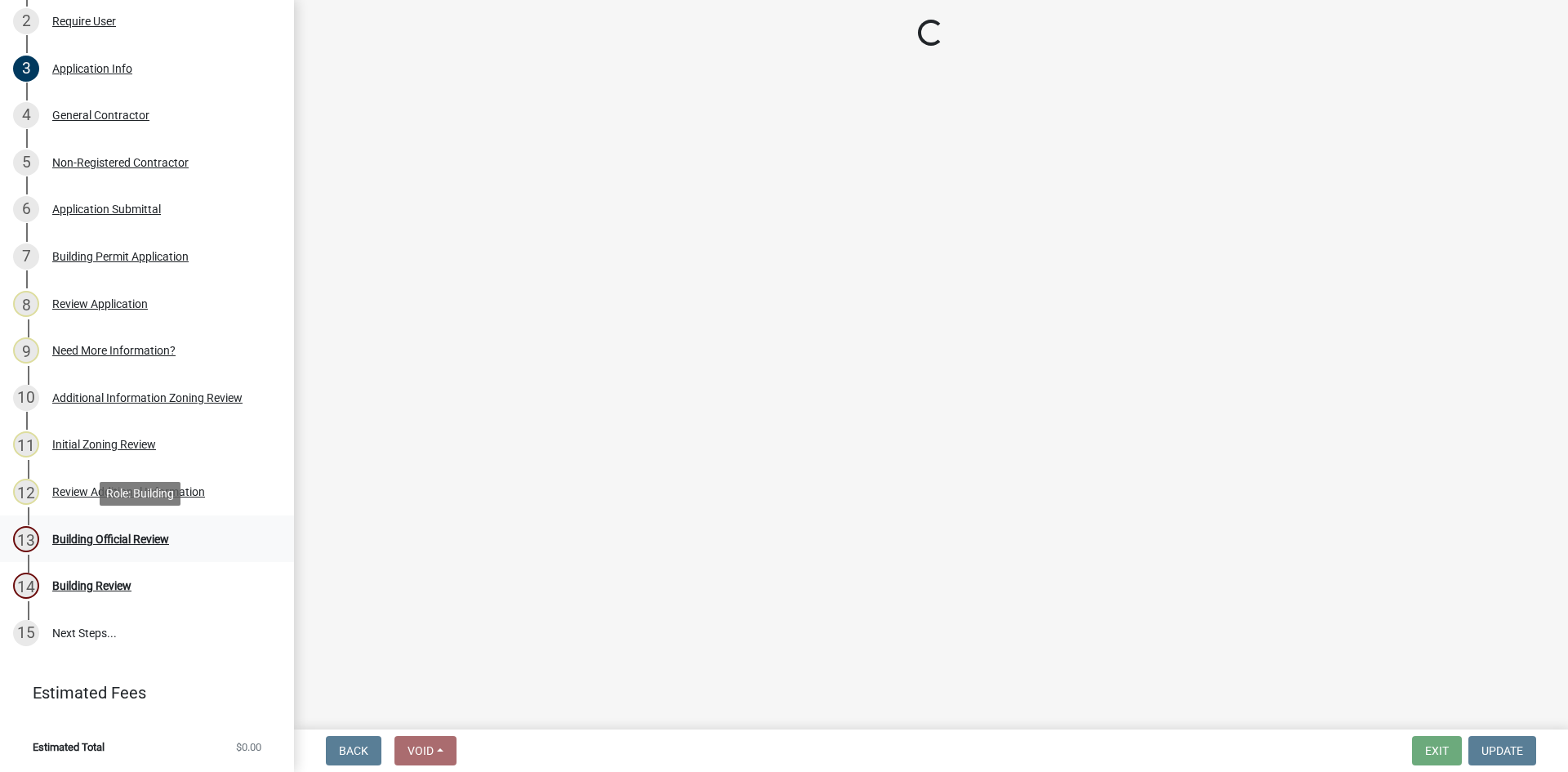
scroll to position [0, 0]
select select "5377c7cd-ae48-4ed2-bc38-366ad0c69dab"
select select "4c393964-ae5e-4116-aa96-2e826f670541"
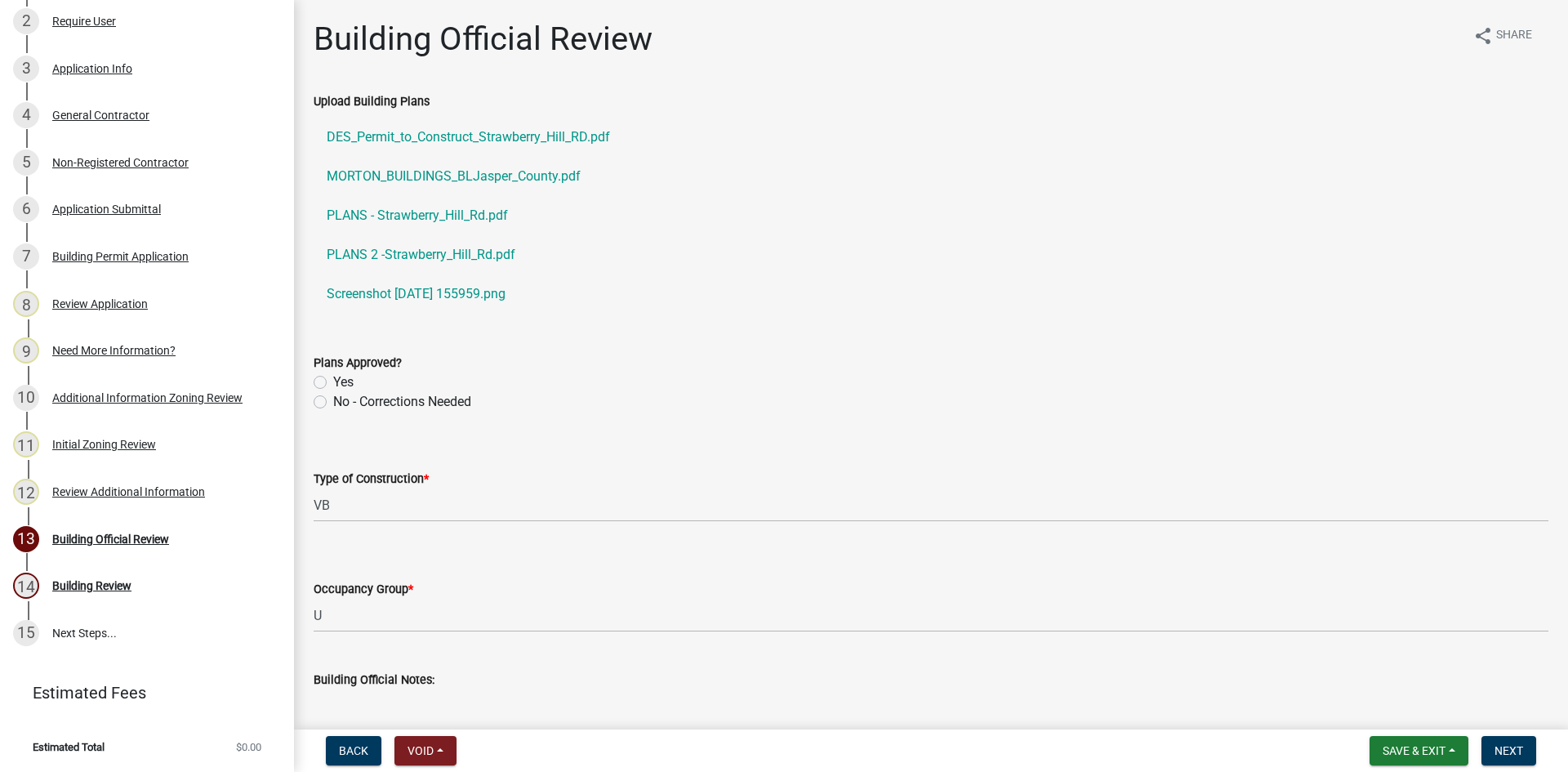
scroll to position [408, 0]
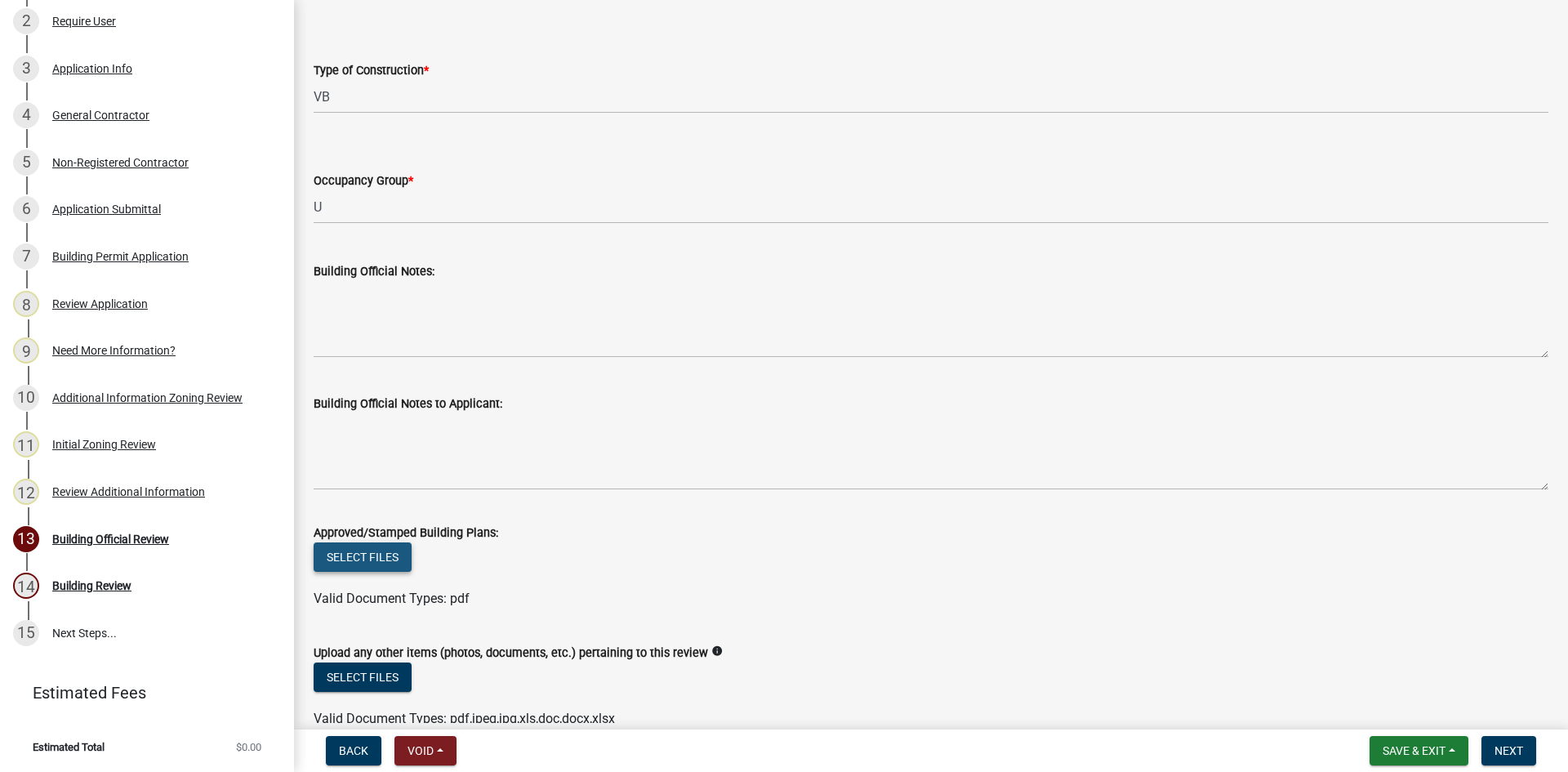
click at [372, 557] on button "Select files" at bounding box center [362, 557] width 98 height 29
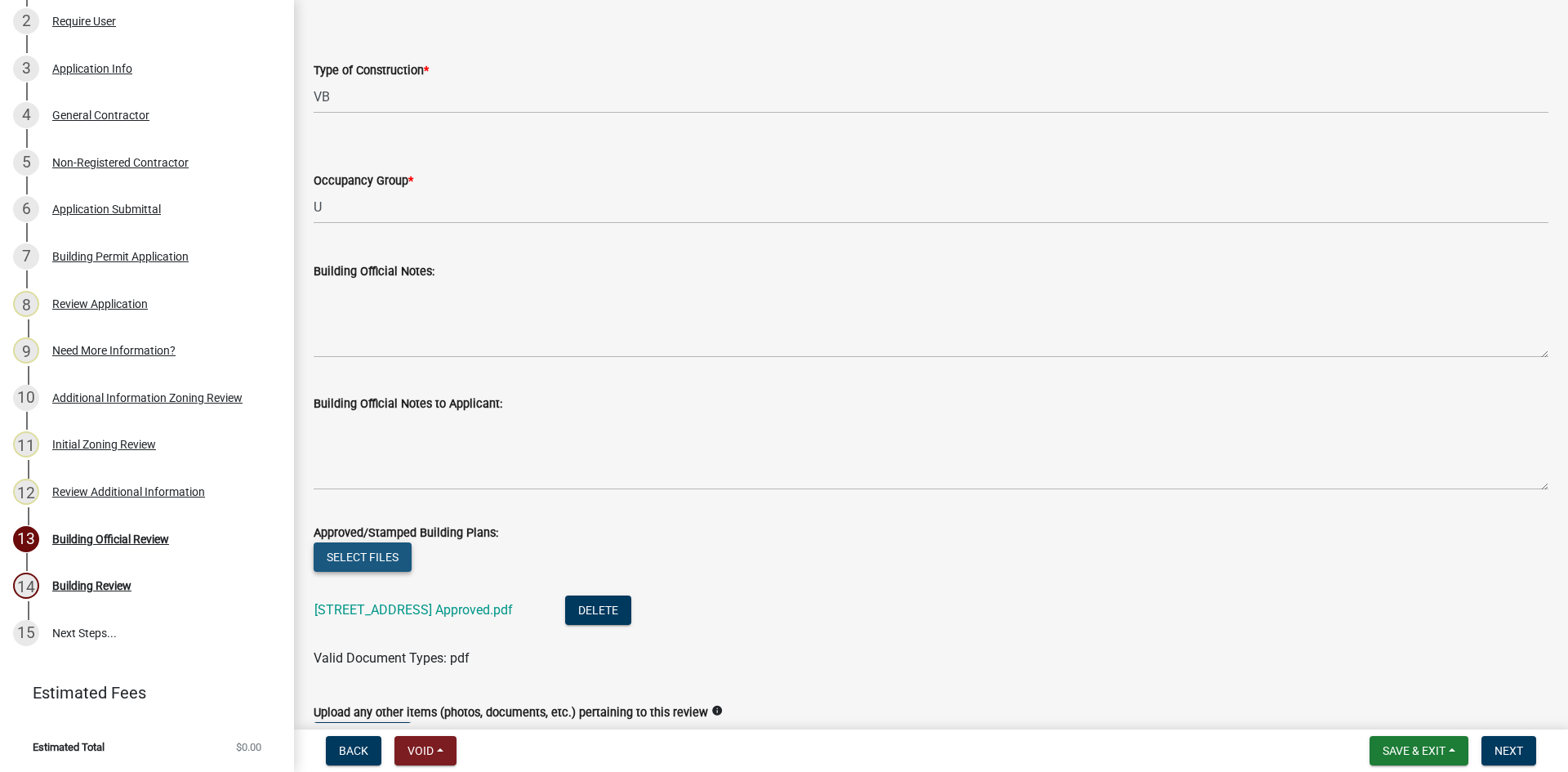
click at [354, 554] on button "Select files" at bounding box center [362, 557] width 98 height 29
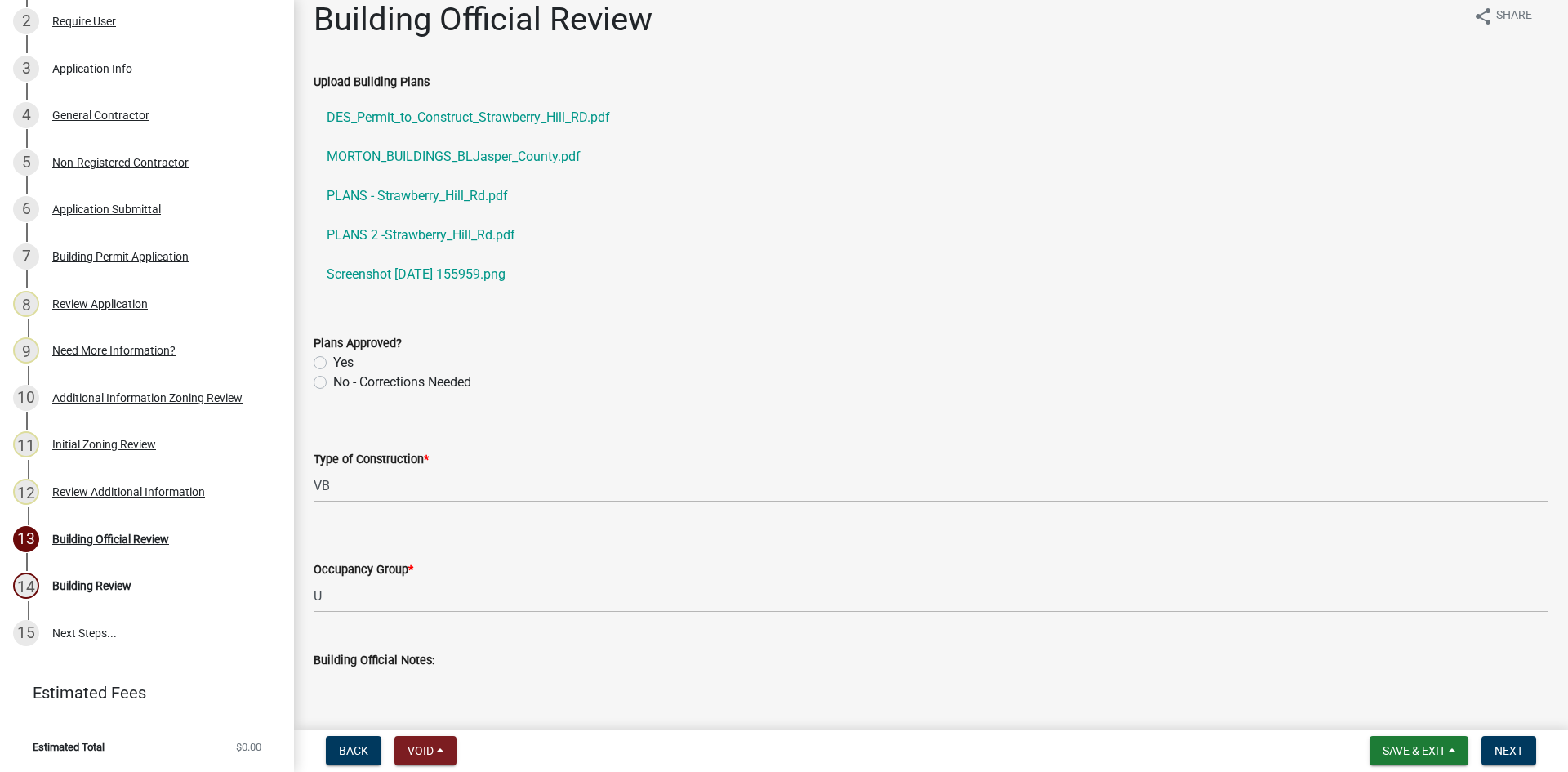
scroll to position [0, 0]
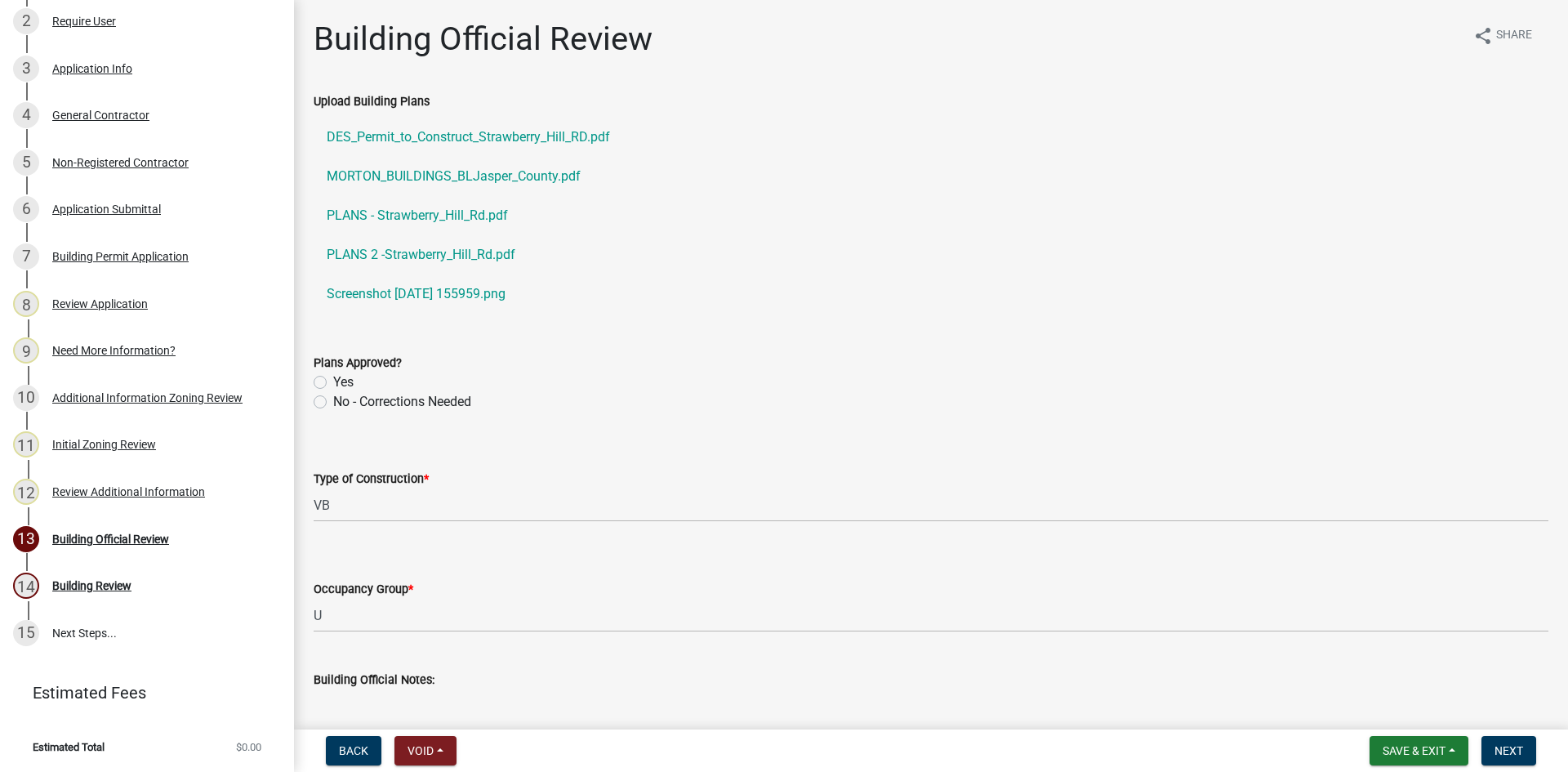
click at [333, 382] on label "Yes" at bounding box center [344, 382] width 21 height 20
click at [333, 382] on input "Yes" at bounding box center [338, 377] width 10 height 10
radio input "true"
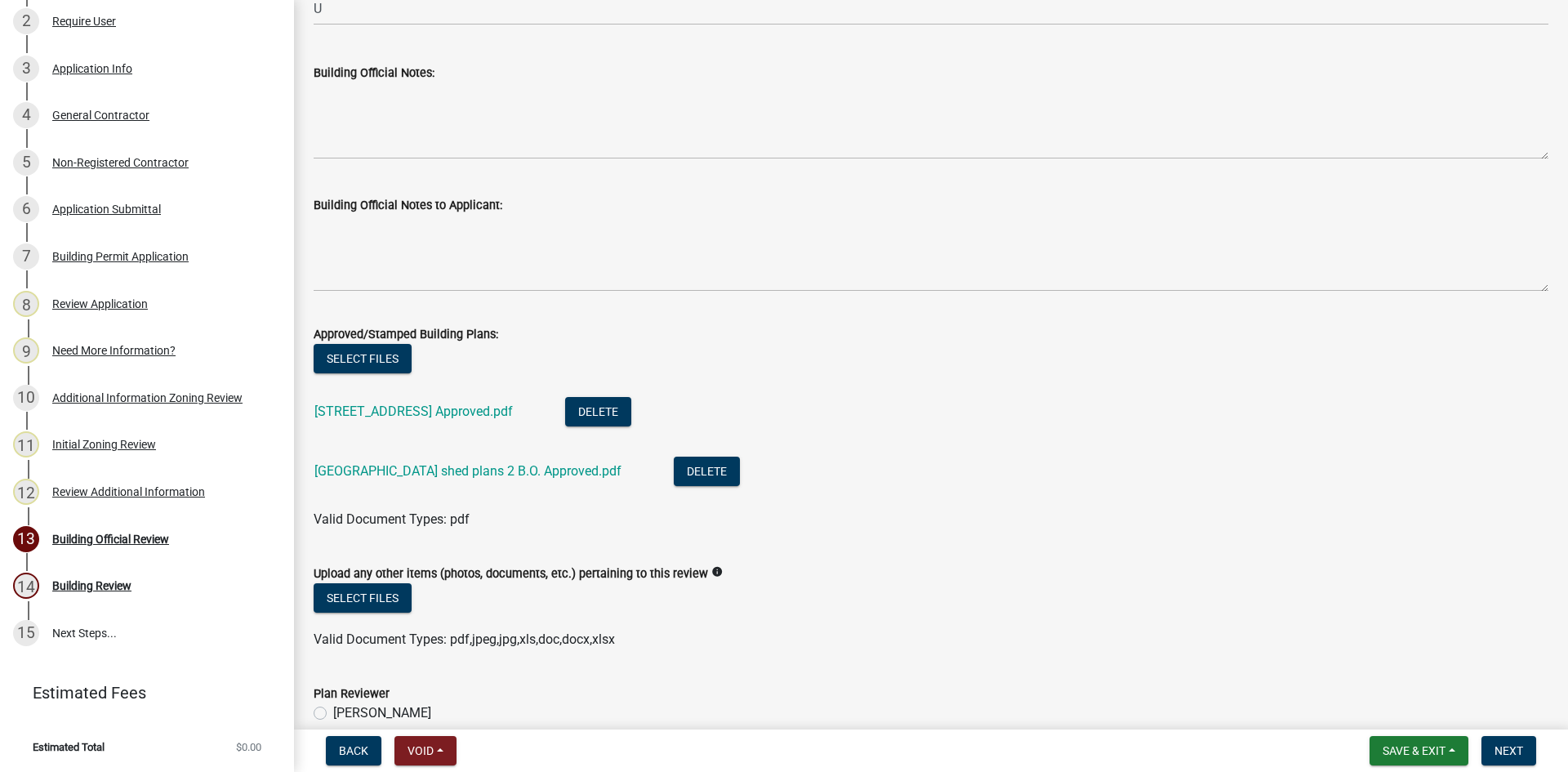
scroll to position [705, 0]
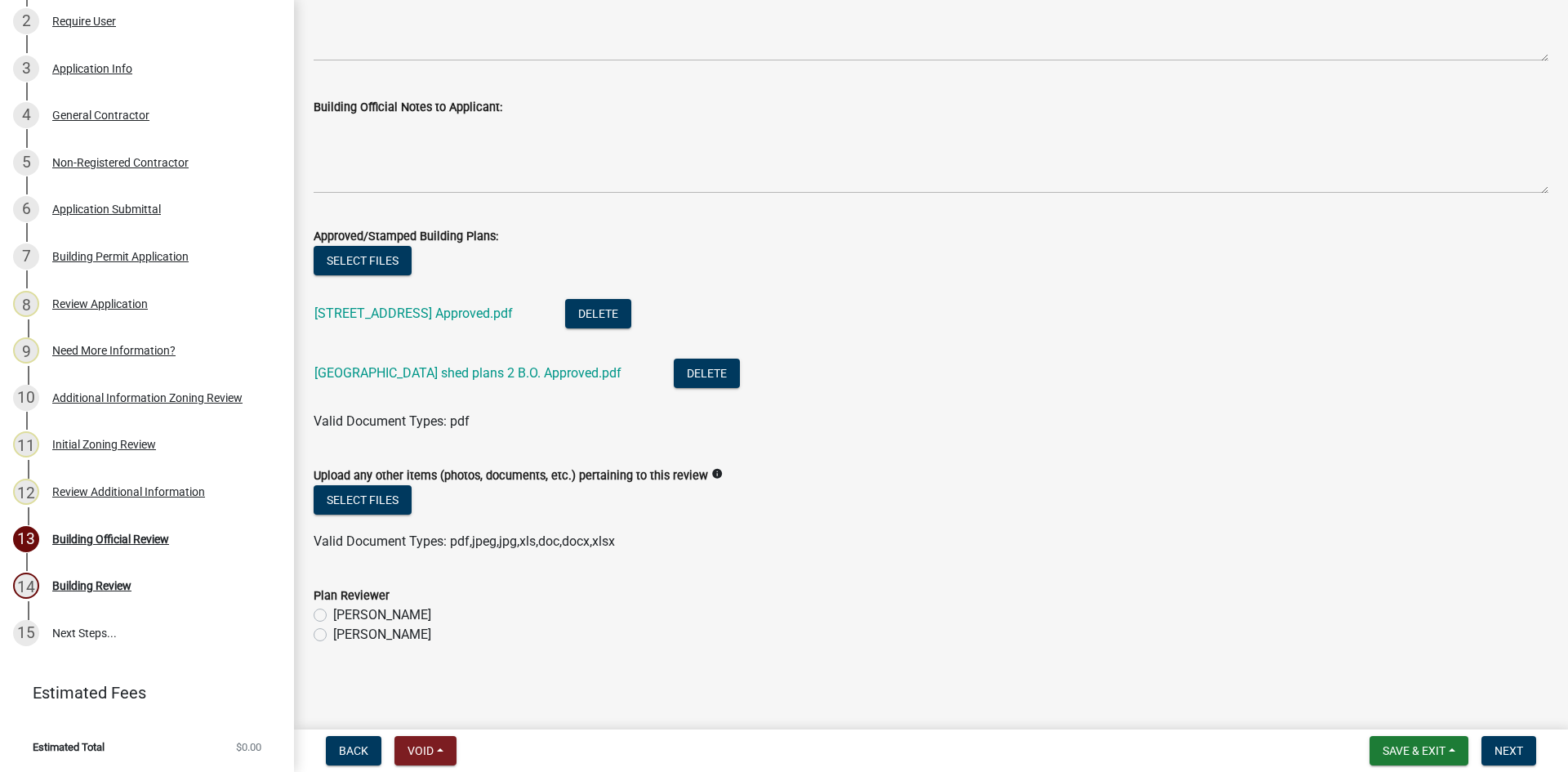
click at [333, 632] on label "[PERSON_NAME]" at bounding box center [382, 635] width 98 height 20
click at [333, 632] on input "[PERSON_NAME]" at bounding box center [338, 630] width 10 height 10
radio input "true"
click at [1508, 743] on button "Next" at bounding box center [1508, 750] width 54 height 29
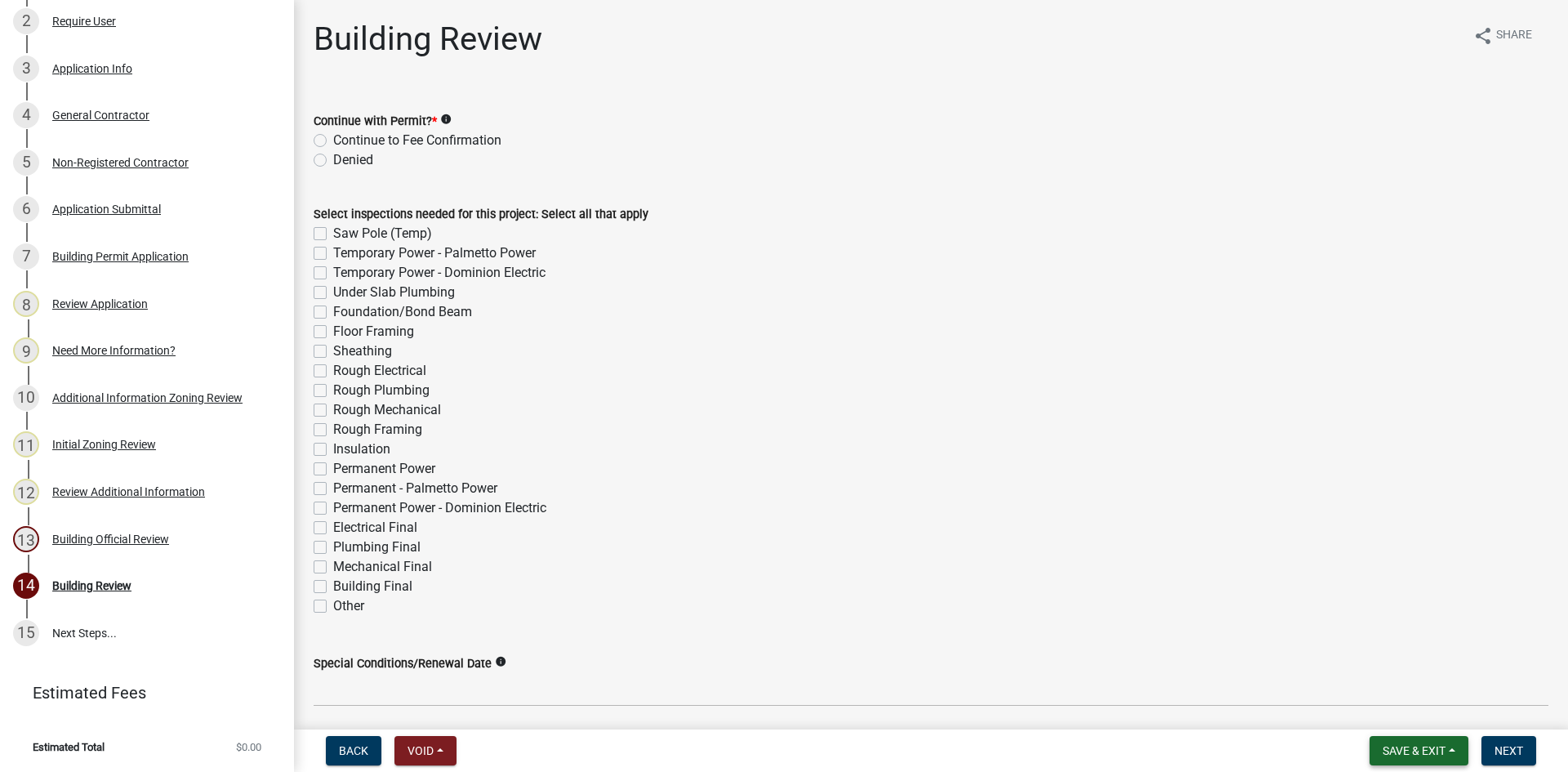
click at [1408, 749] on span "Save & Exit" at bounding box center [1413, 750] width 63 height 13
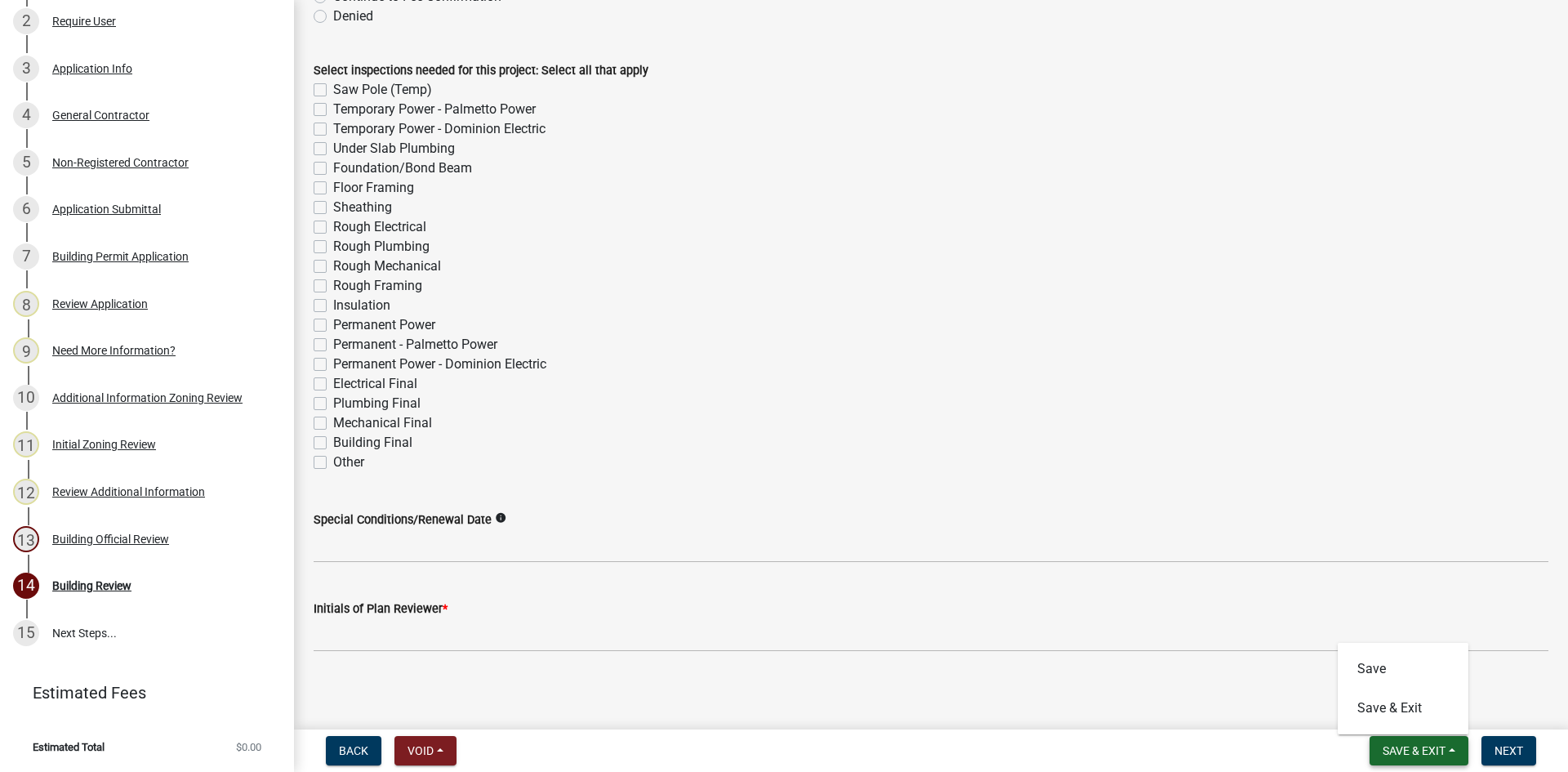
scroll to position [149, 0]
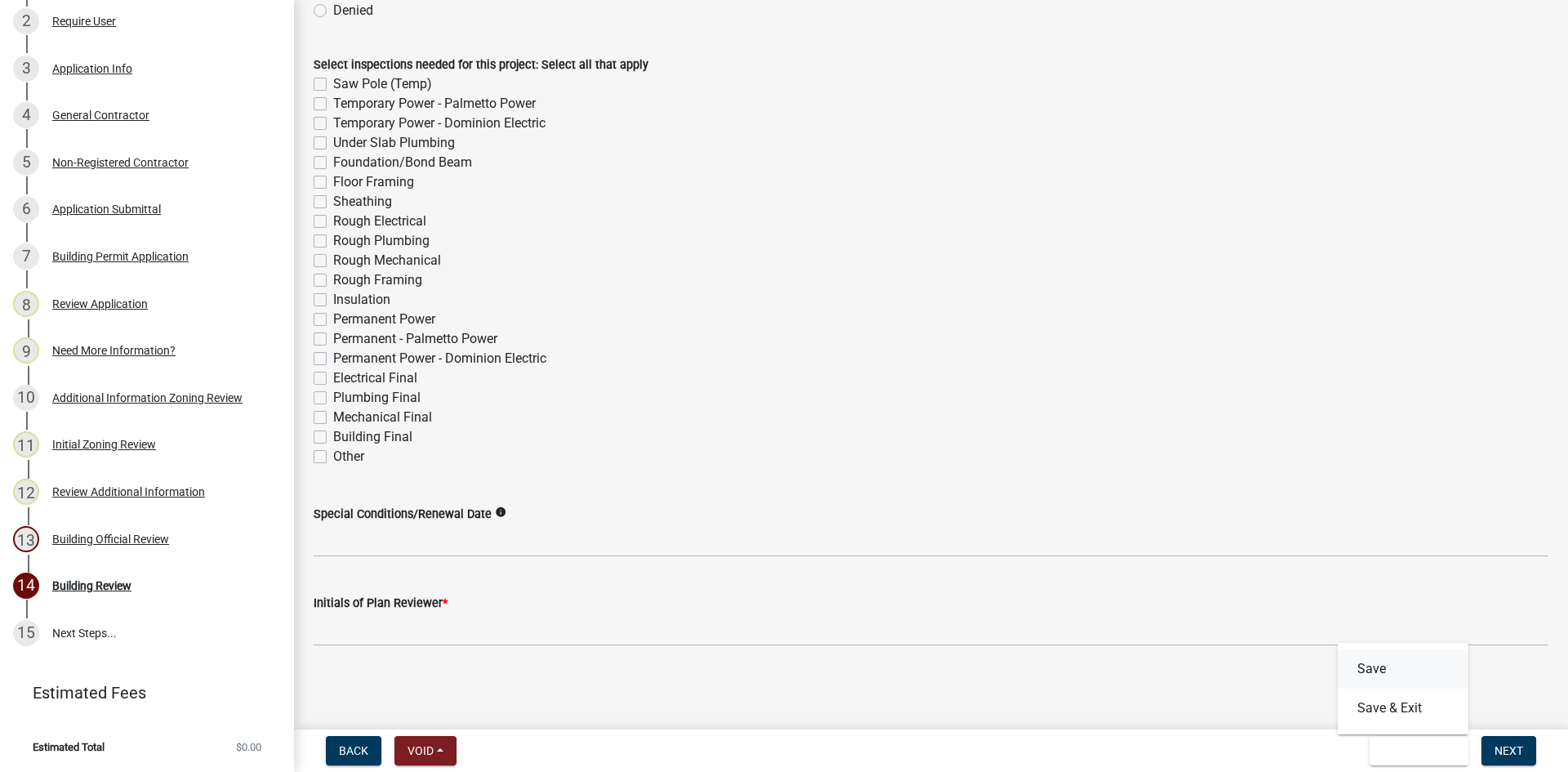
click at [1368, 670] on button "Save" at bounding box center [1402, 668] width 130 height 39
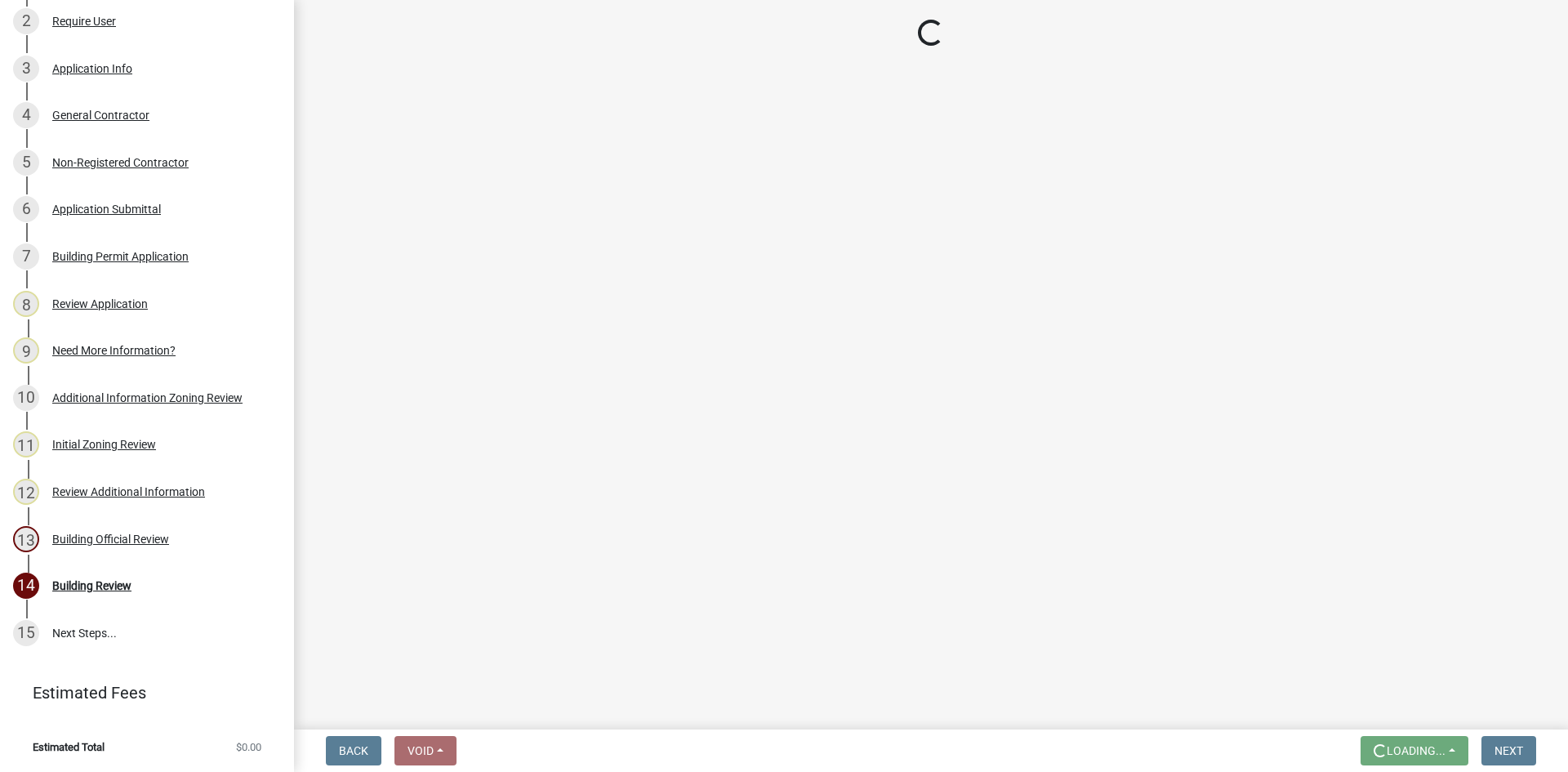
scroll to position [0, 0]
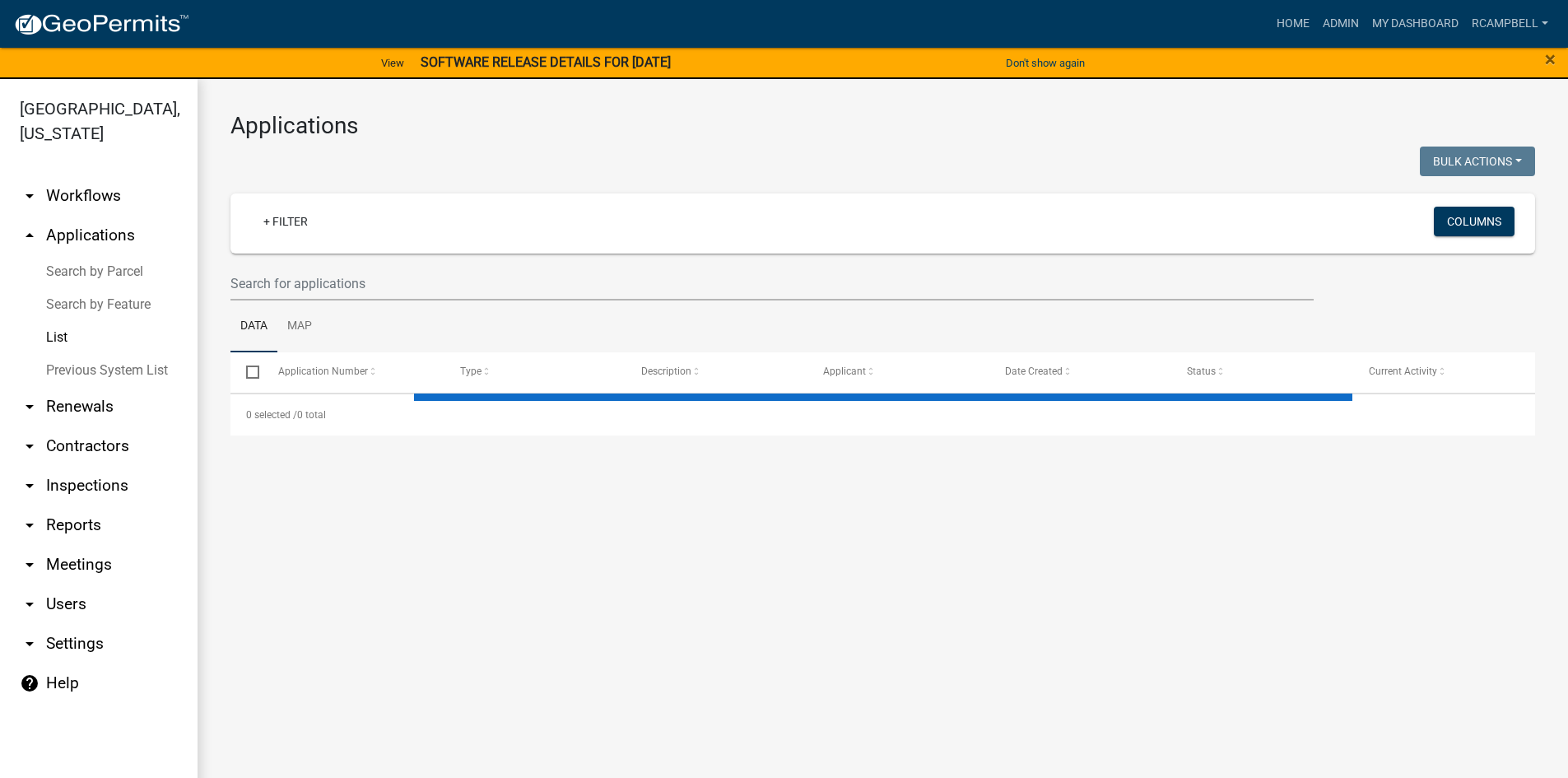
select select "3: 100"
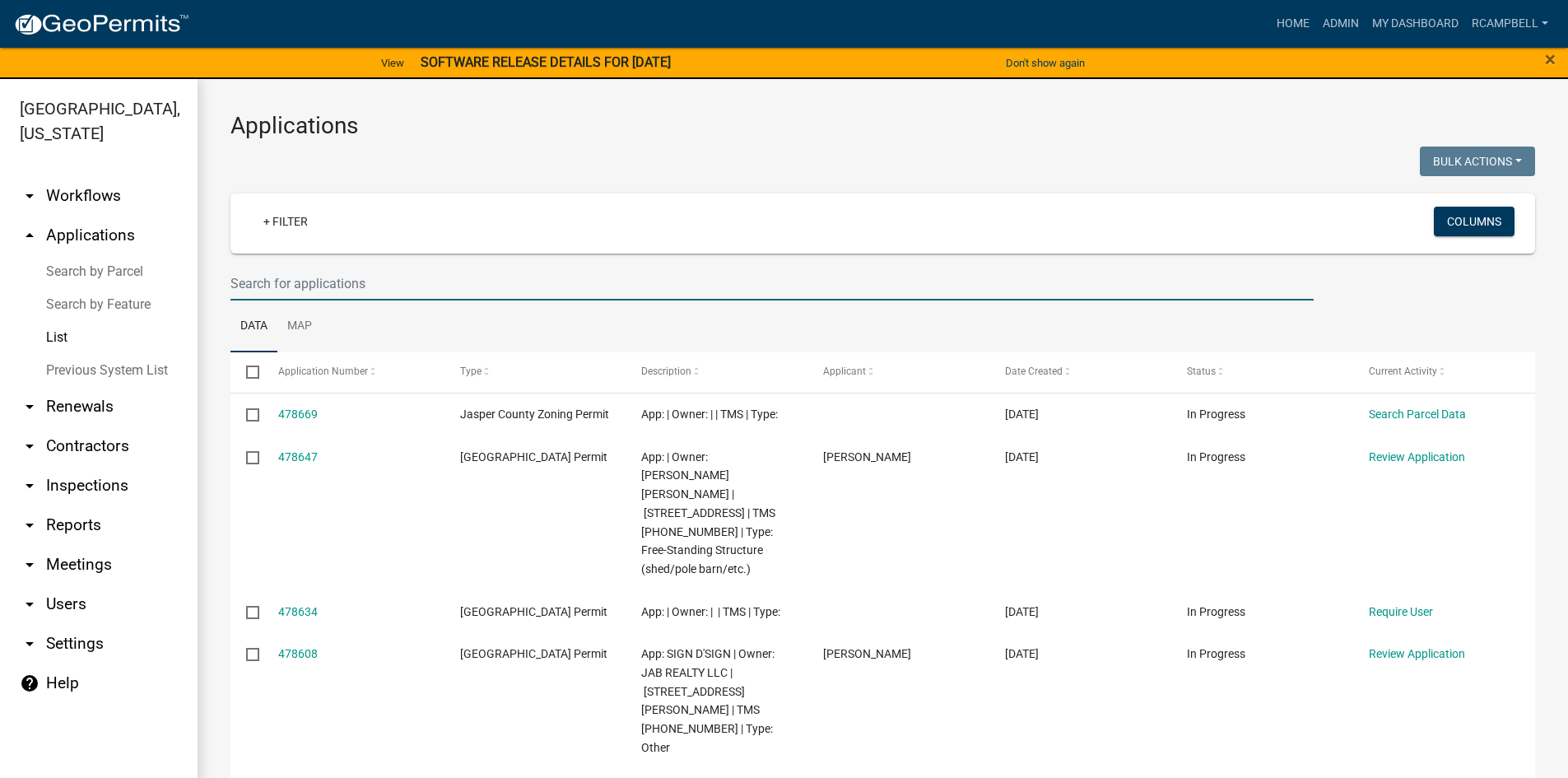
click at [254, 280] on input "text" at bounding box center [772, 283] width 1083 height 34
click at [262, 285] on input "text" at bounding box center [772, 283] width 1083 height 34
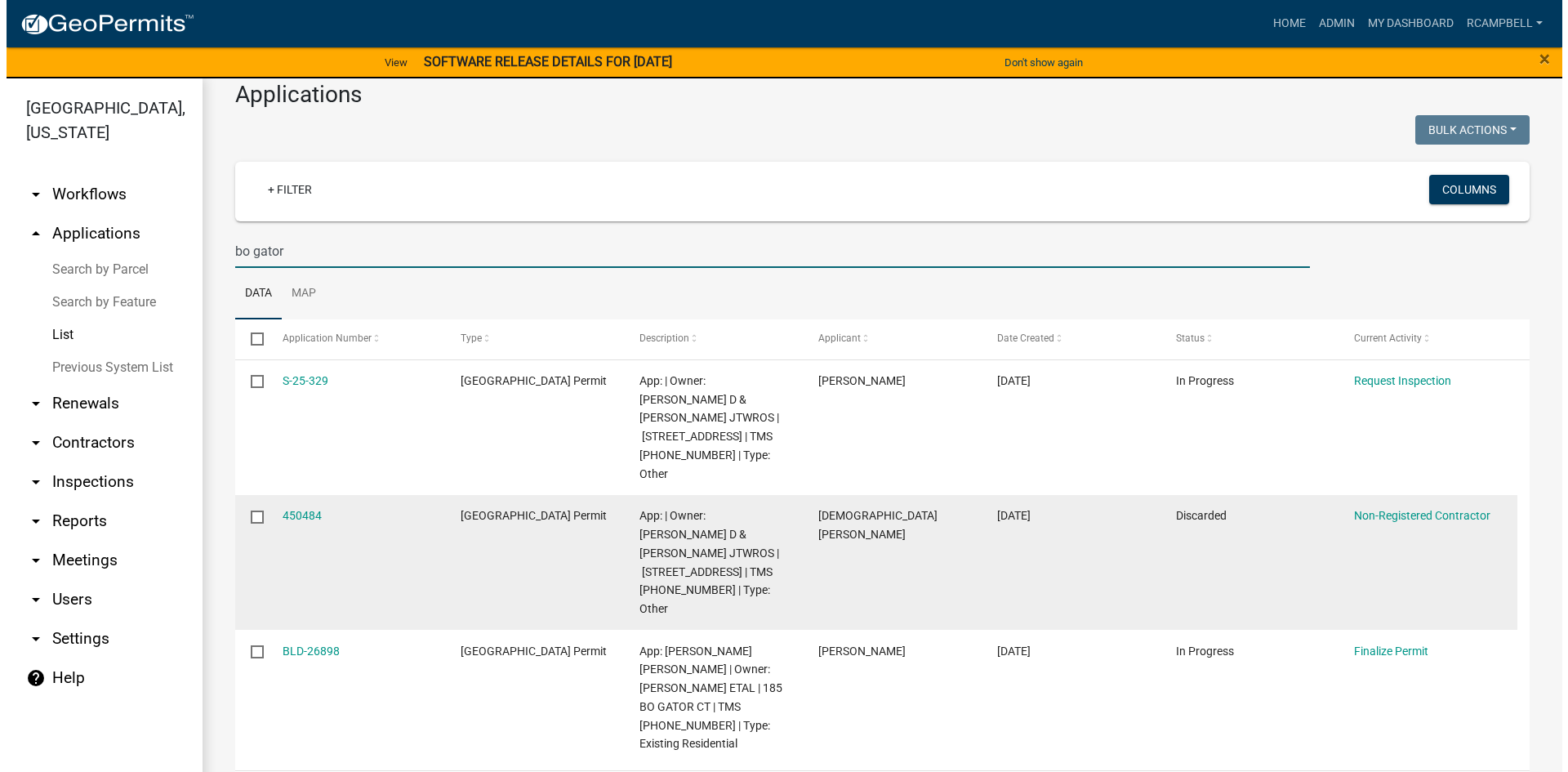
scroll to position [47, 0]
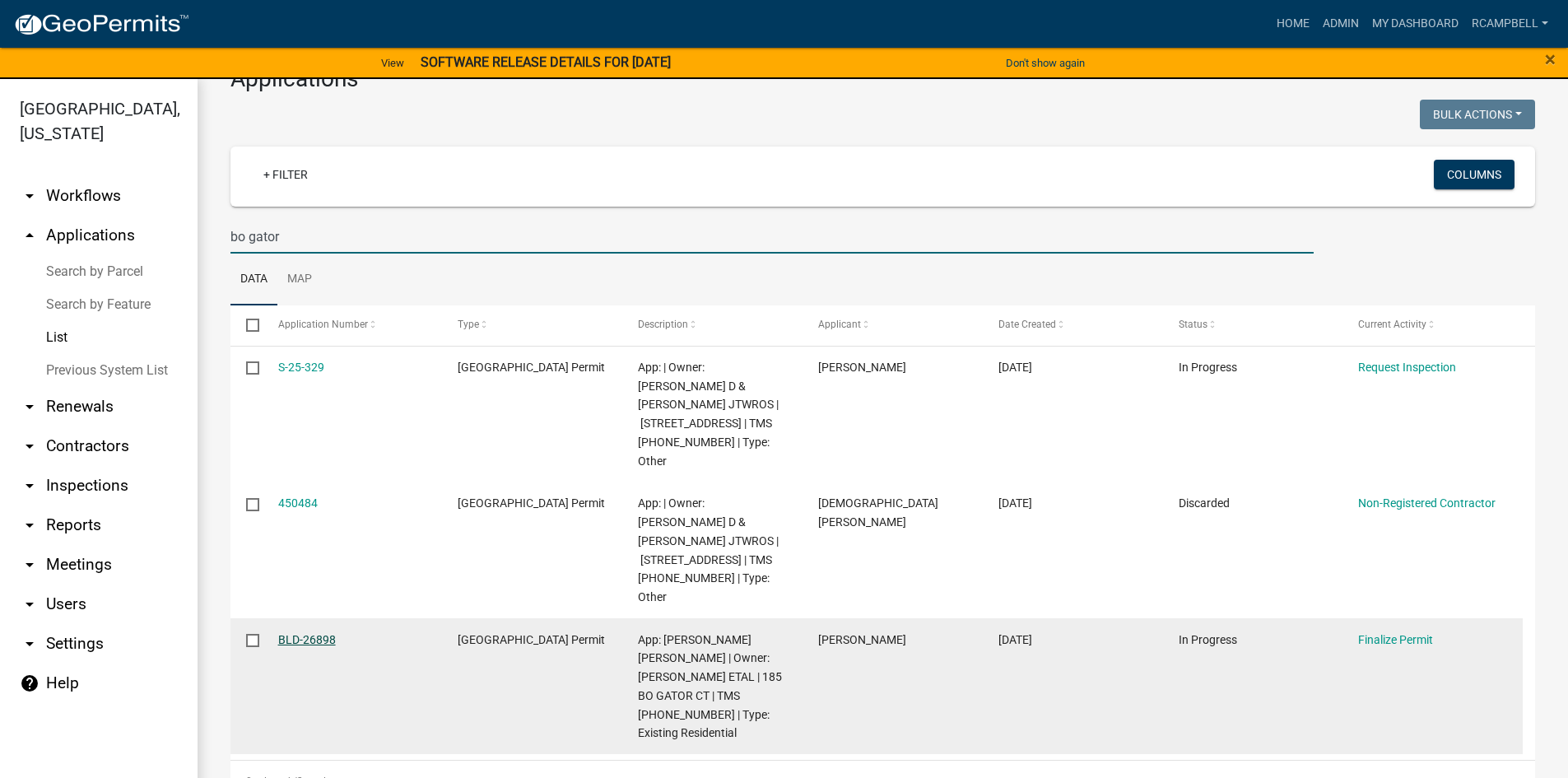
type input "bo gator"
click at [312, 633] on link "BLD-26898" at bounding box center [307, 639] width 57 height 13
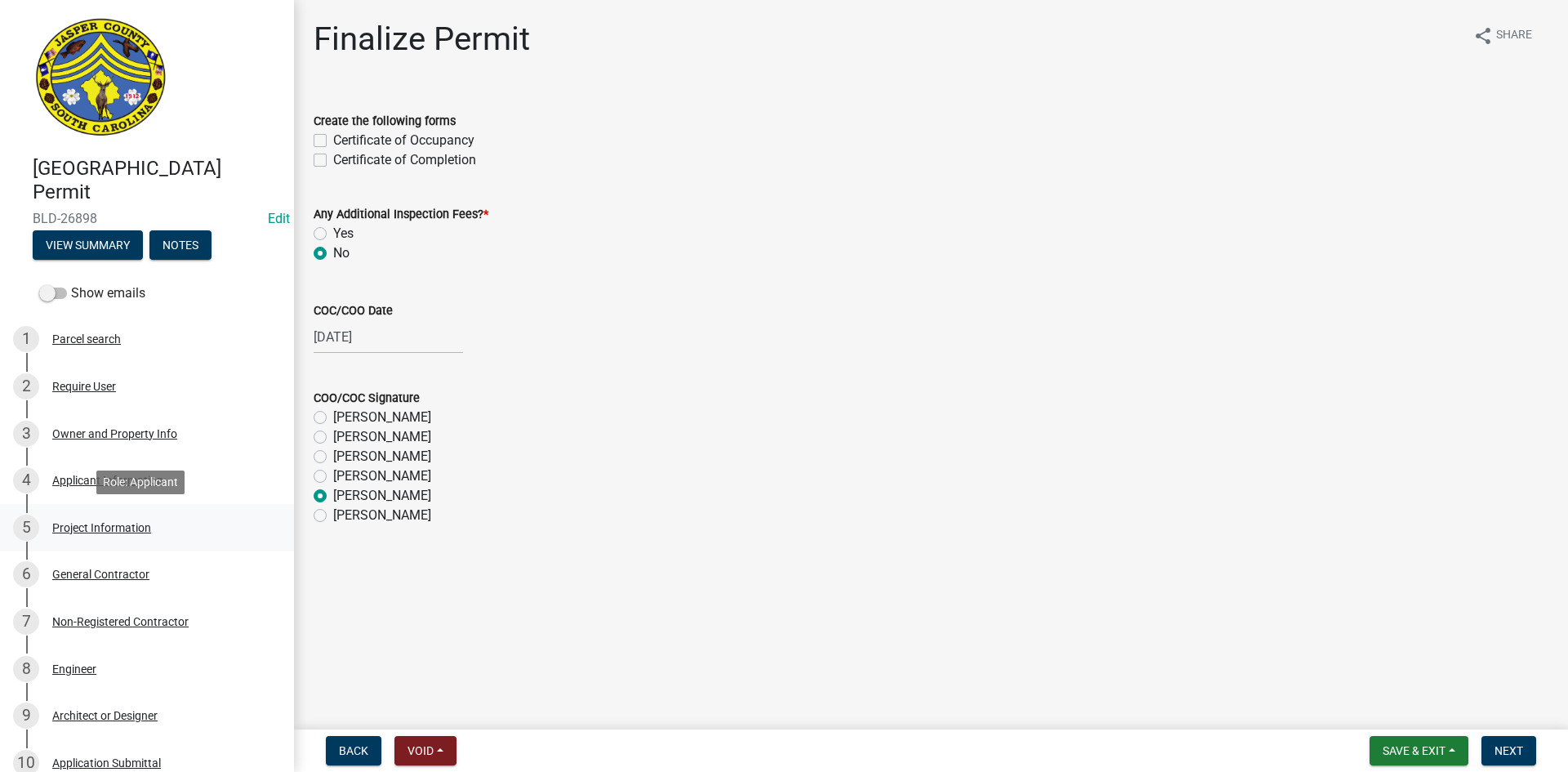
click at [92, 529] on div "Project Information" at bounding box center [102, 527] width 98 height 11
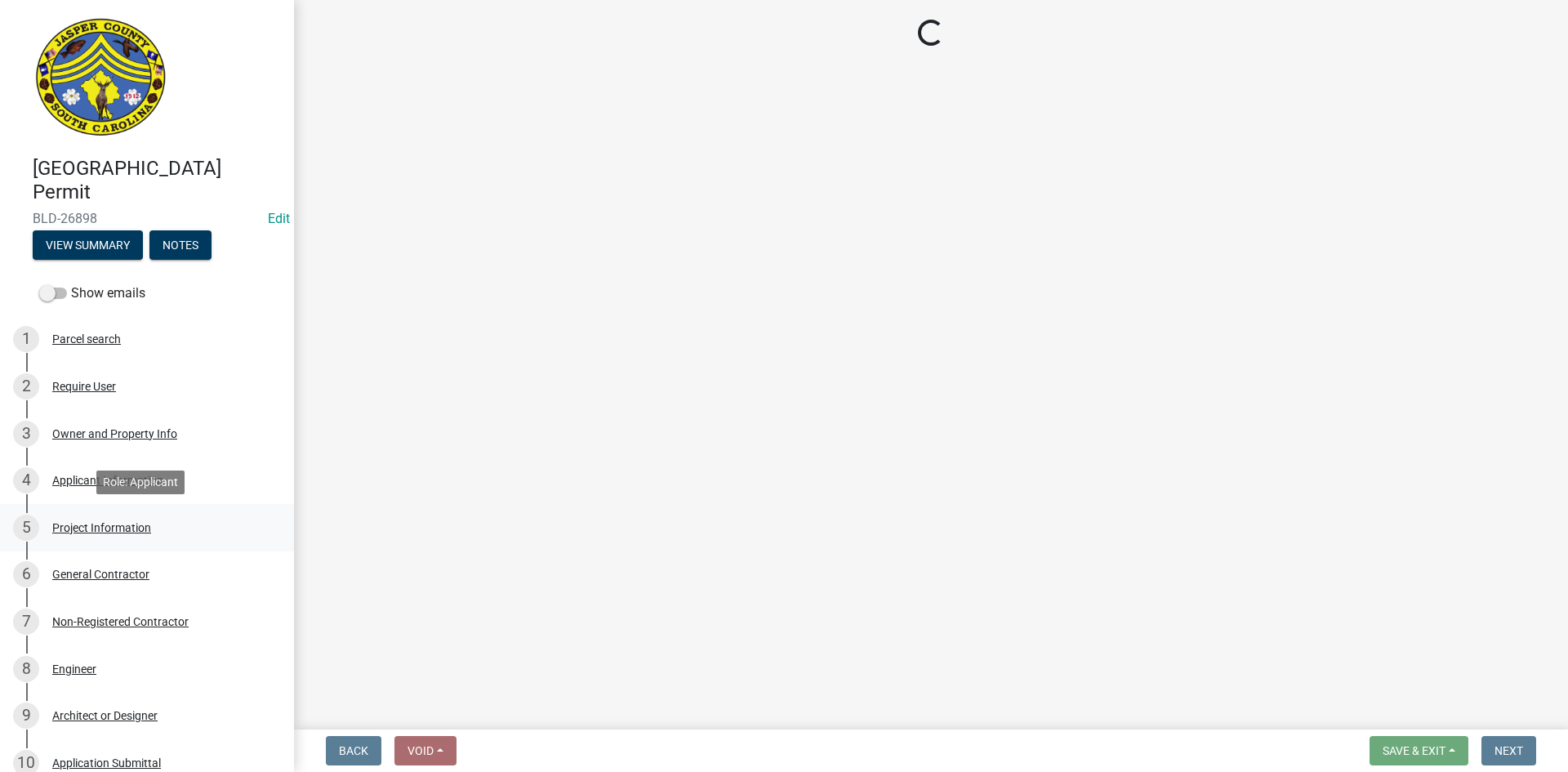
select select "5e905a11-eb57-4448-8ec9-151895bc0e28"
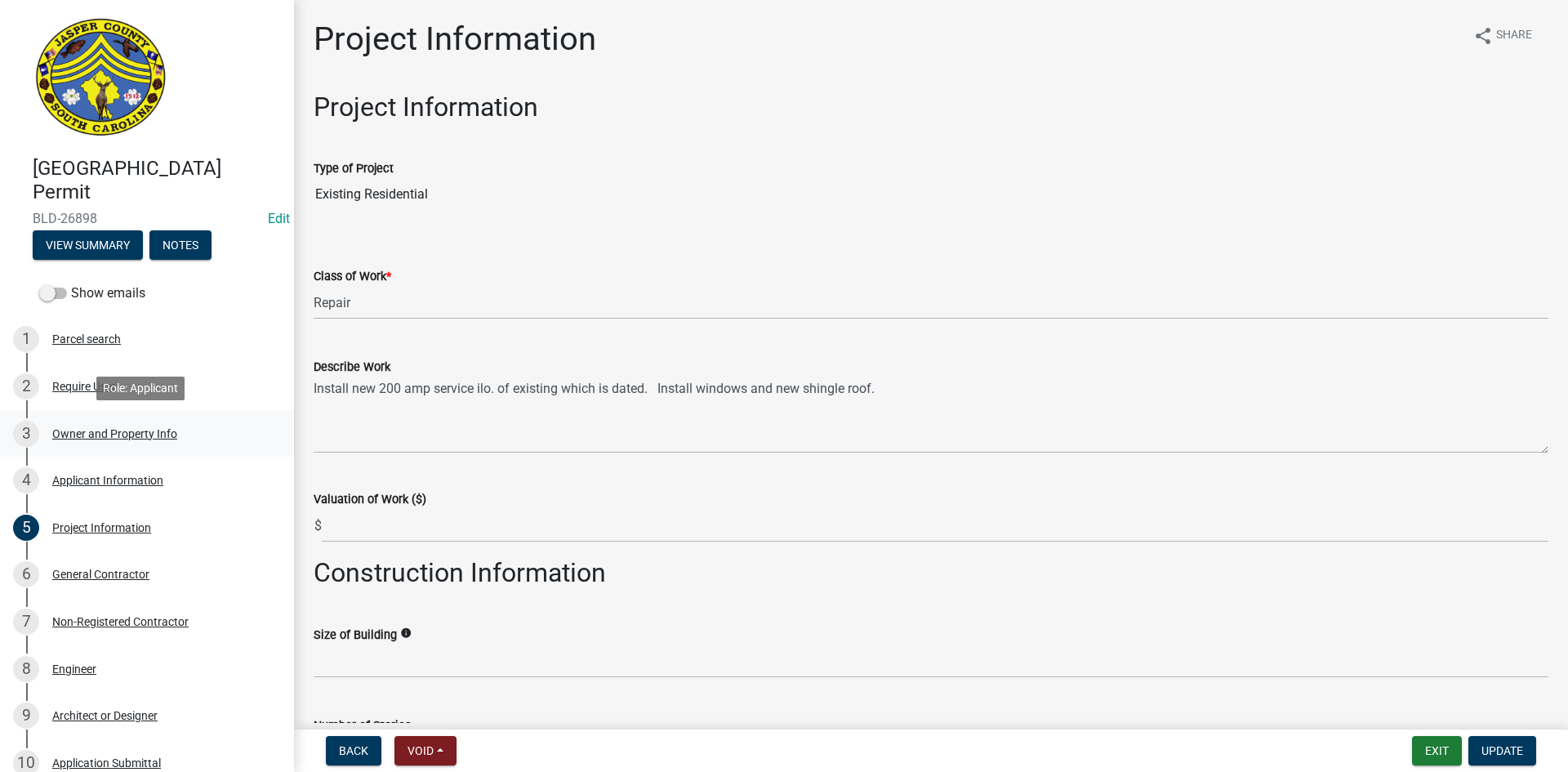
click at [94, 433] on div "Owner and Property Info" at bounding box center [115, 433] width 125 height 11
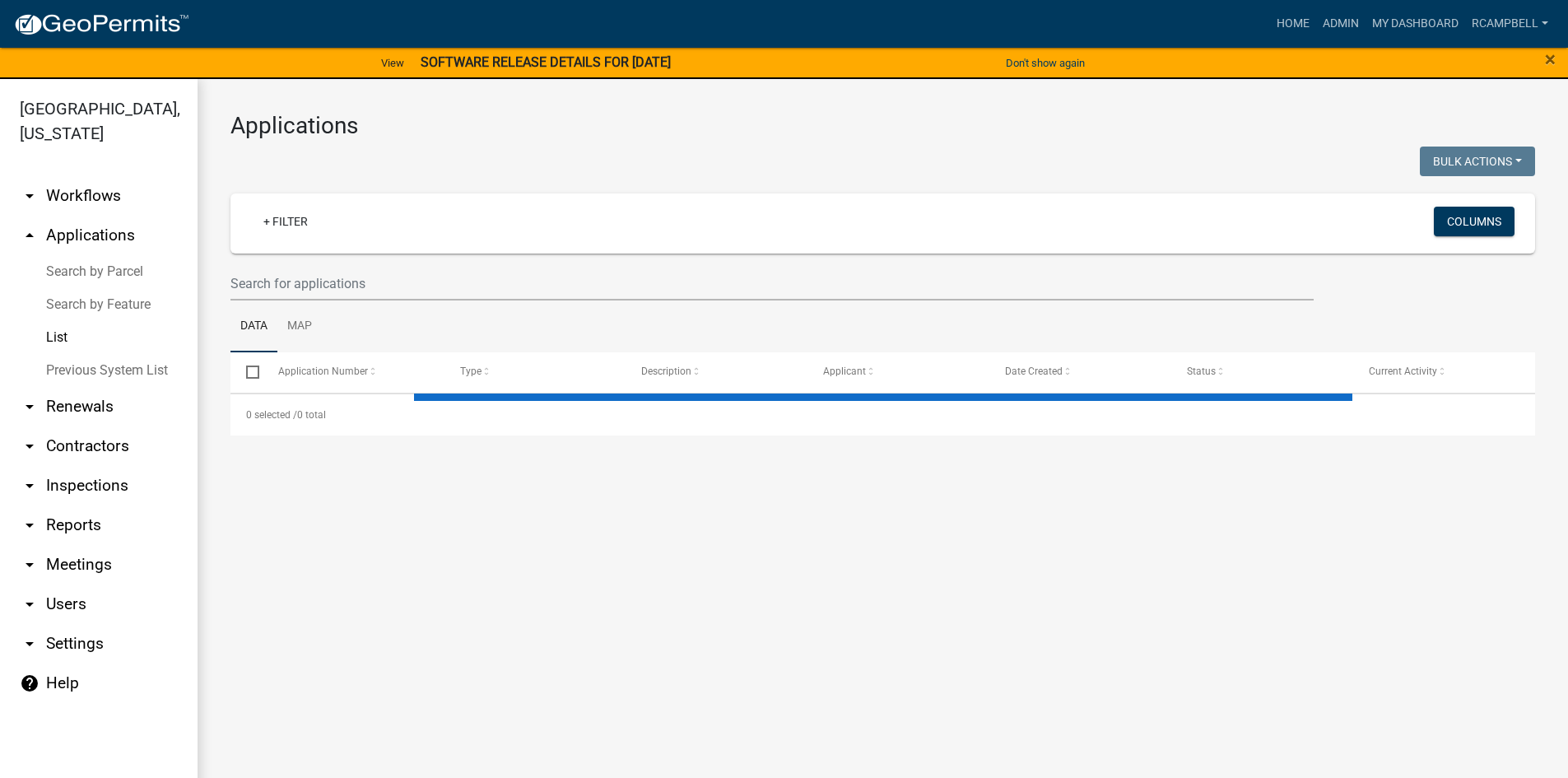
select select "3: 100"
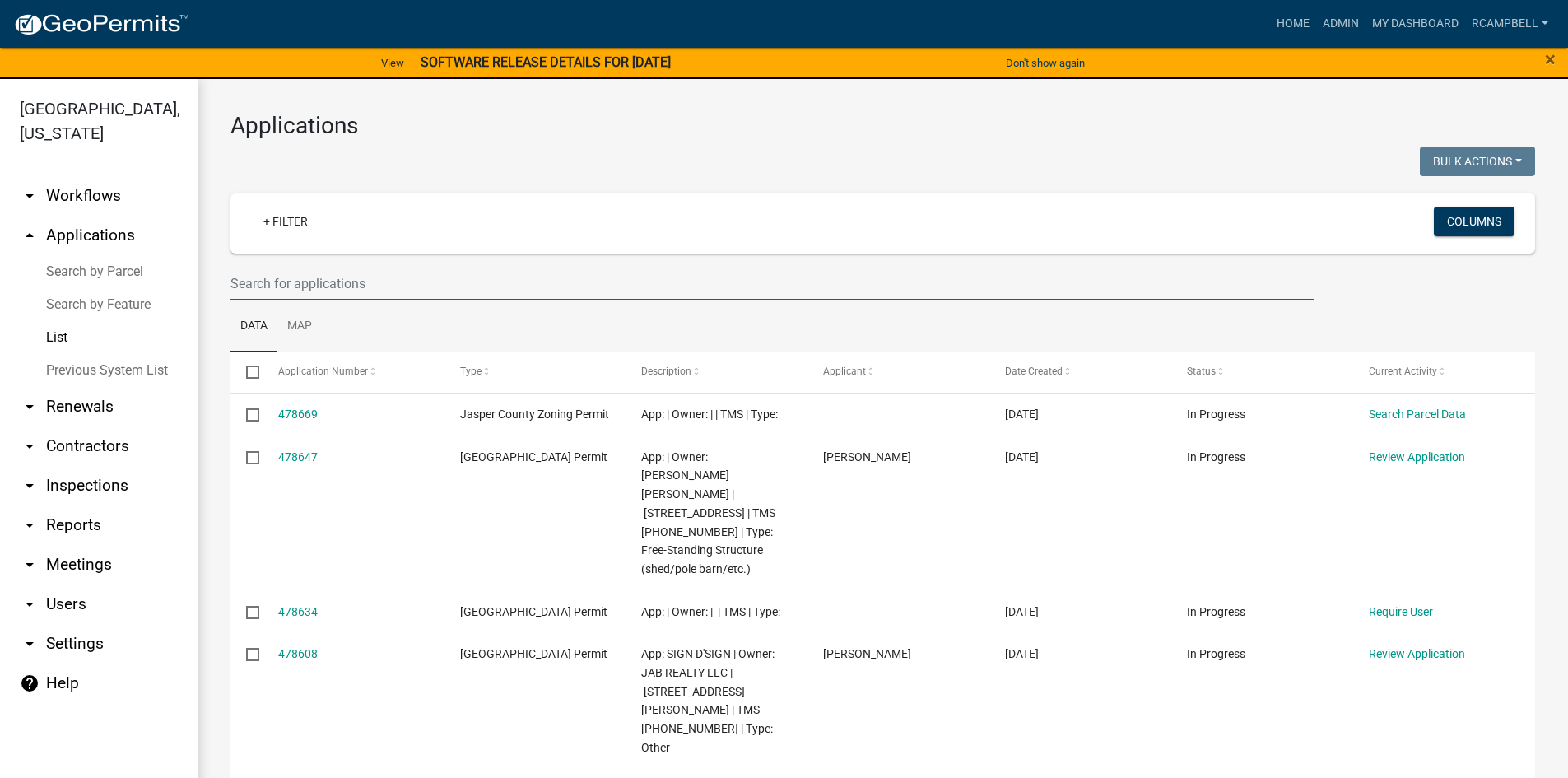
click at [365, 279] on input "text" at bounding box center [772, 283] width 1083 height 34
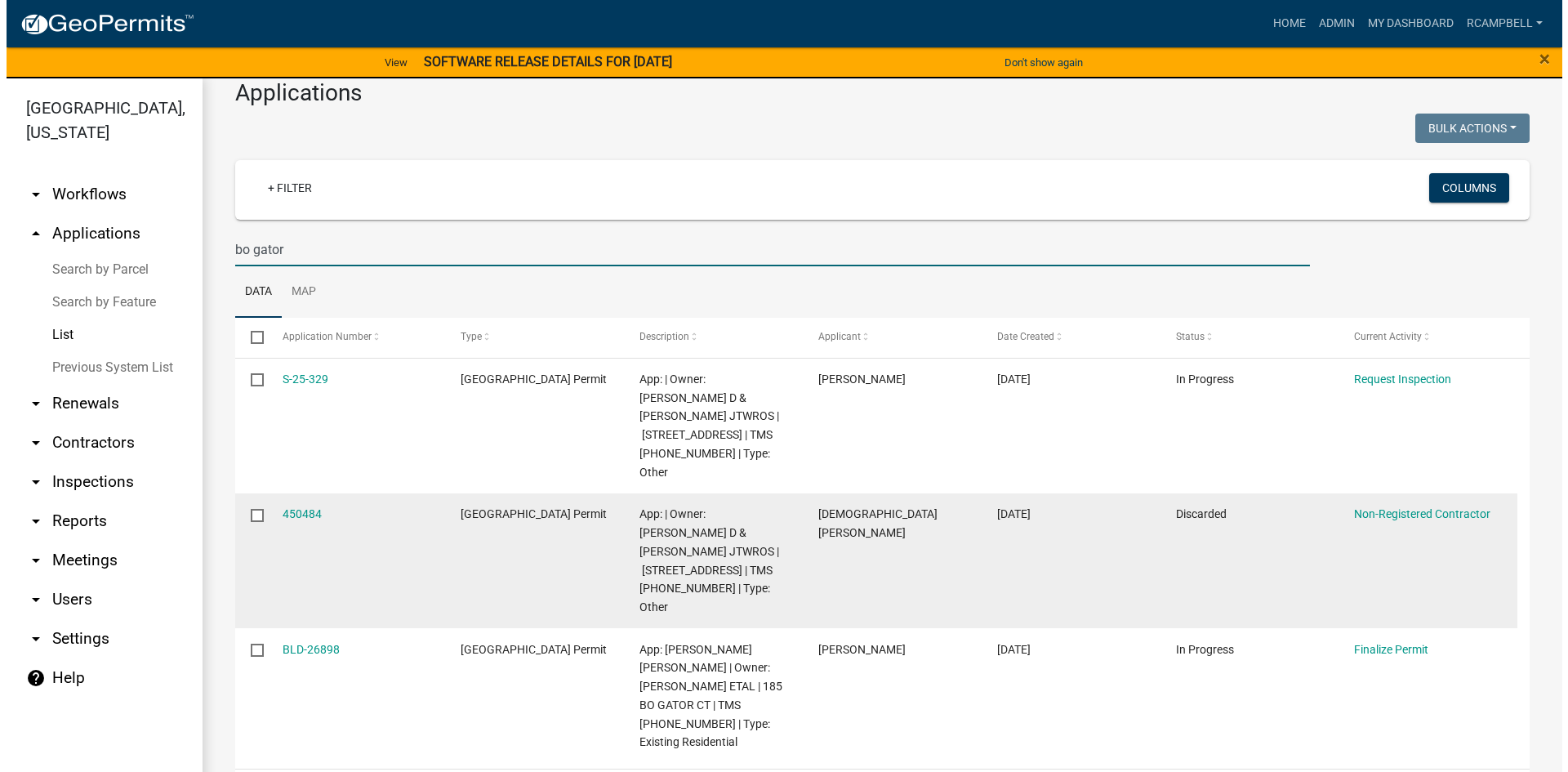
scroll to position [47, 0]
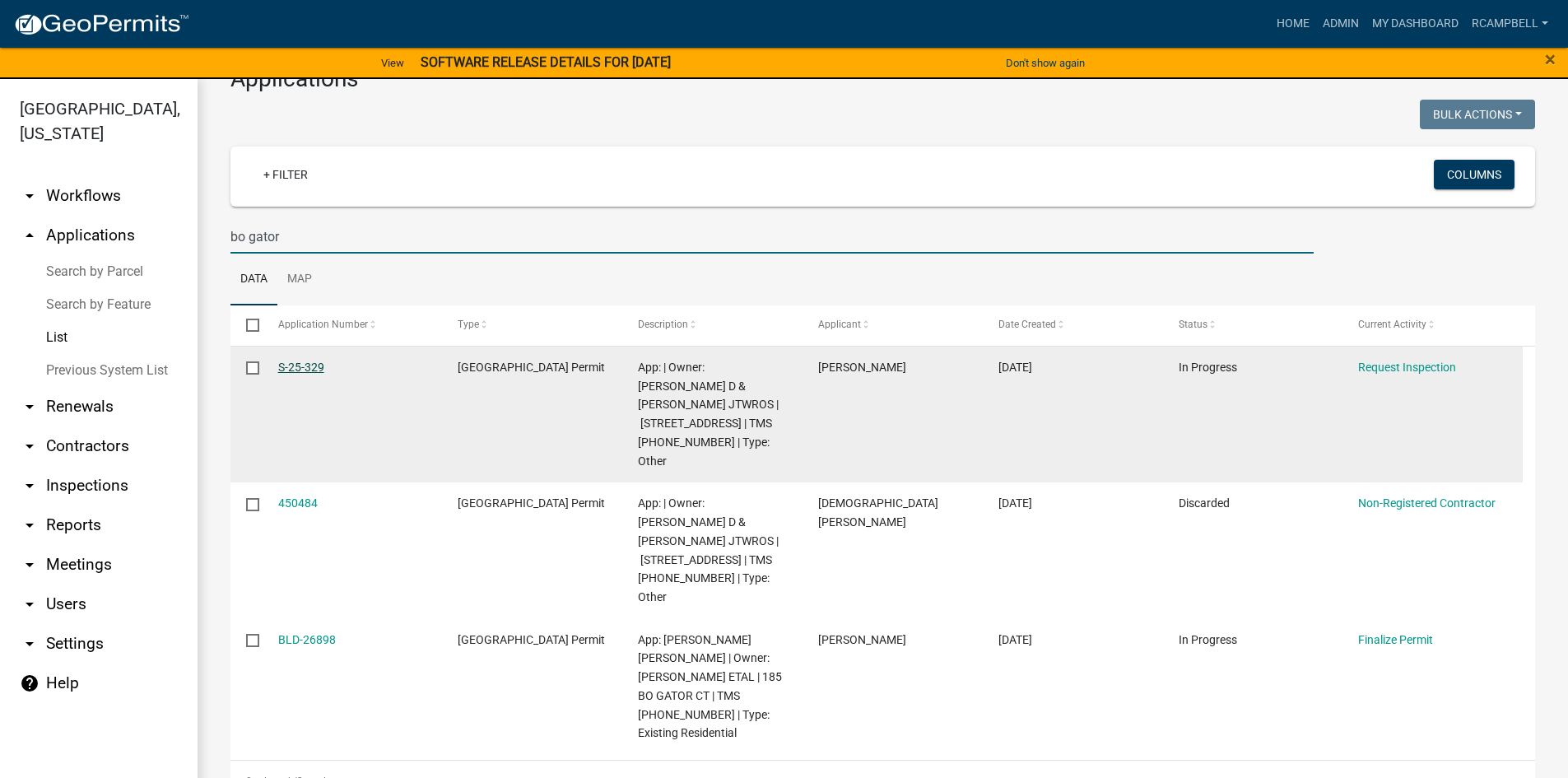
type input "bo gator"
click at [303, 366] on link "S-25-329" at bounding box center [301, 366] width 46 height 13
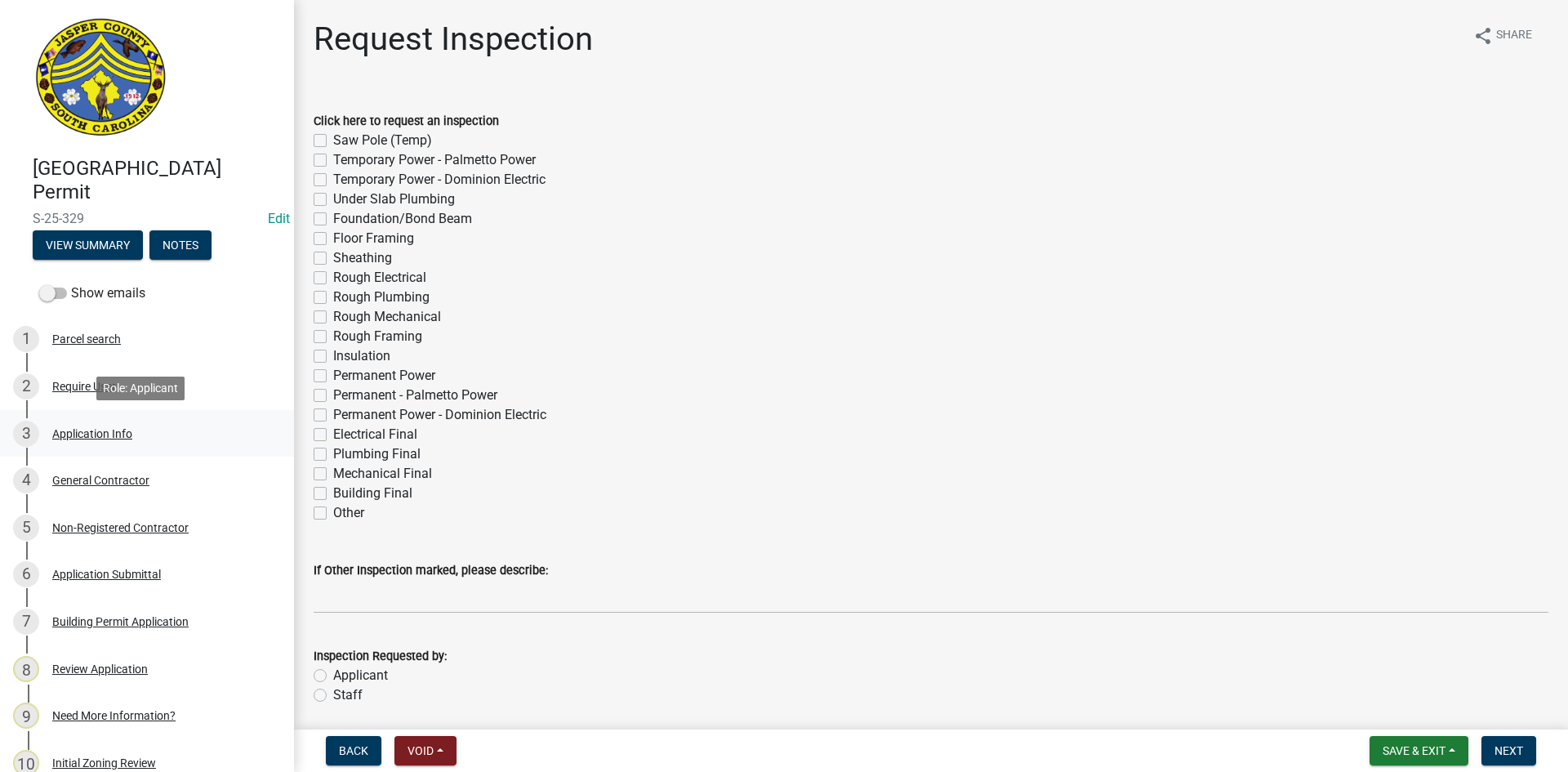
click at [111, 433] on div "Application Info" at bounding box center [92, 433] width 80 height 11
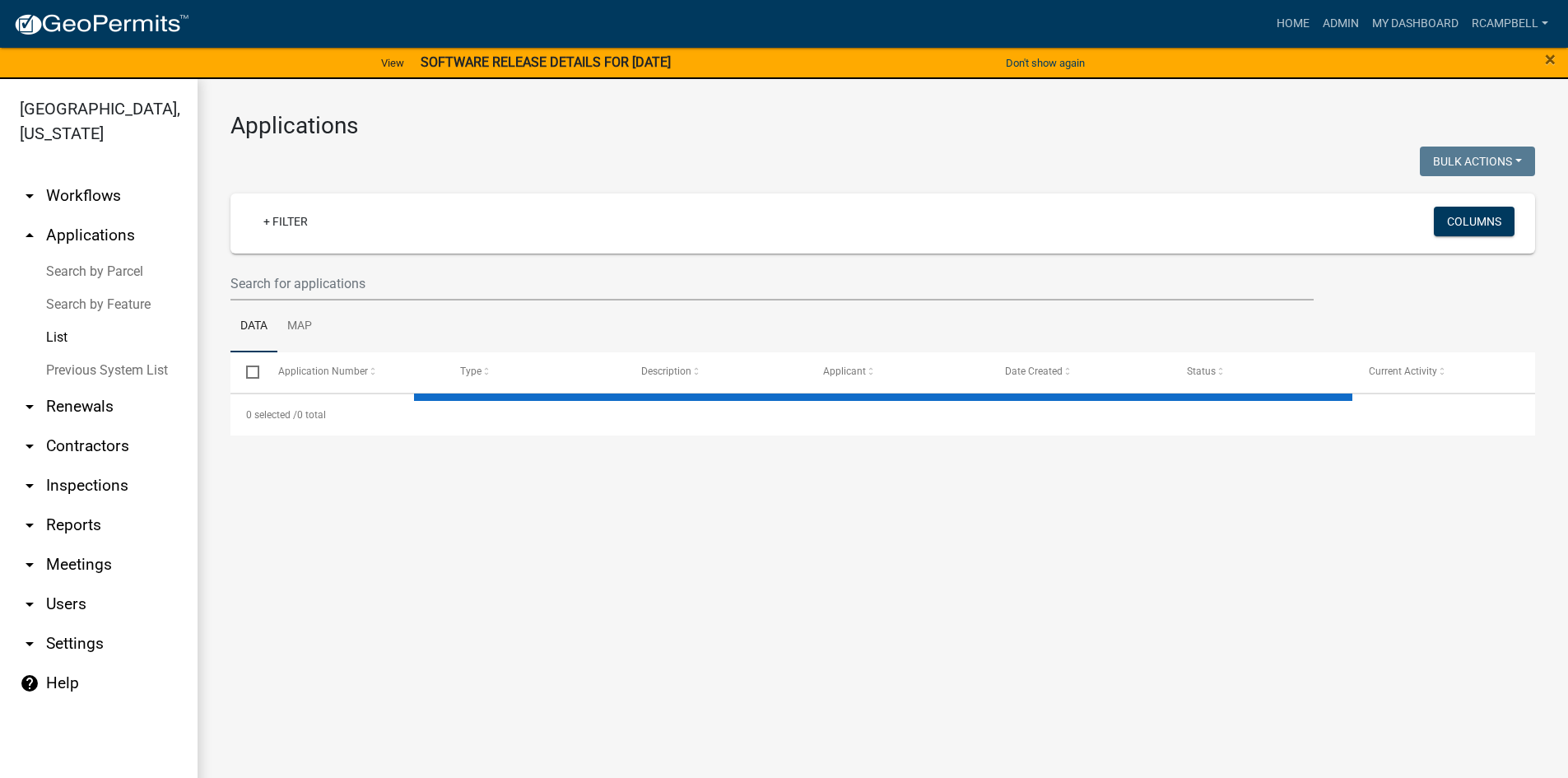
select select "3: 100"
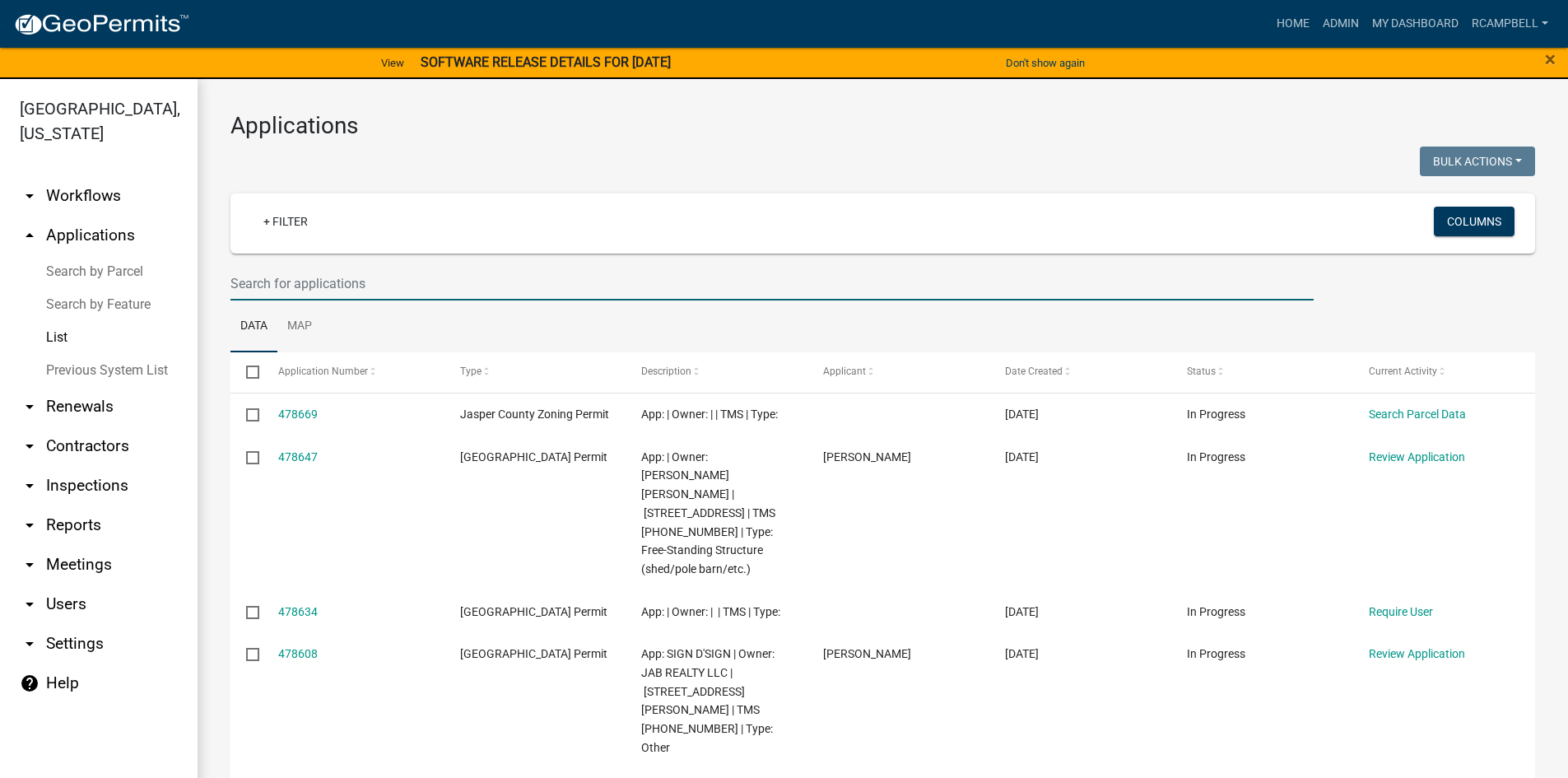
click at [258, 285] on input "text" at bounding box center [772, 283] width 1083 height 34
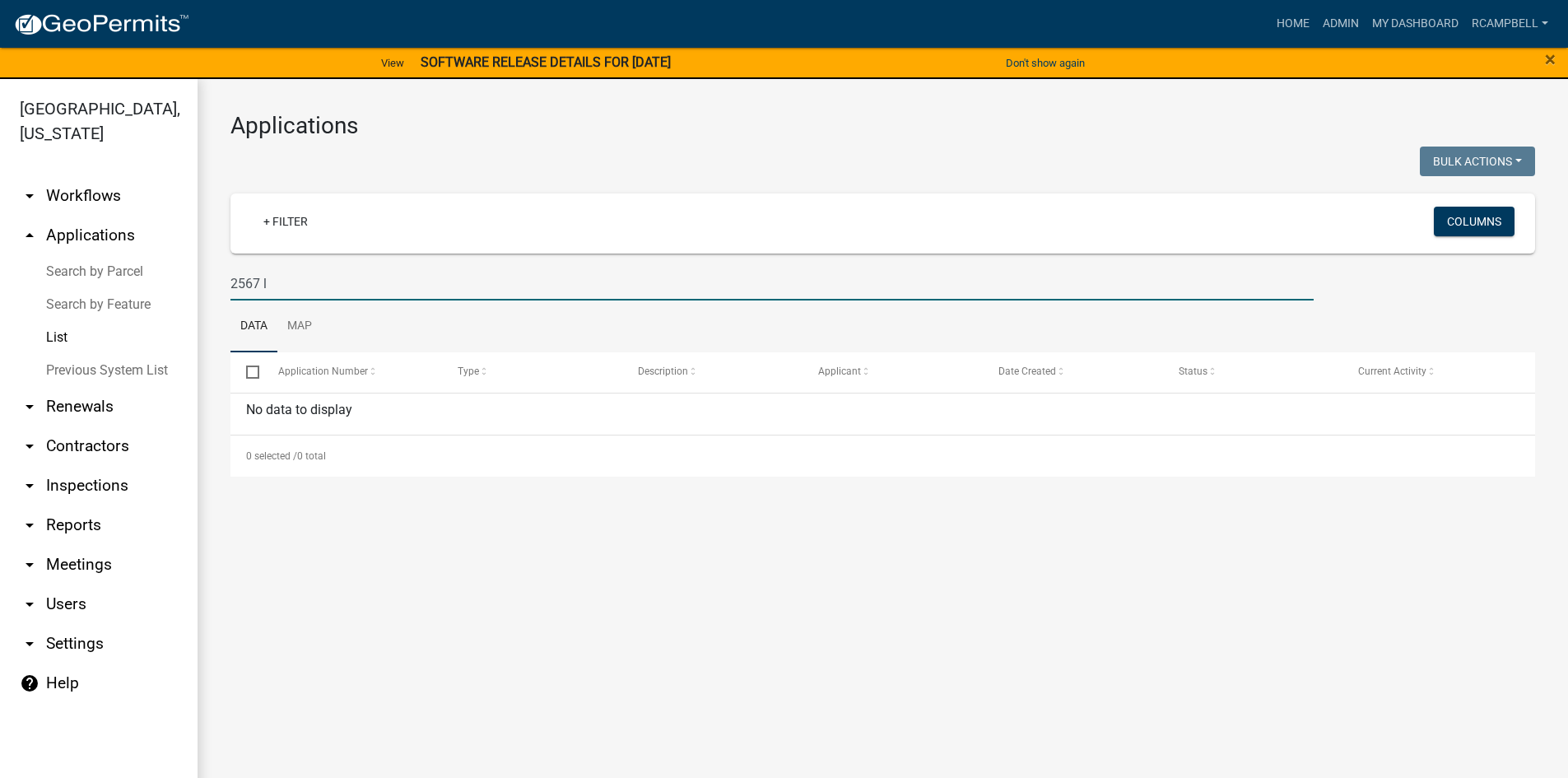
type input "2567"
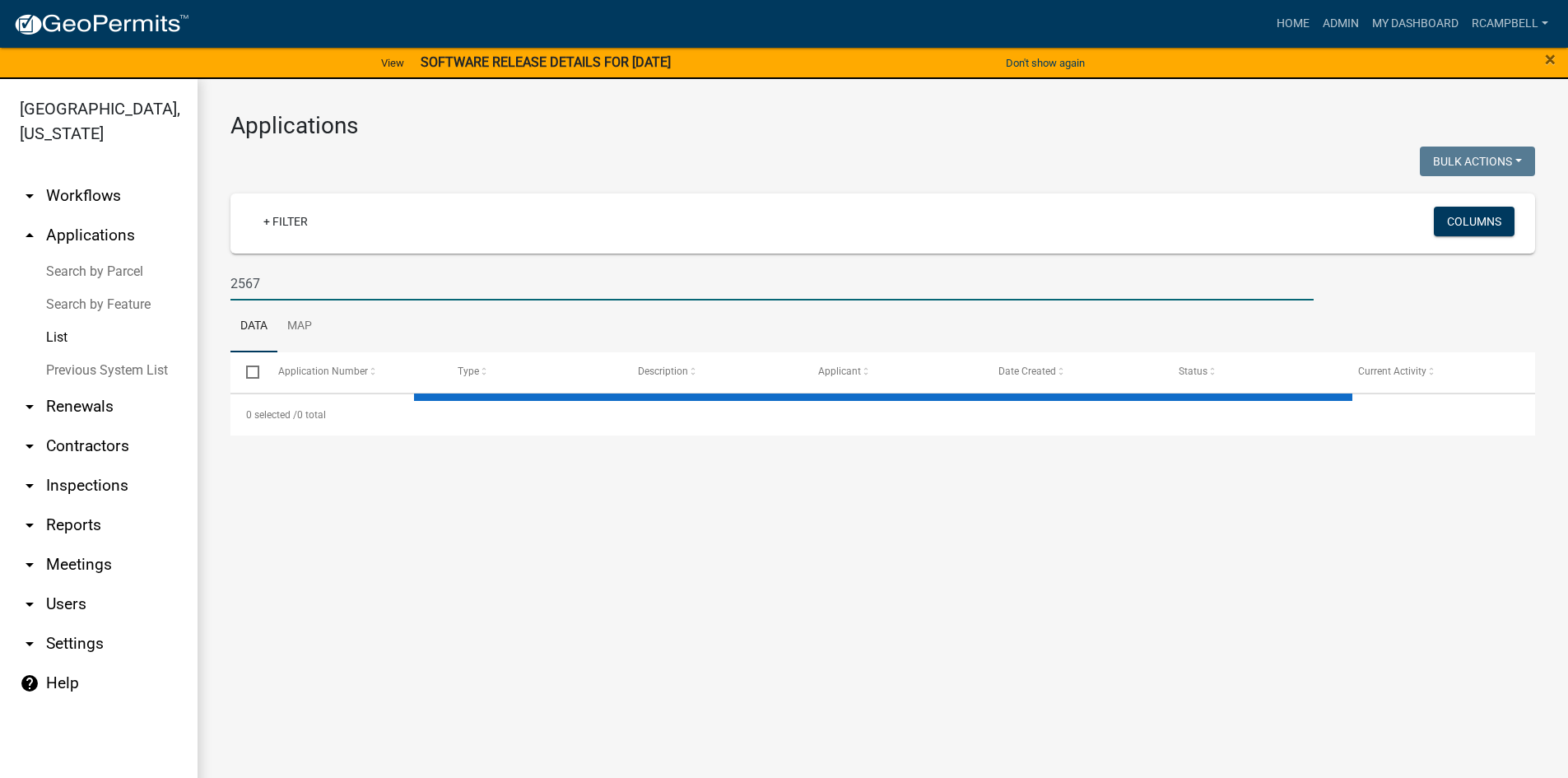
select select "3: 100"
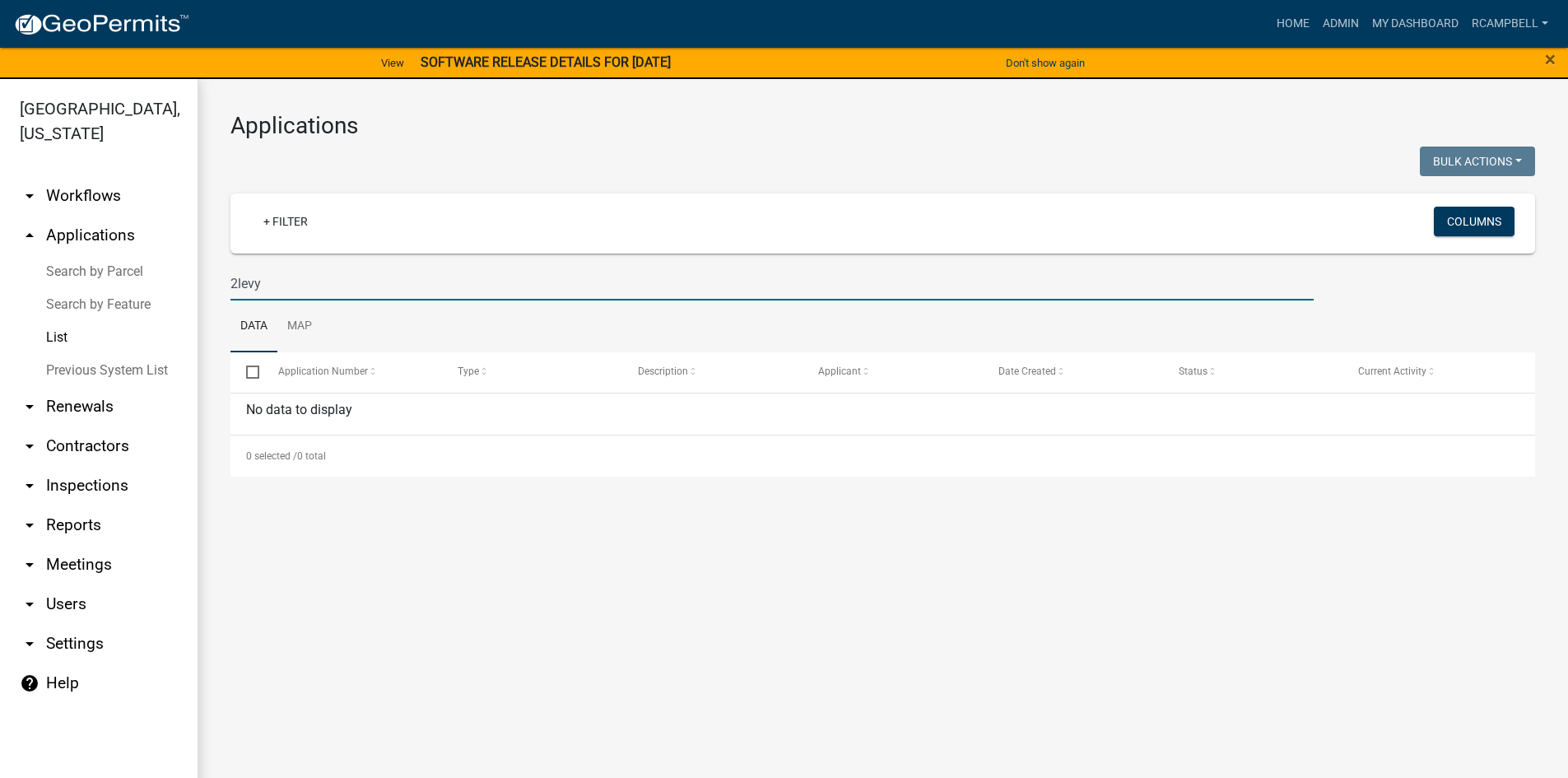
type input "levy"
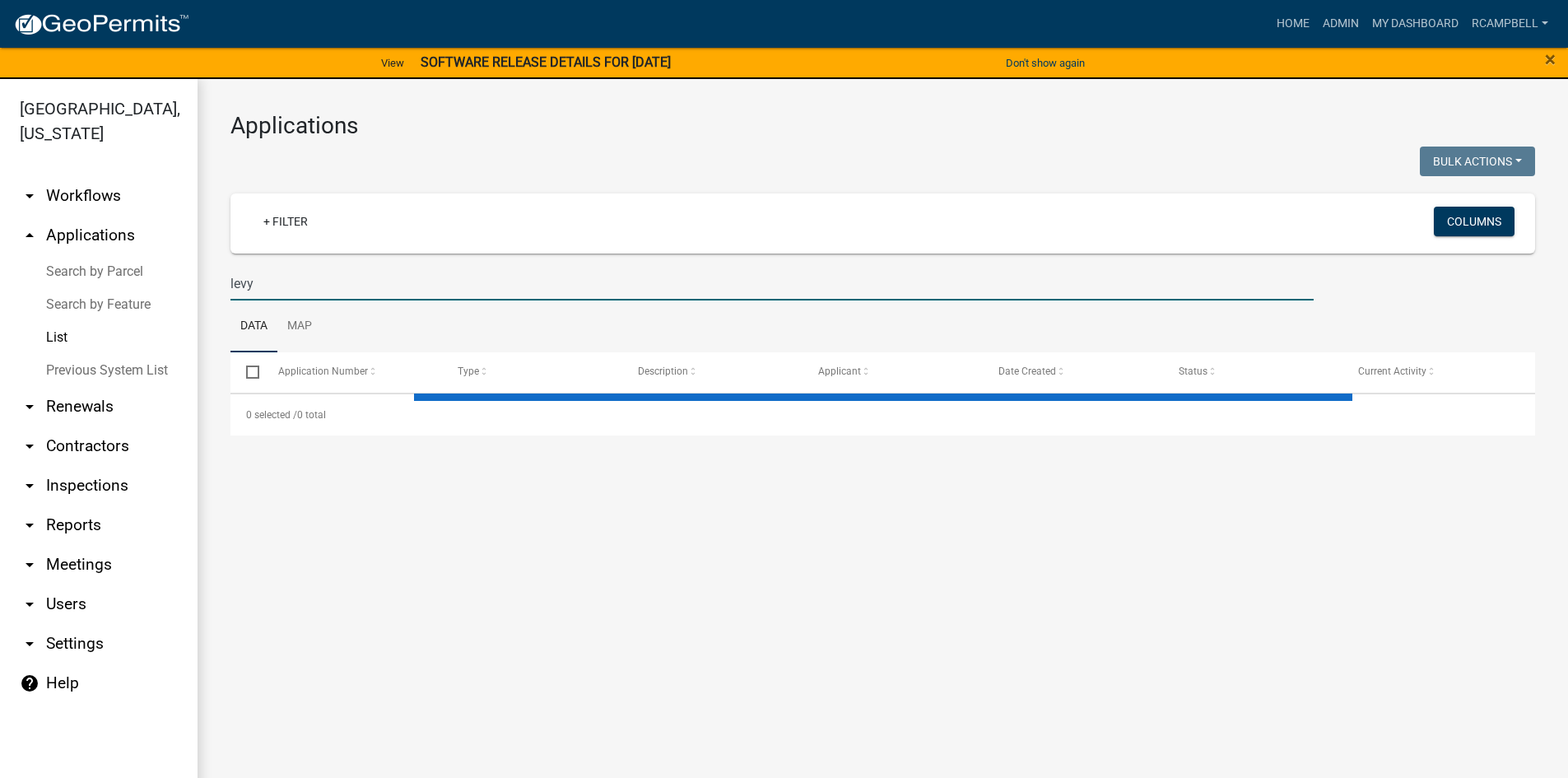
select select "3: 100"
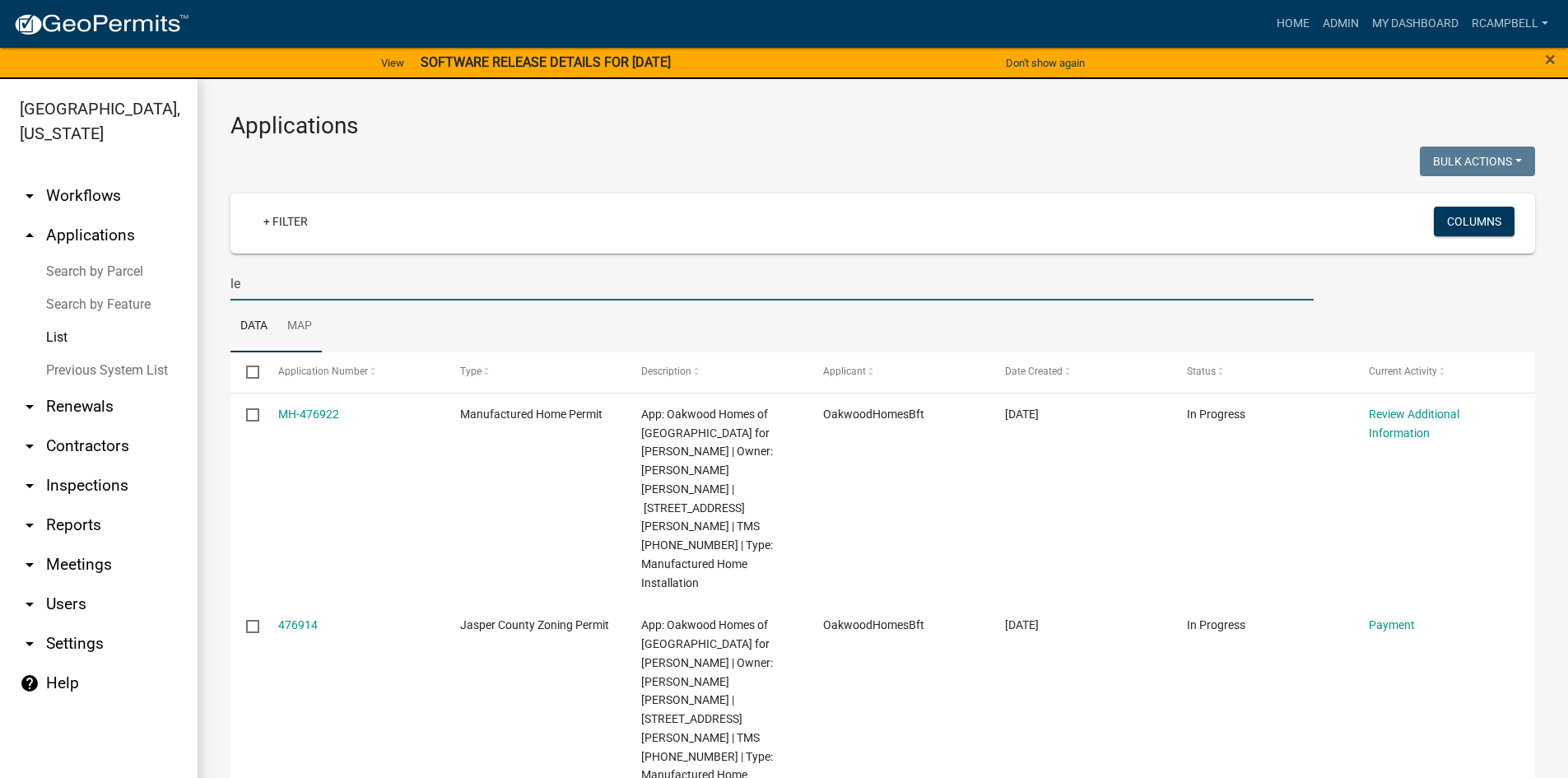
type input "l"
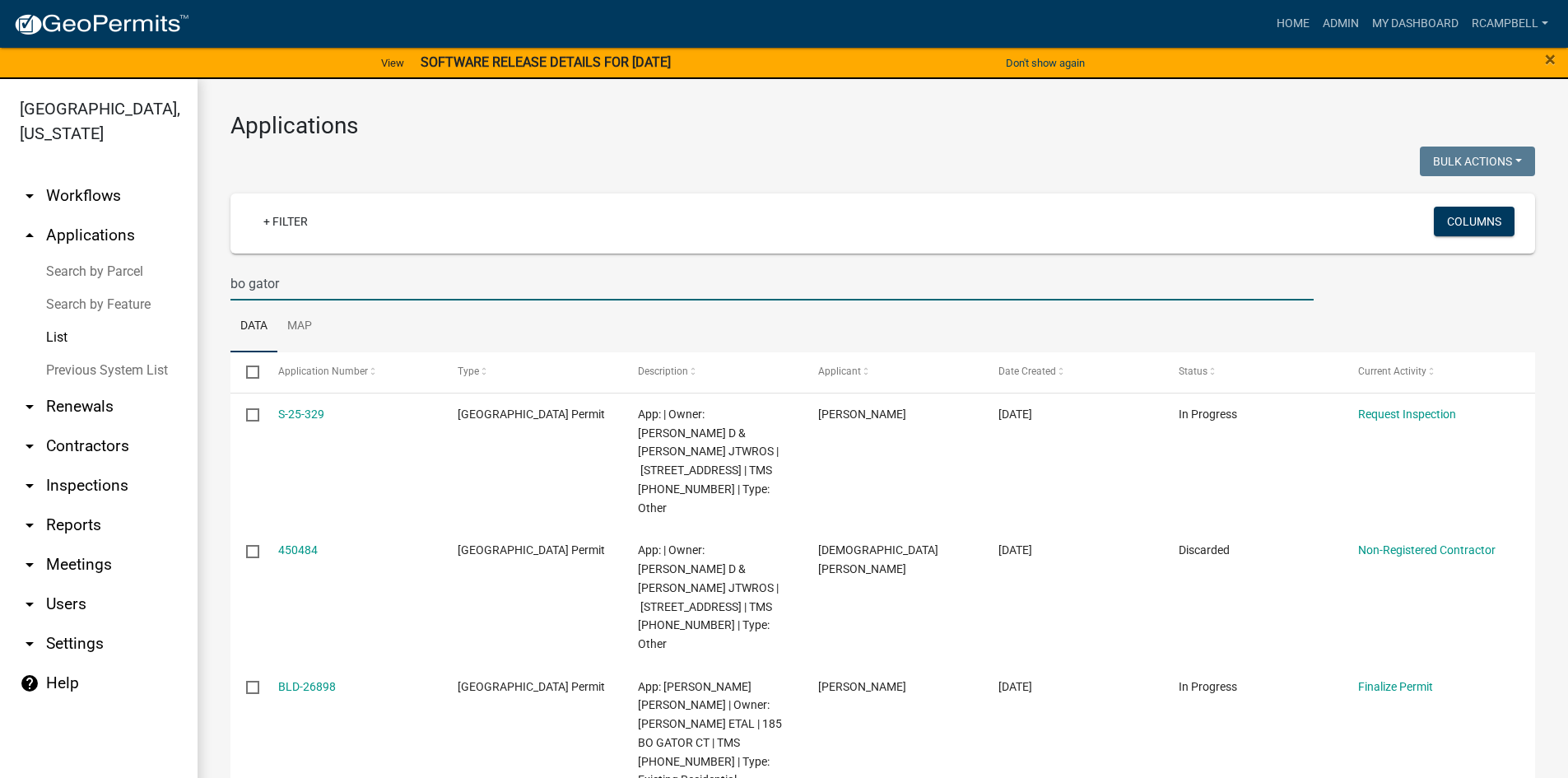
type input "bo gator"
